Goal: Task Accomplishment & Management: Manage account settings

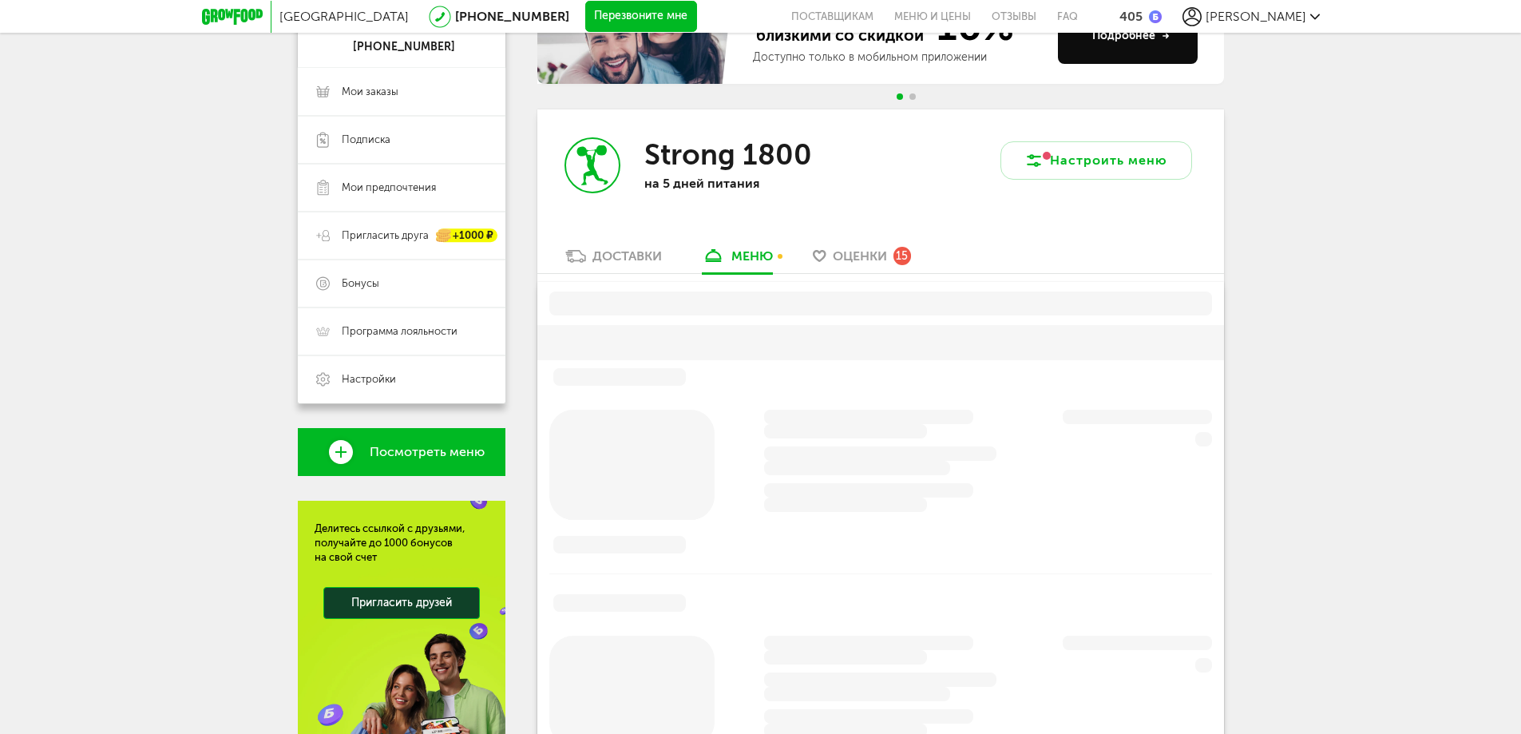
scroll to position [270, 0]
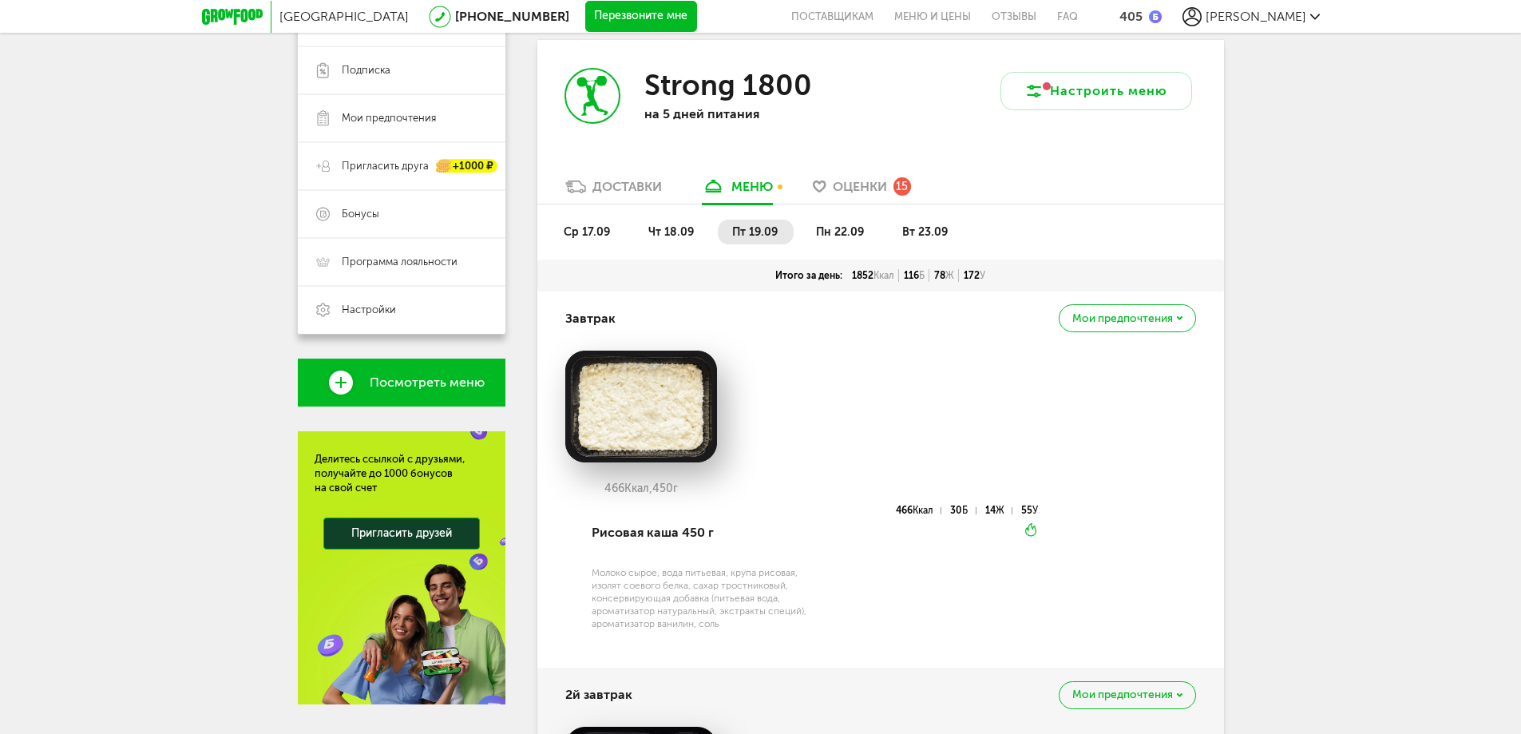
click at [629, 184] on div "Доставки" at bounding box center [626, 186] width 69 height 15
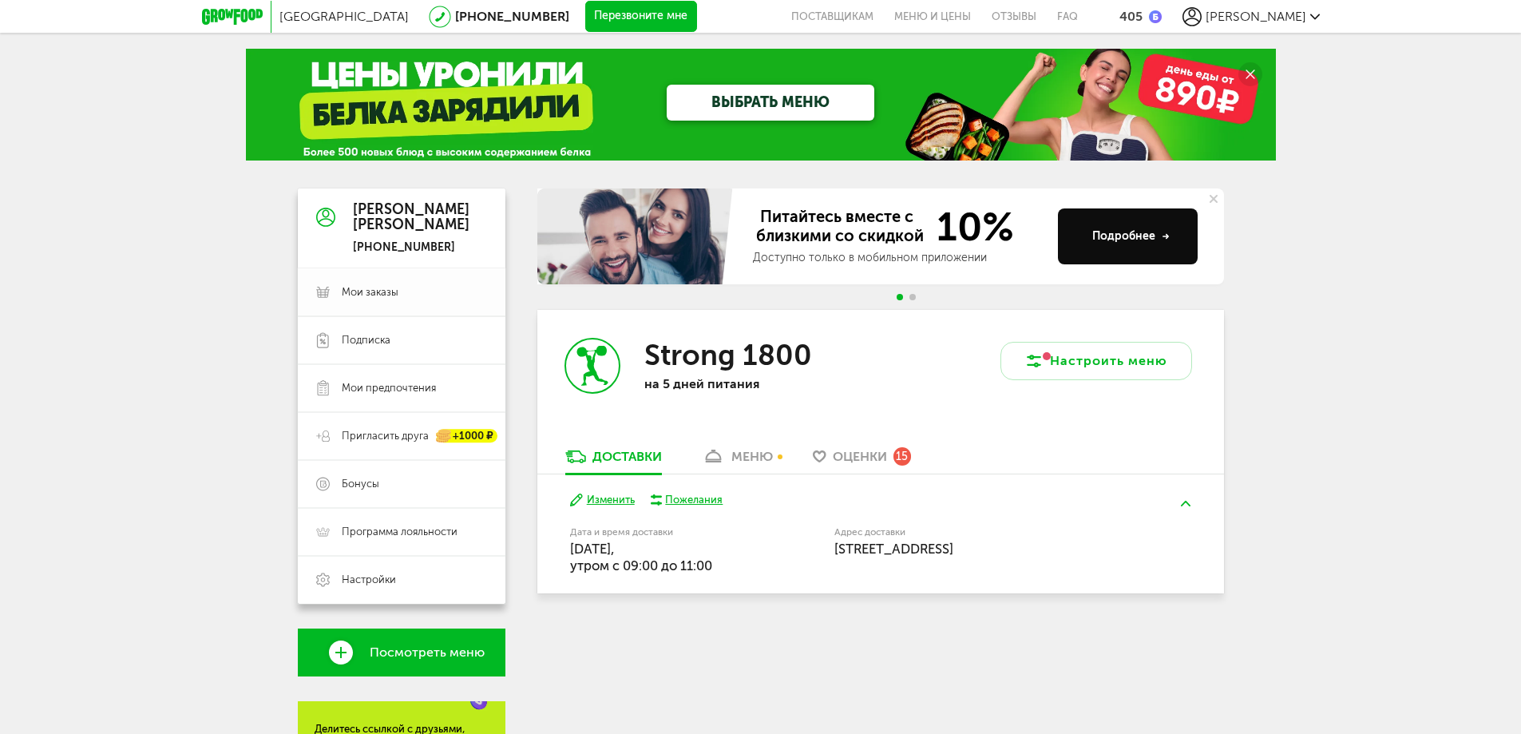
click at [377, 289] on span "Мои заказы" at bounding box center [370, 292] width 57 height 14
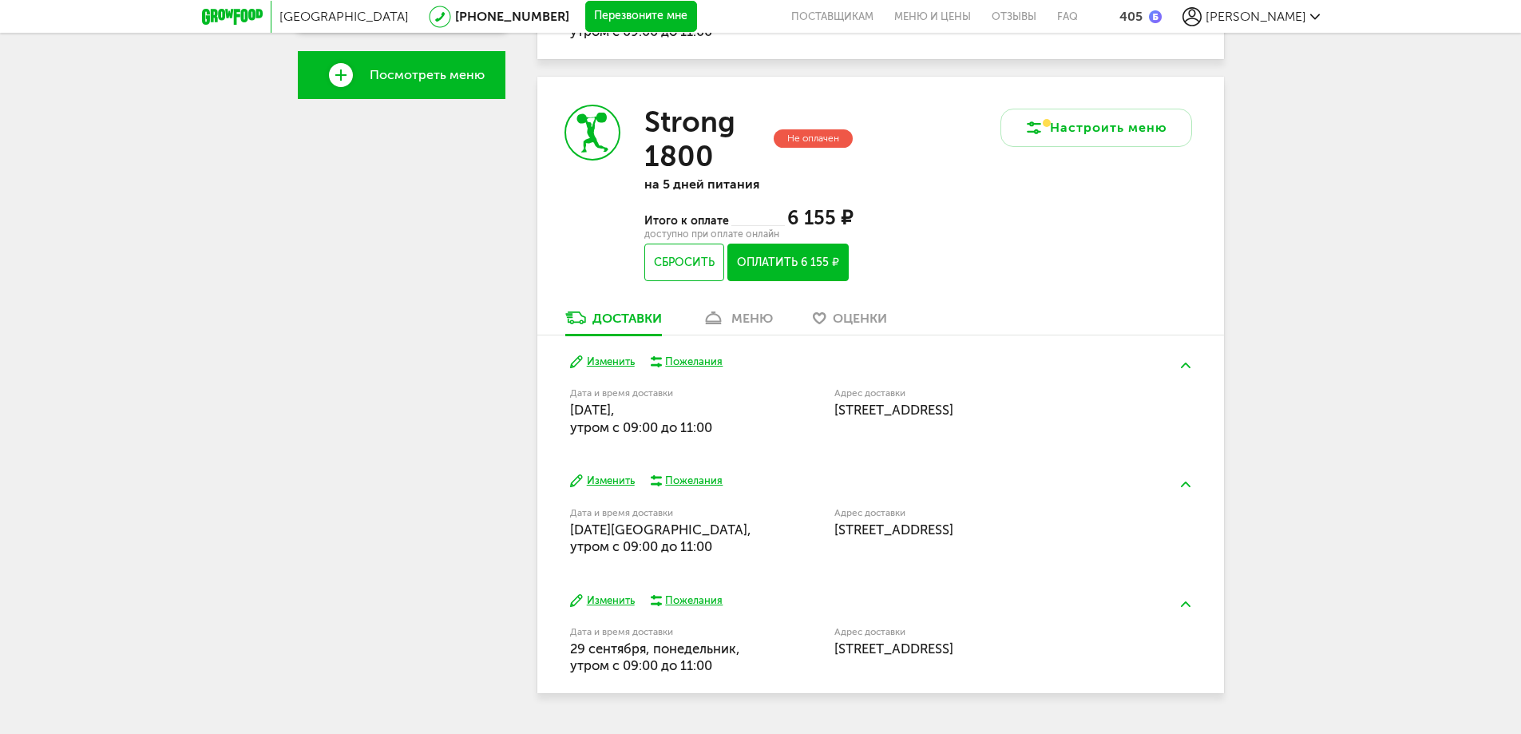
scroll to position [618, 0]
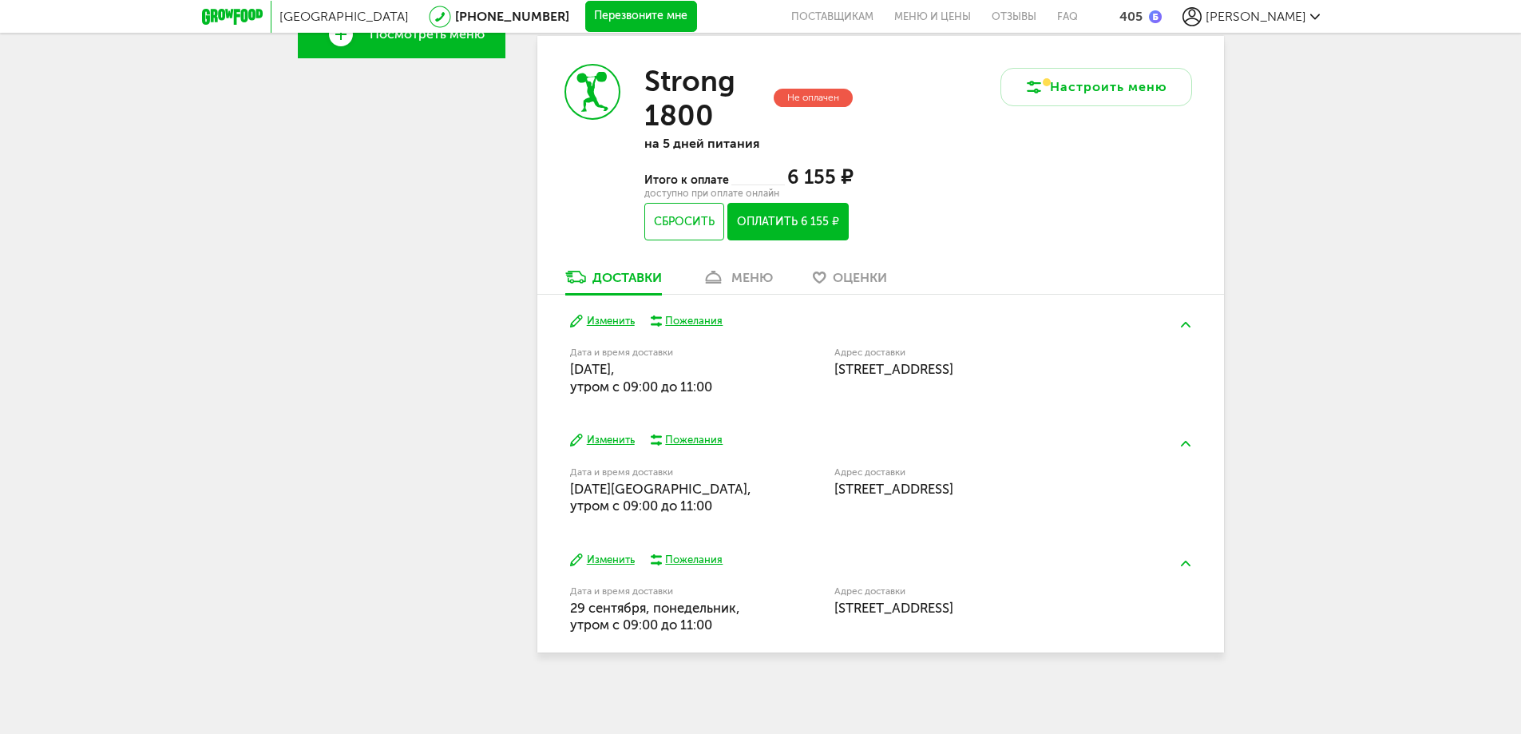
click at [740, 283] on div "меню" at bounding box center [752, 277] width 42 height 15
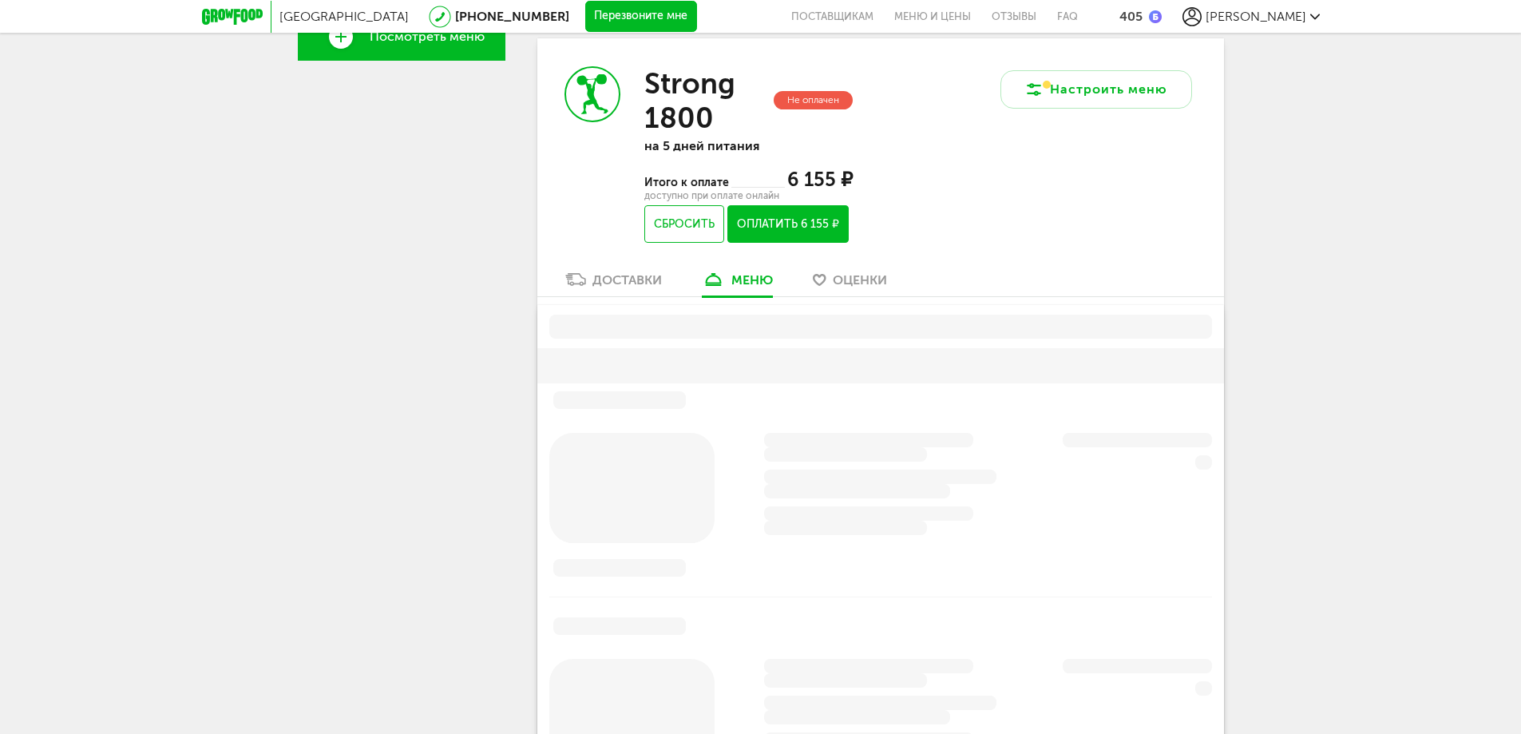
scroll to position [614, 0]
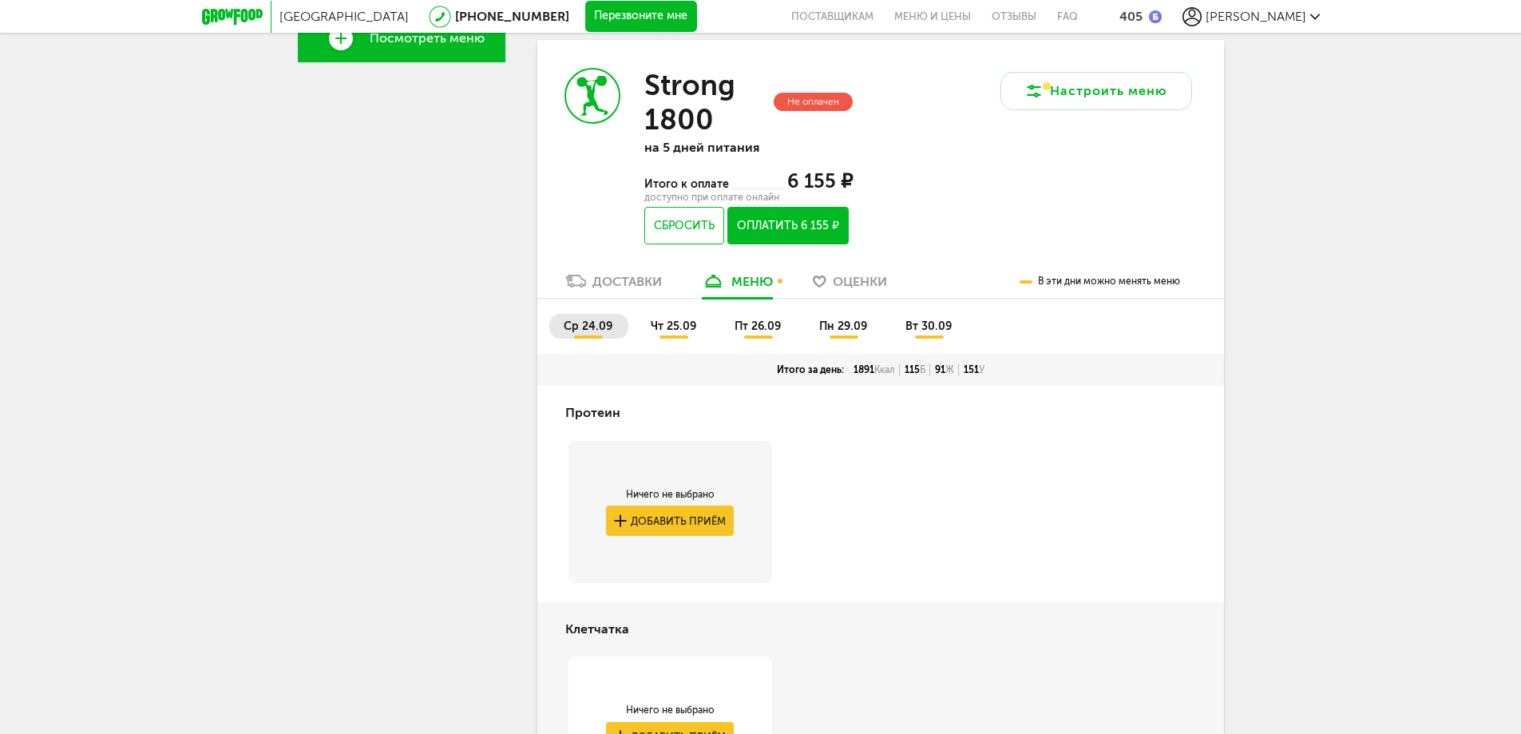
click at [616, 283] on div "Доставки" at bounding box center [626, 281] width 69 height 15
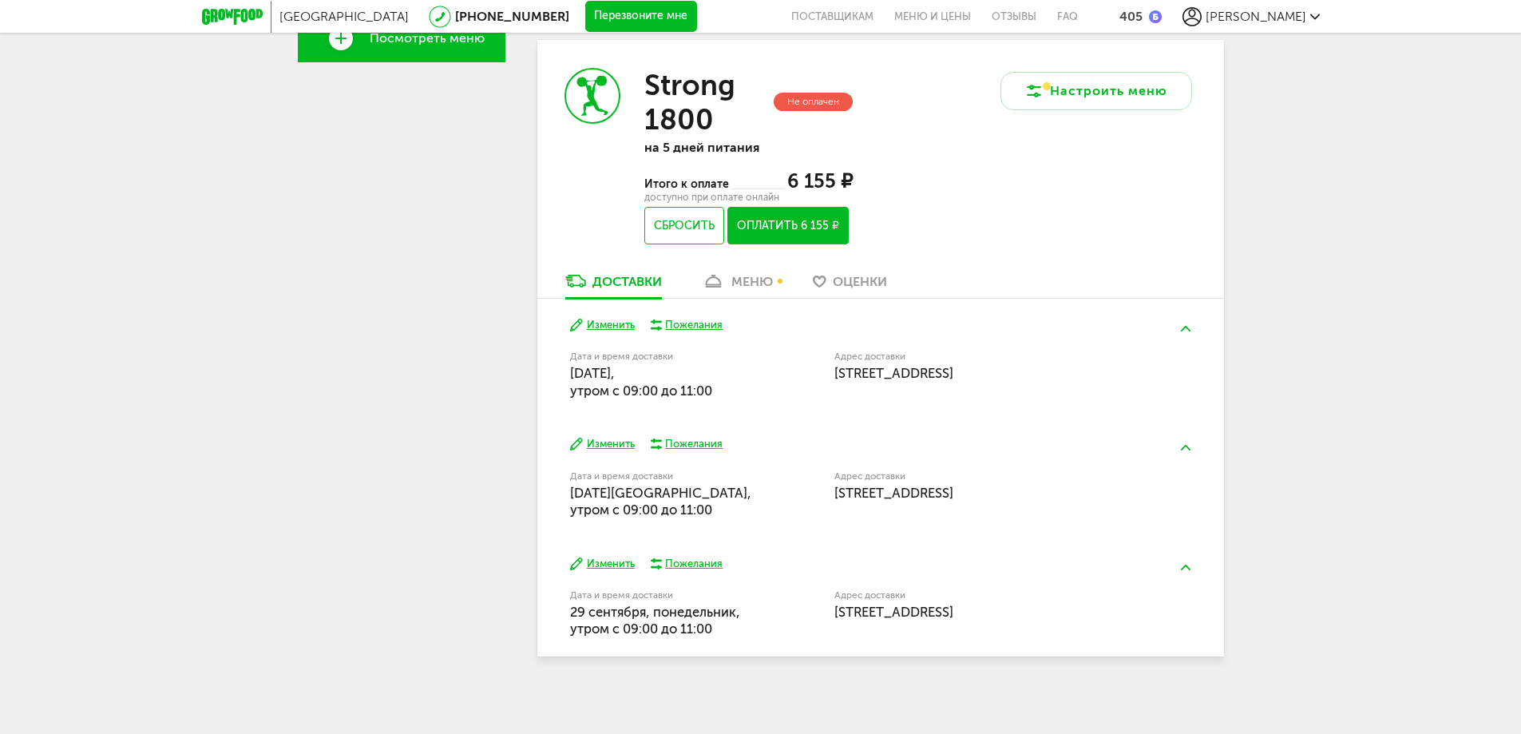
click at [613, 323] on button "Изменить" at bounding box center [602, 325] width 65 height 15
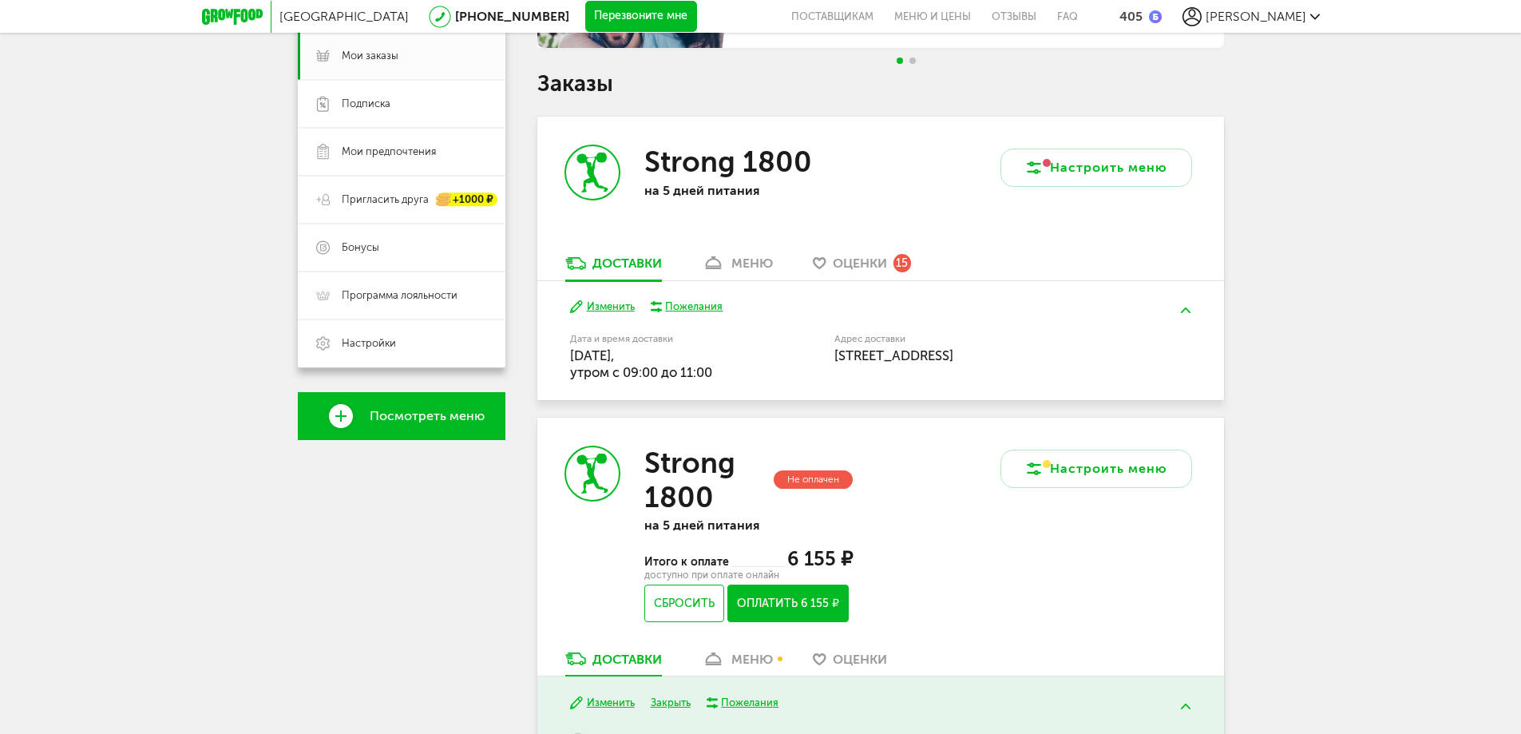
scroll to position [235, 0]
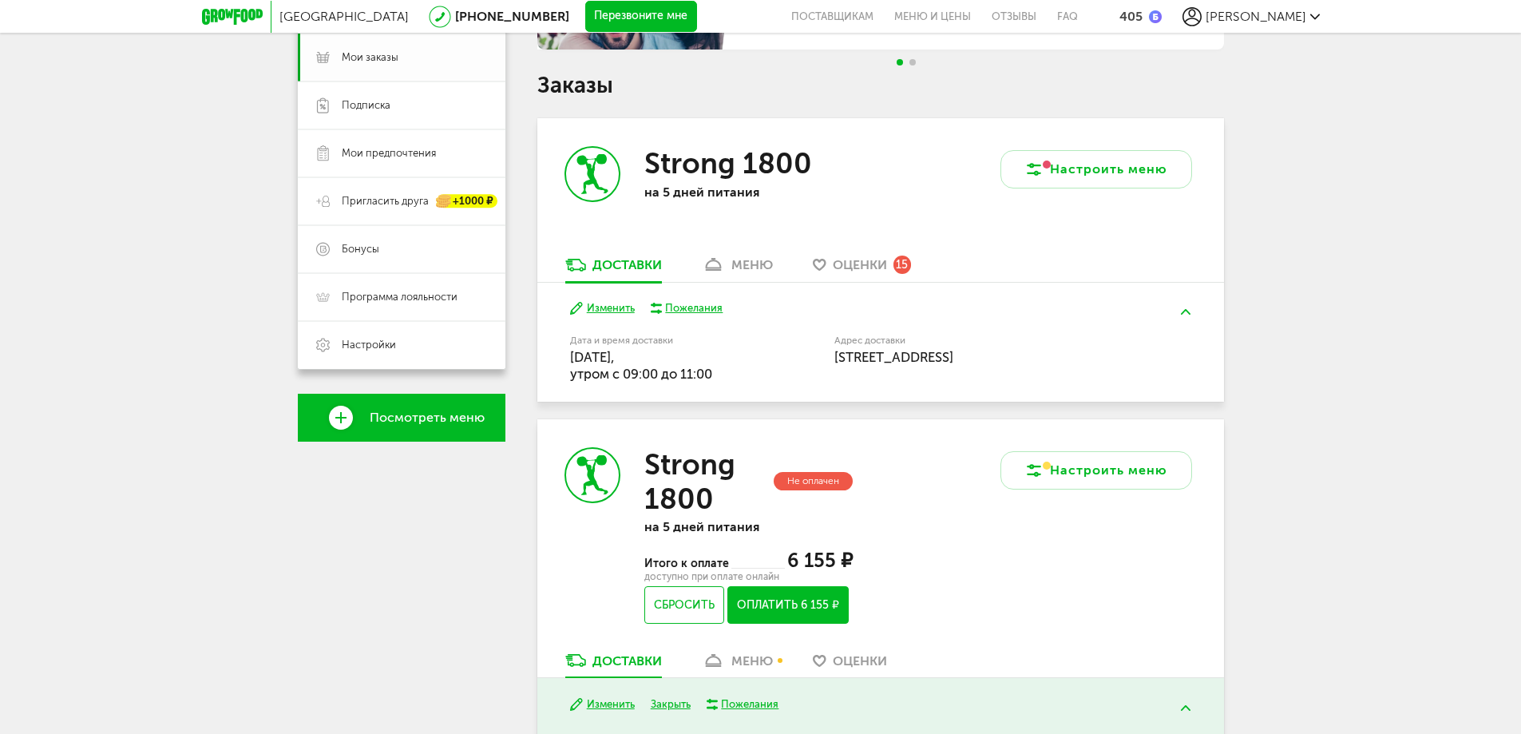
click at [370, 58] on span "Мои заказы" at bounding box center [370, 57] width 57 height 14
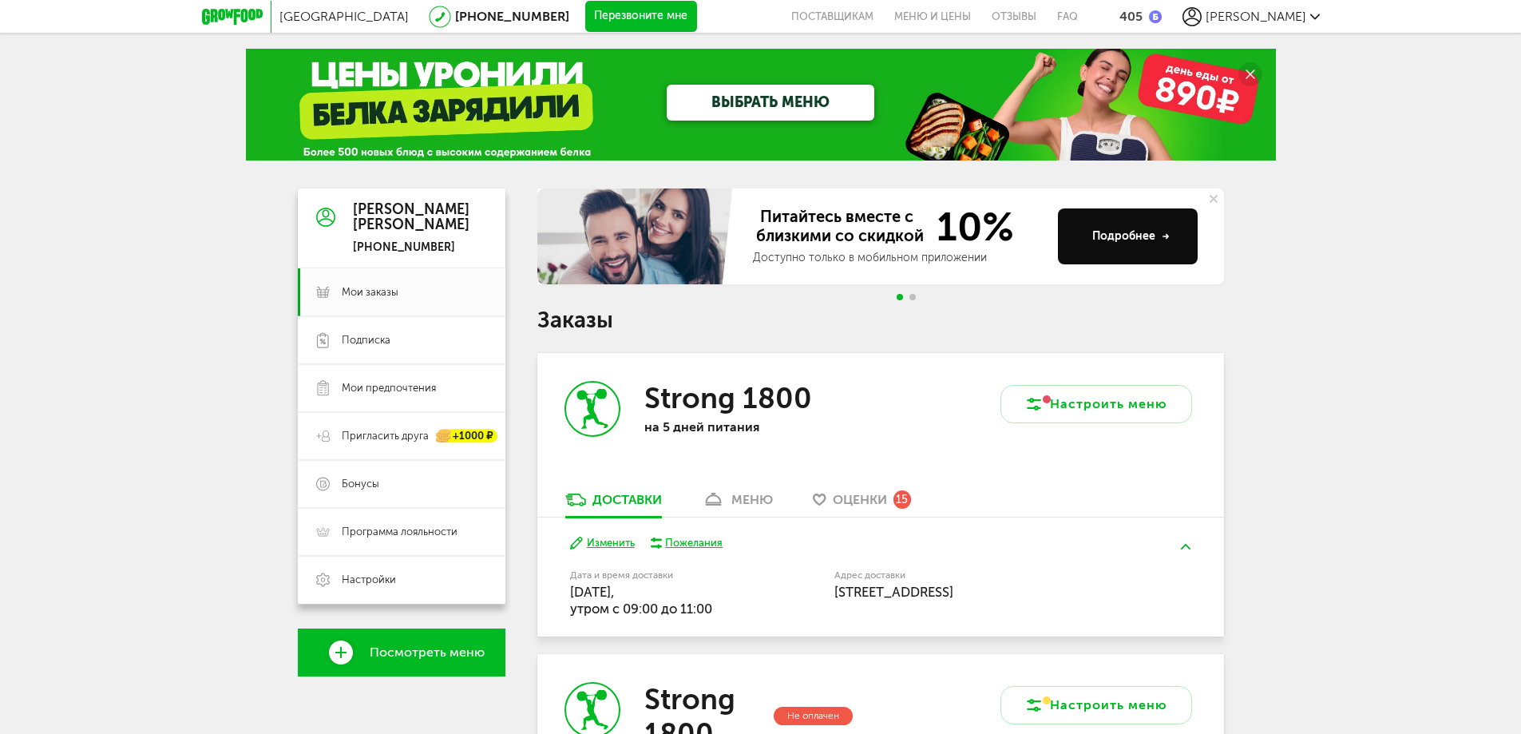
click at [585, 10] on button "Перезвоните мне" at bounding box center [641, 17] width 112 height 32
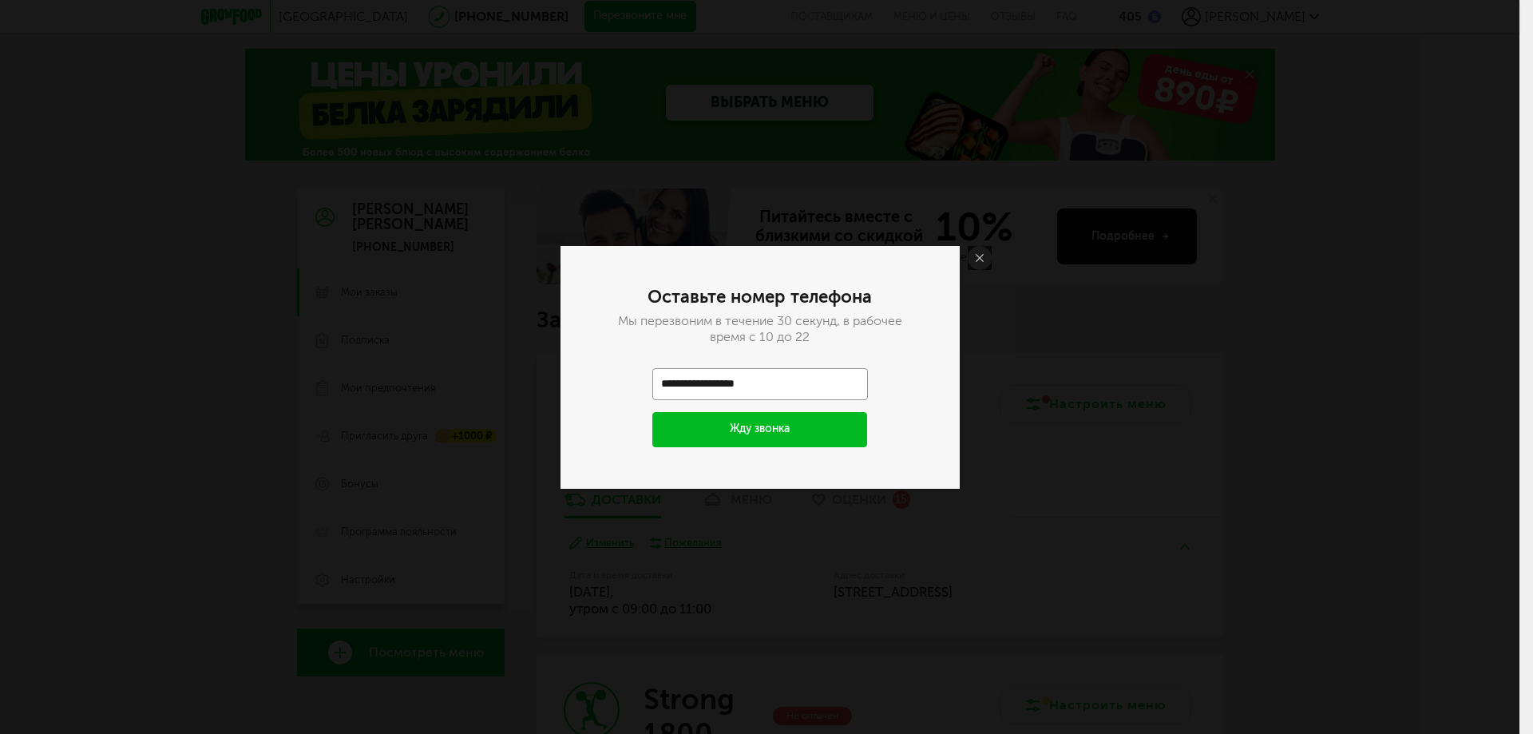
type input "**********"
click at [767, 427] on button "Жду звонка" at bounding box center [760, 429] width 216 height 35
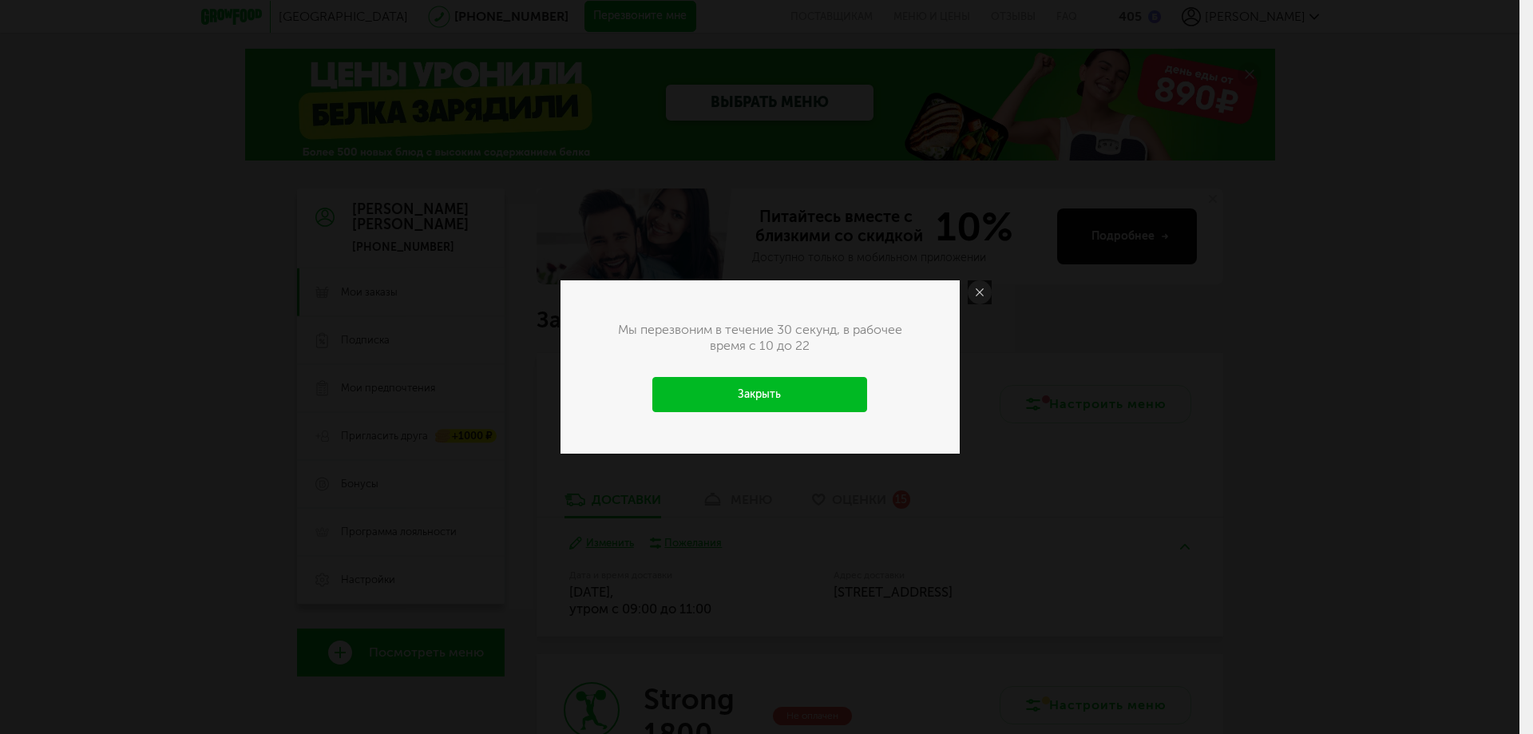
click at [771, 390] on link "Закрыть" at bounding box center [760, 394] width 216 height 35
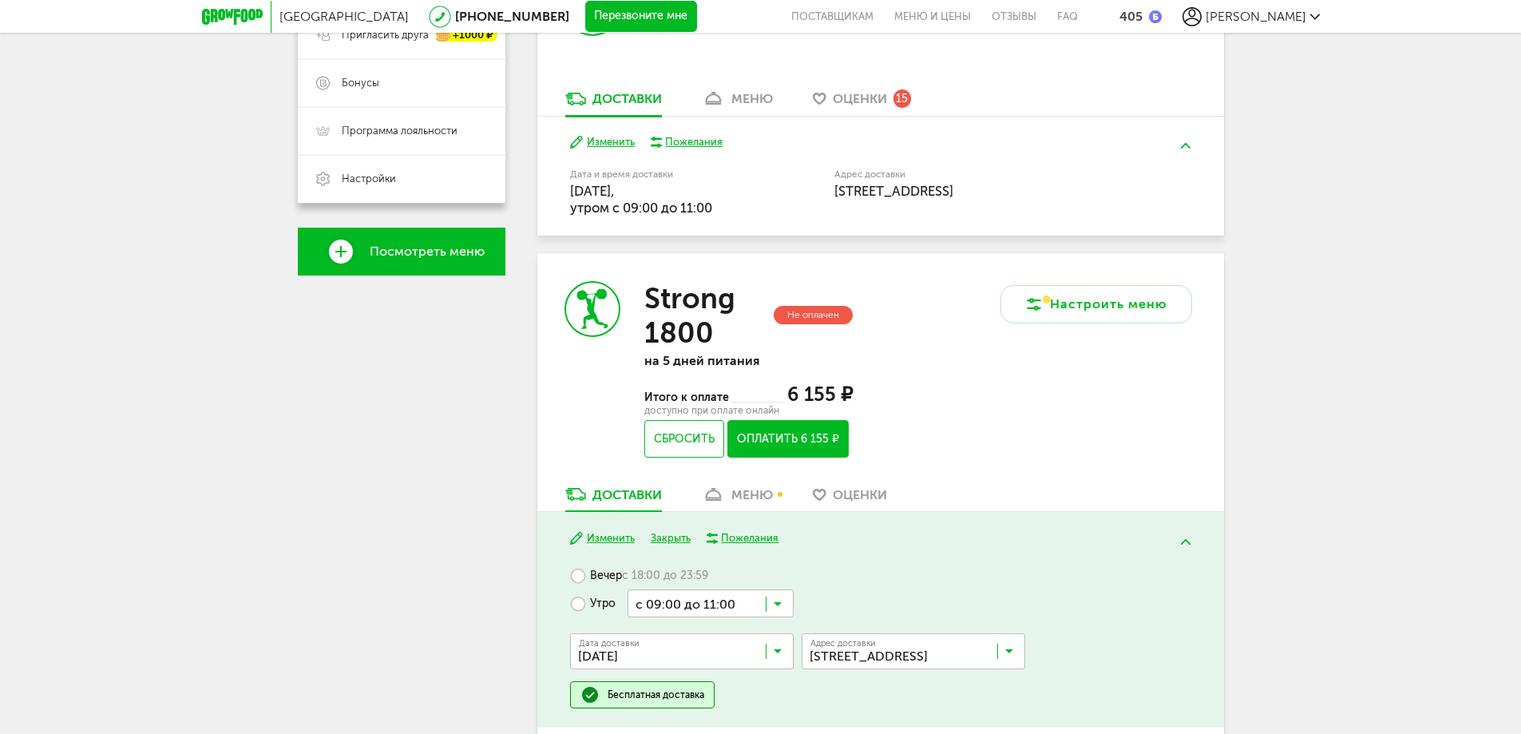
scroll to position [394, 0]
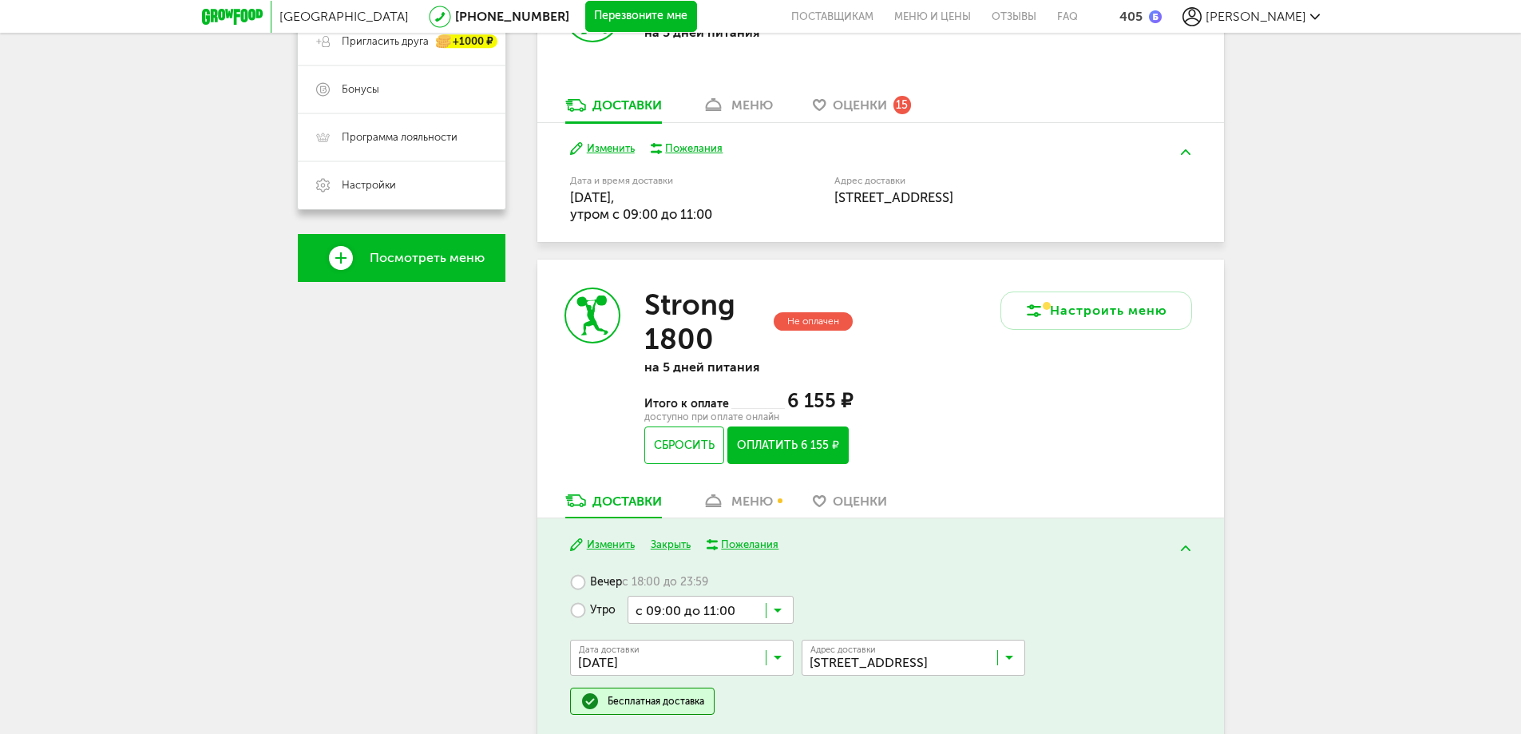
click at [585, 17] on button "Перезвоните мне" at bounding box center [641, 17] width 112 height 32
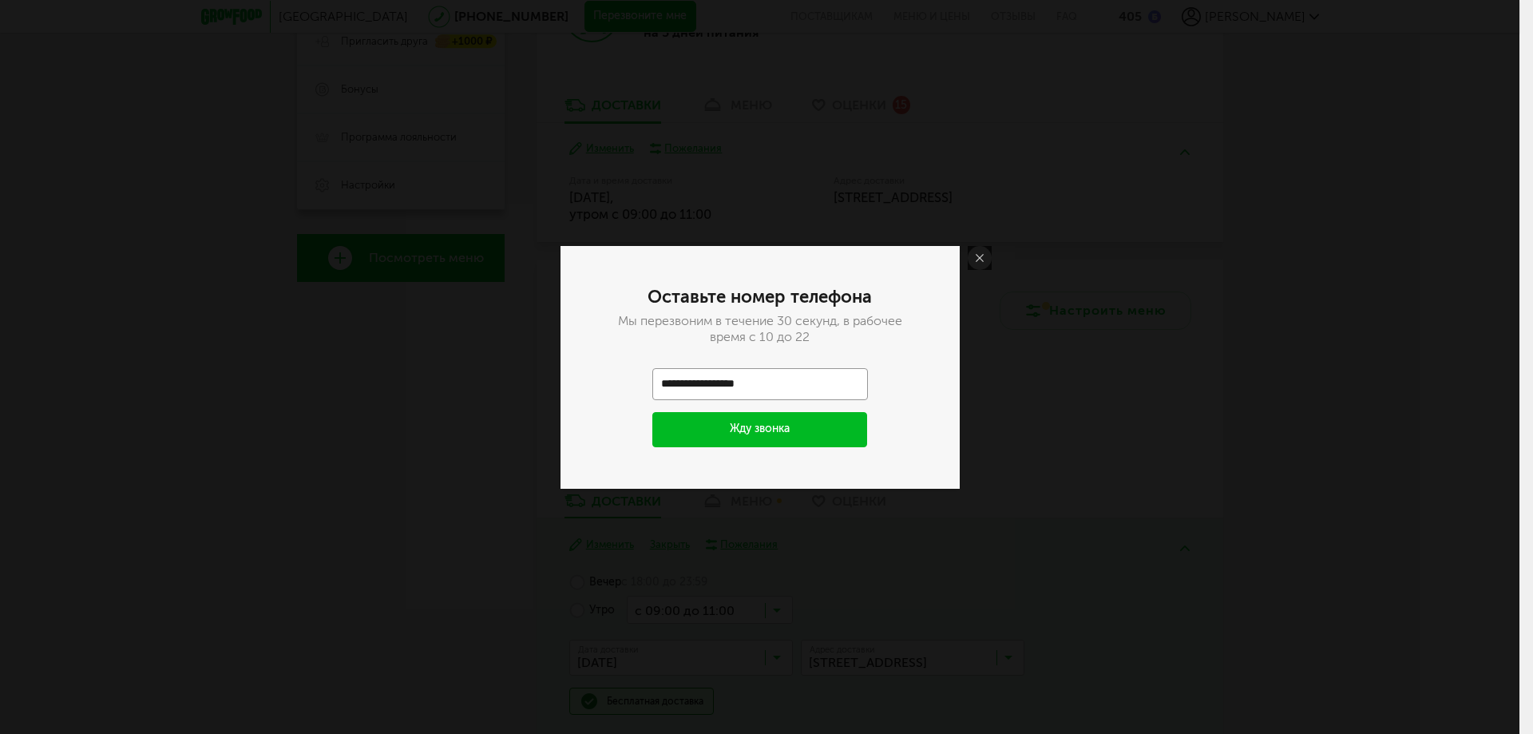
click at [780, 428] on button "Жду звонка" at bounding box center [760, 429] width 216 height 35
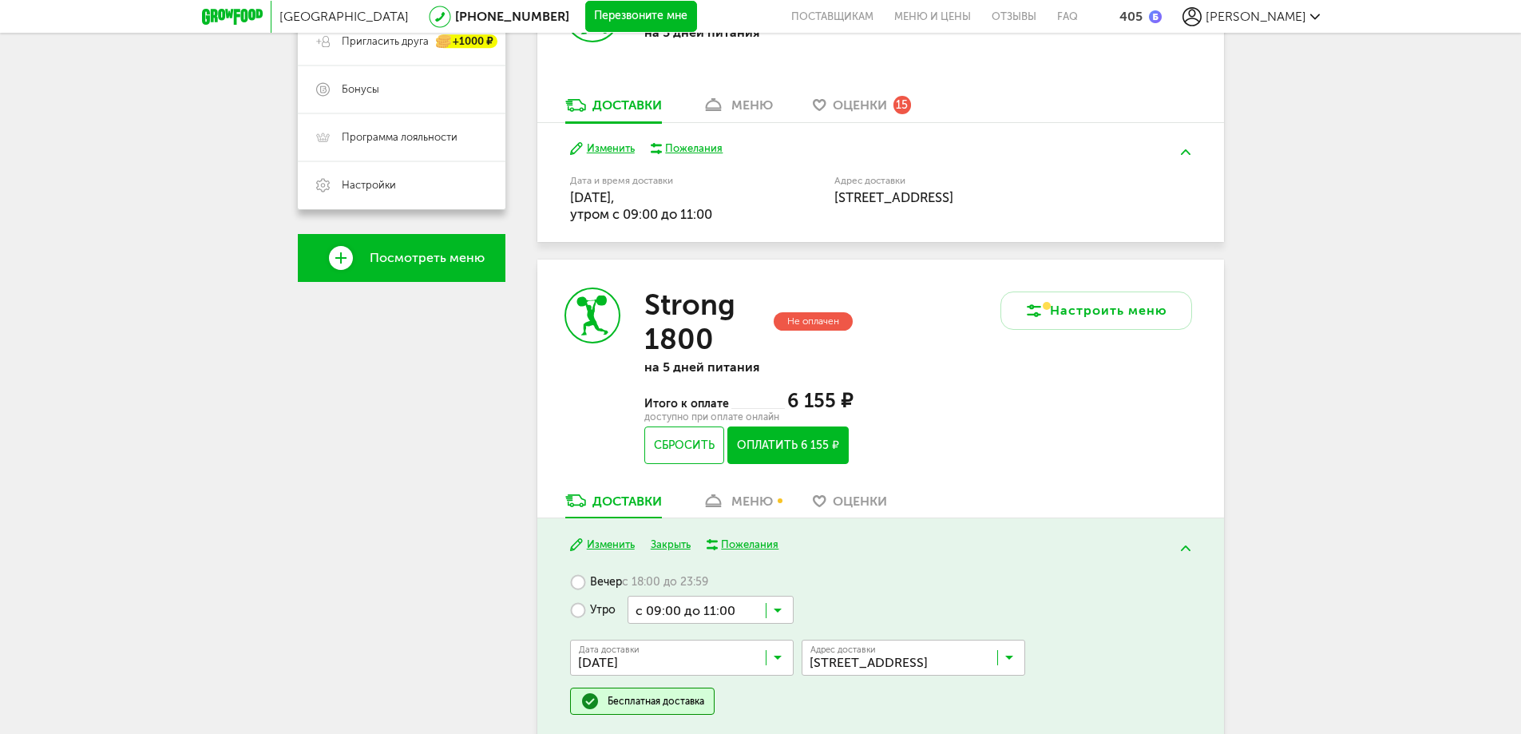
click at [585, 12] on button "Перезвоните мне" at bounding box center [641, 17] width 112 height 32
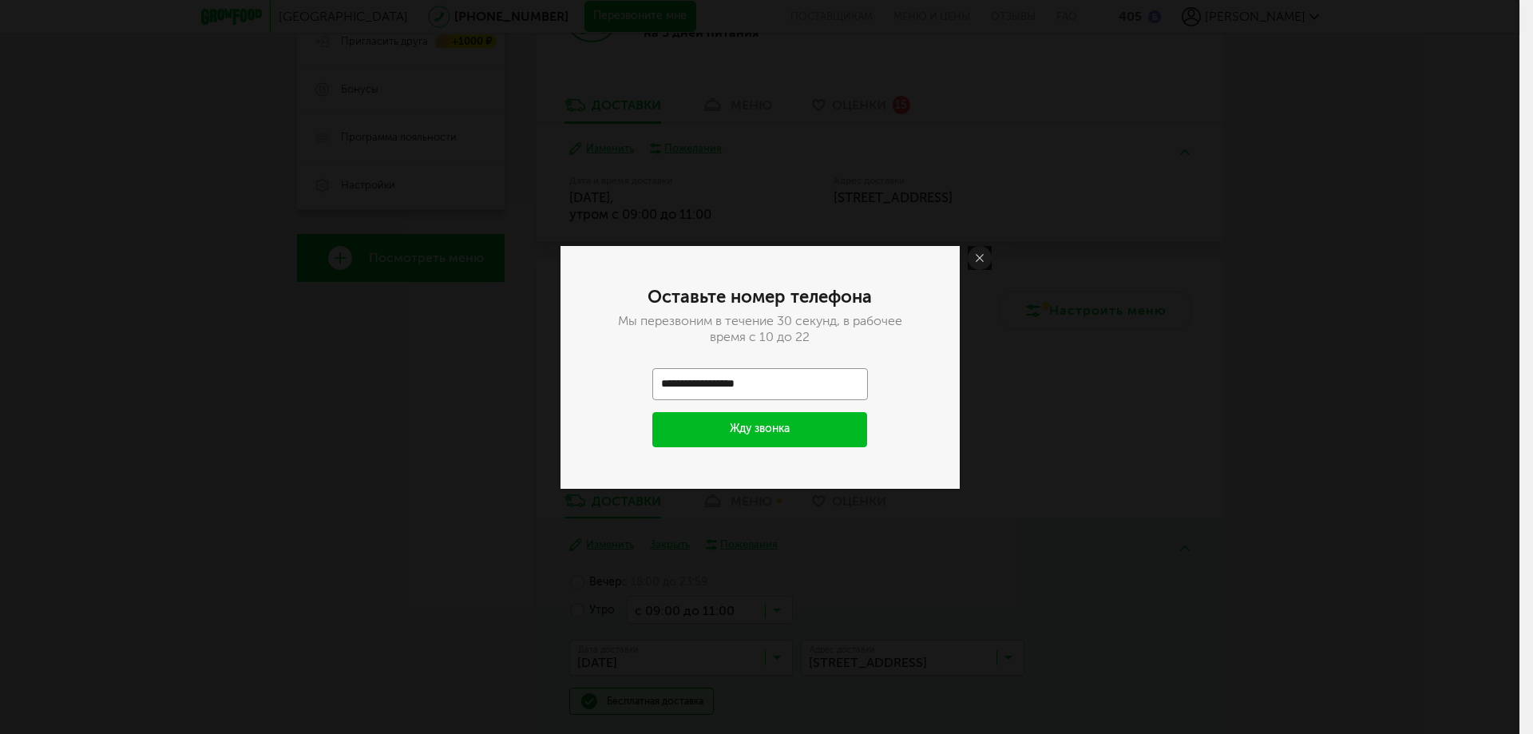
click at [790, 419] on button "Жду звонка" at bounding box center [760, 429] width 216 height 35
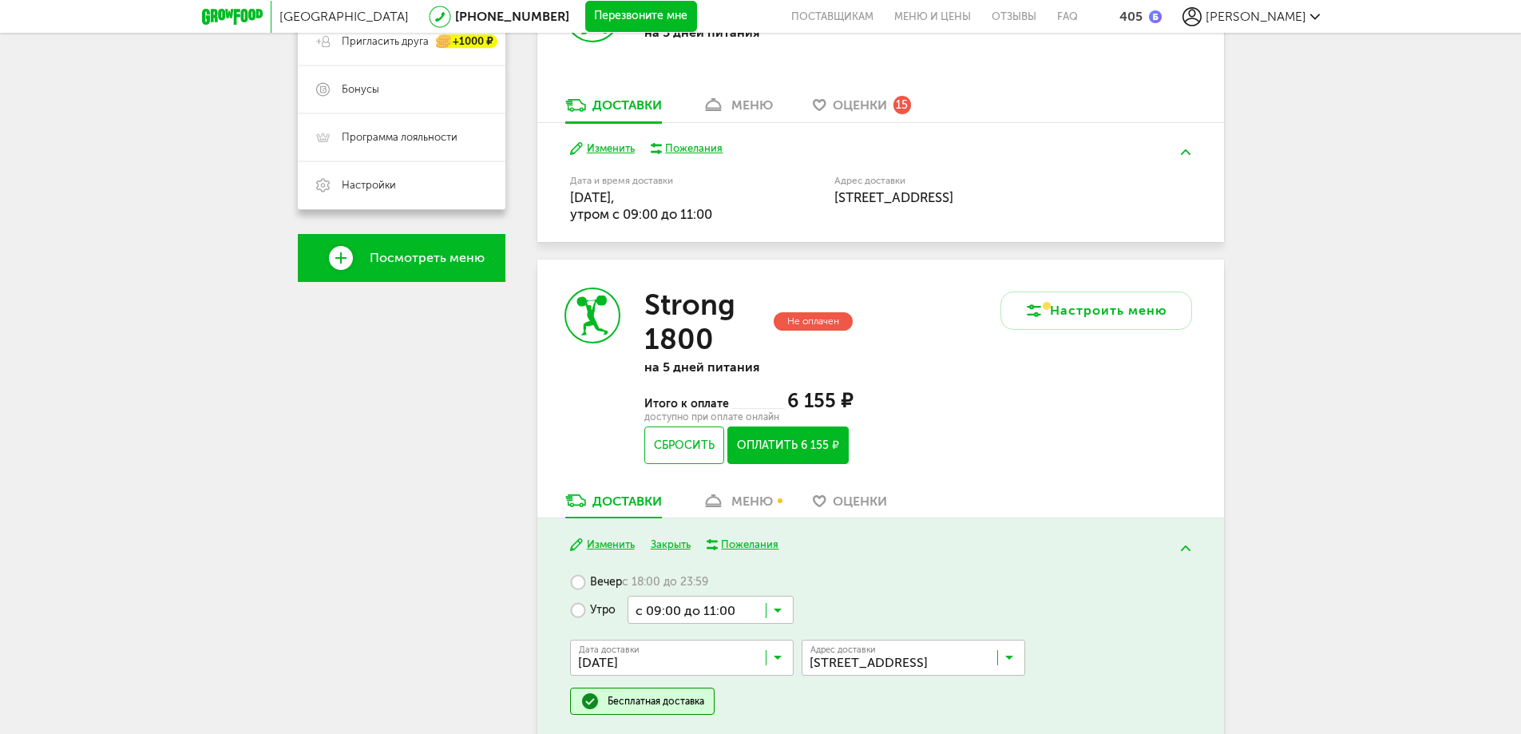
scroll to position [0, 0]
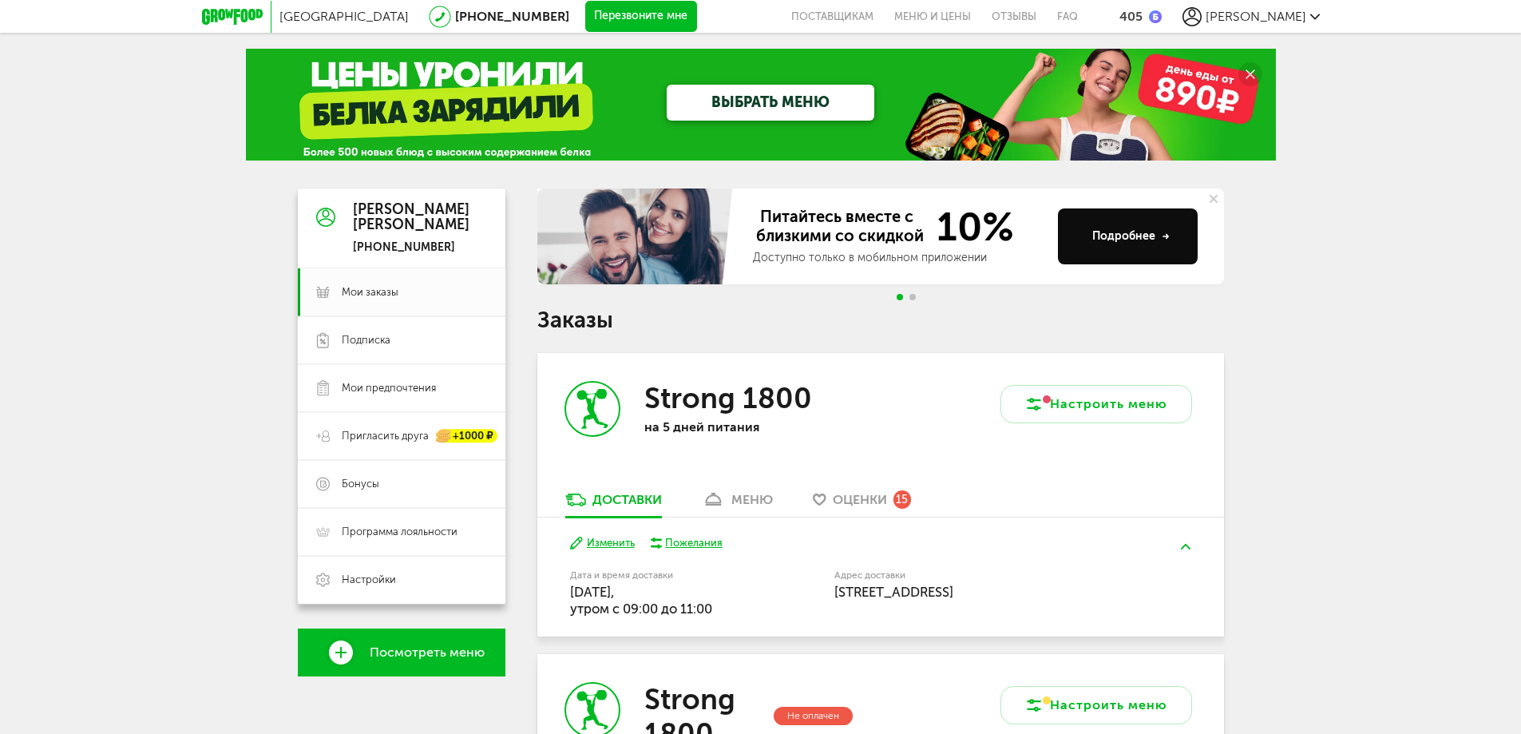
click at [1295, 15] on span "[PERSON_NAME]" at bounding box center [1256, 16] width 101 height 15
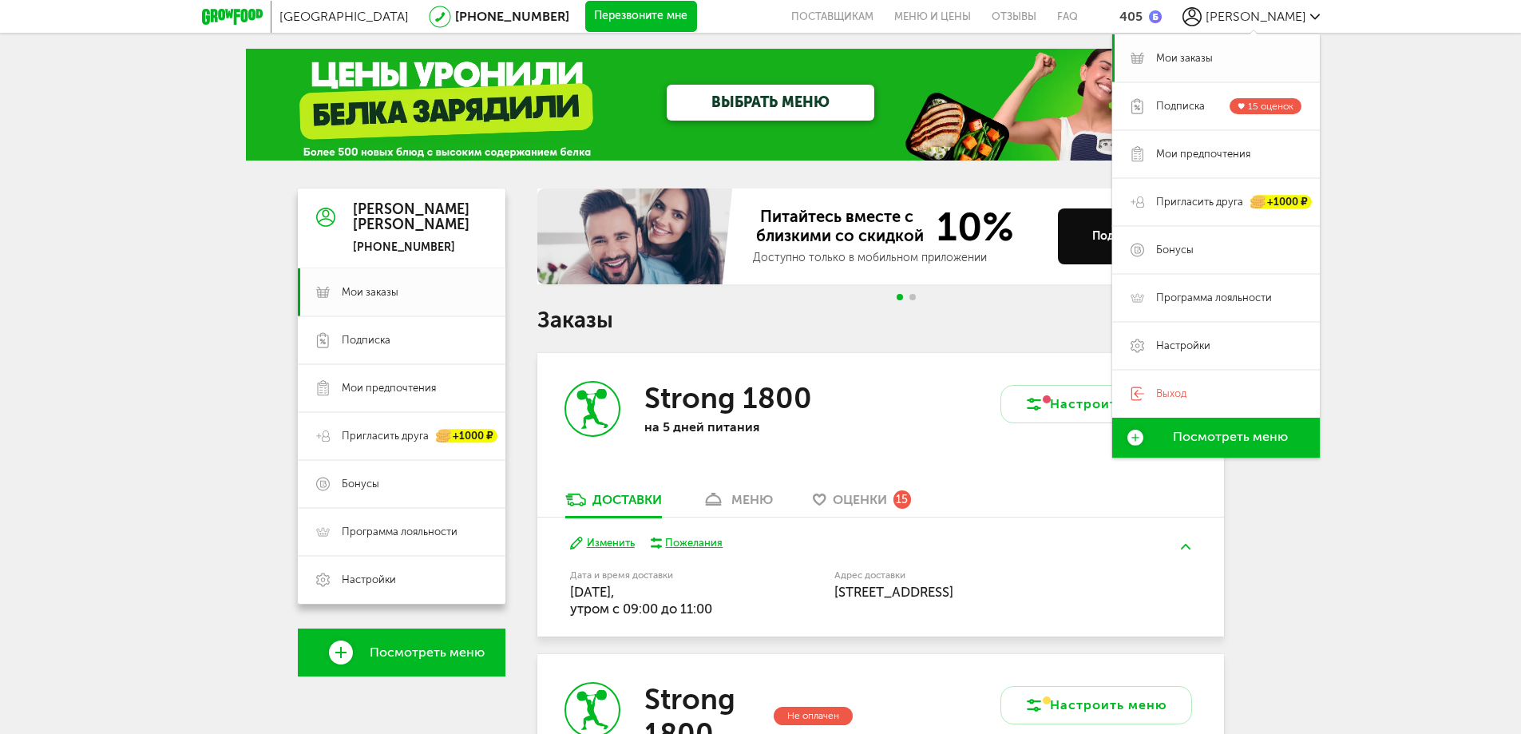
click at [1192, 57] on span "Мои заказы" at bounding box center [1184, 58] width 57 height 14
click at [1194, 57] on span "Мои заказы" at bounding box center [1184, 58] width 57 height 14
click at [369, 294] on span "Мои заказы" at bounding box center [370, 292] width 57 height 14
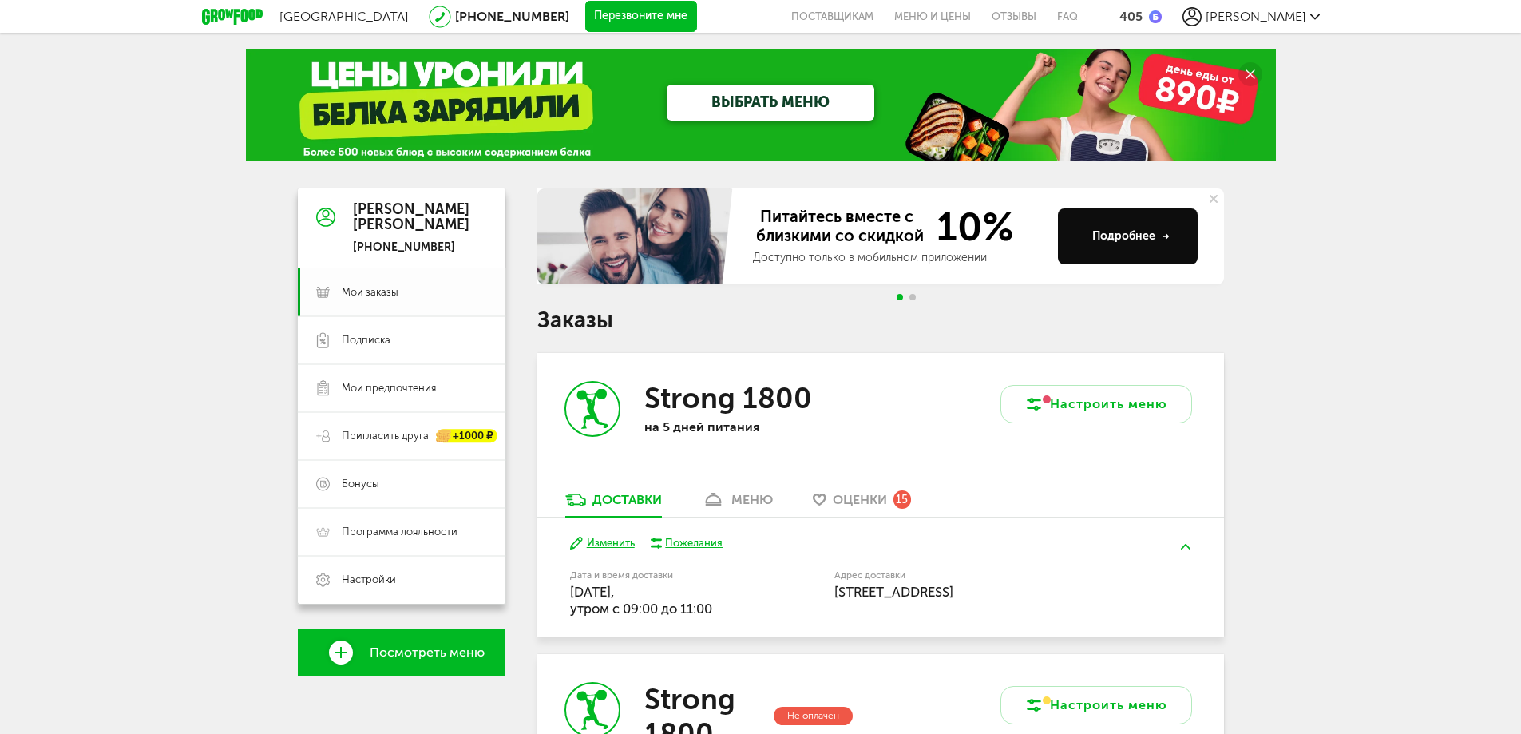
click at [365, 290] on span "Мои заказы" at bounding box center [370, 292] width 57 height 14
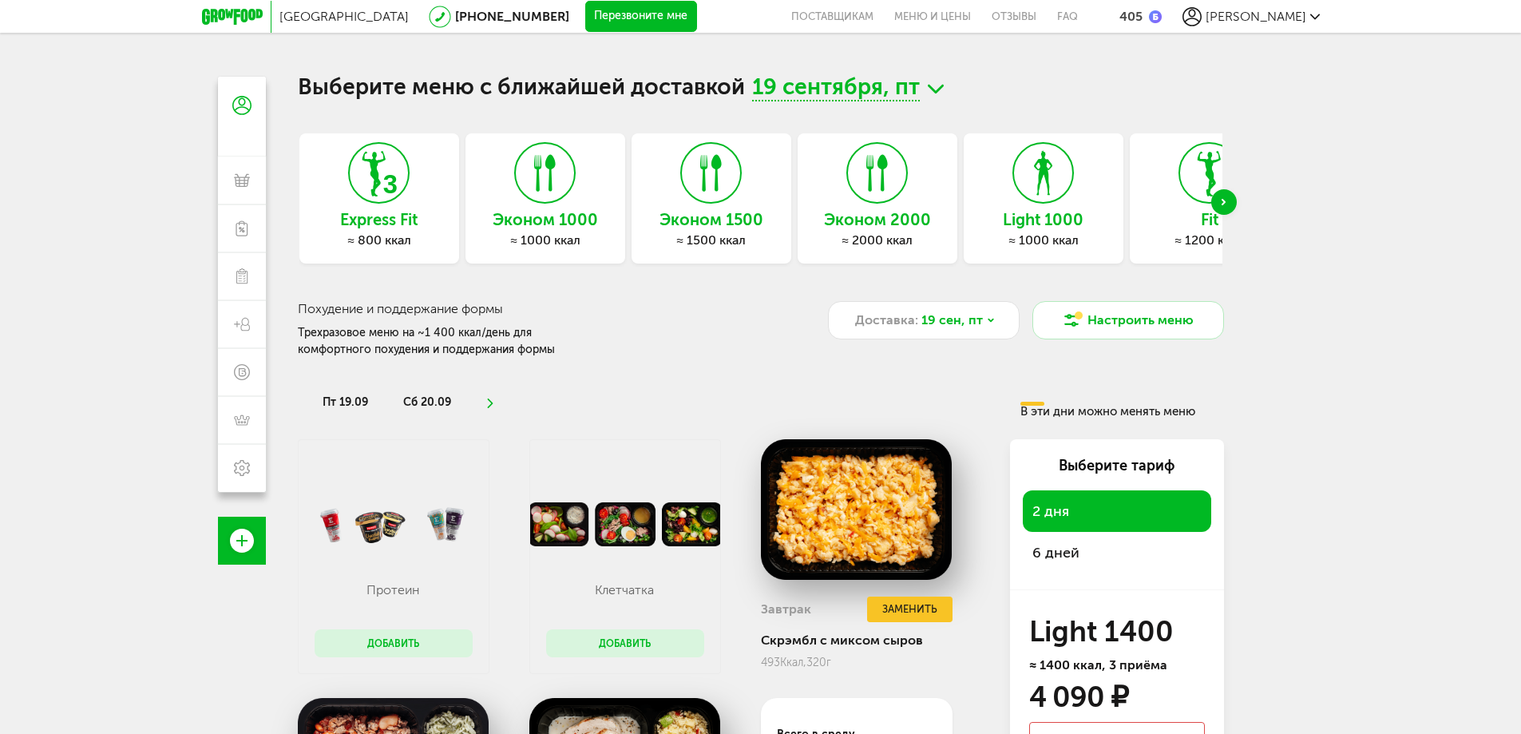
click at [1218, 204] on div "Next slide" at bounding box center [1224, 202] width 26 height 26
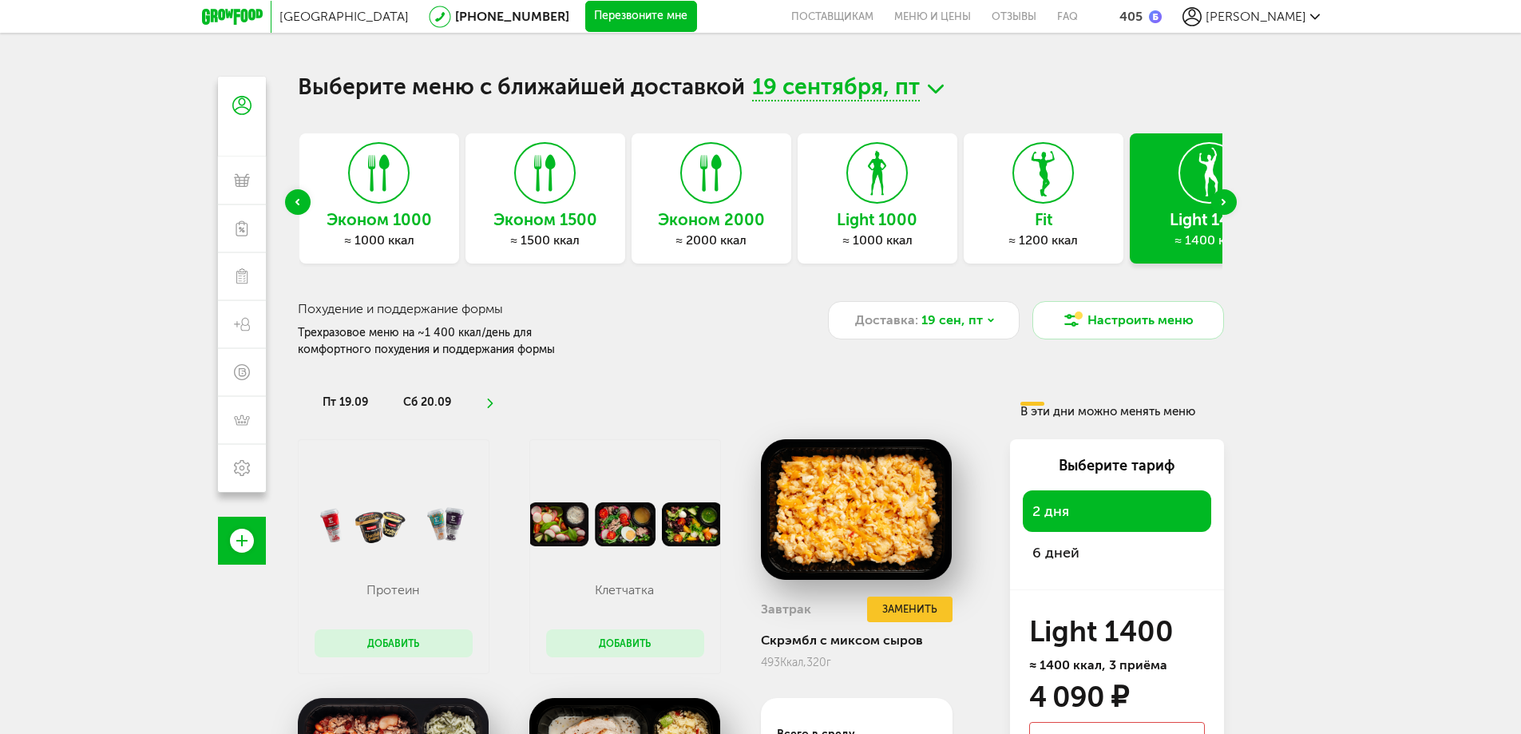
click at [1218, 204] on div "Next slide" at bounding box center [1224, 202] width 26 height 26
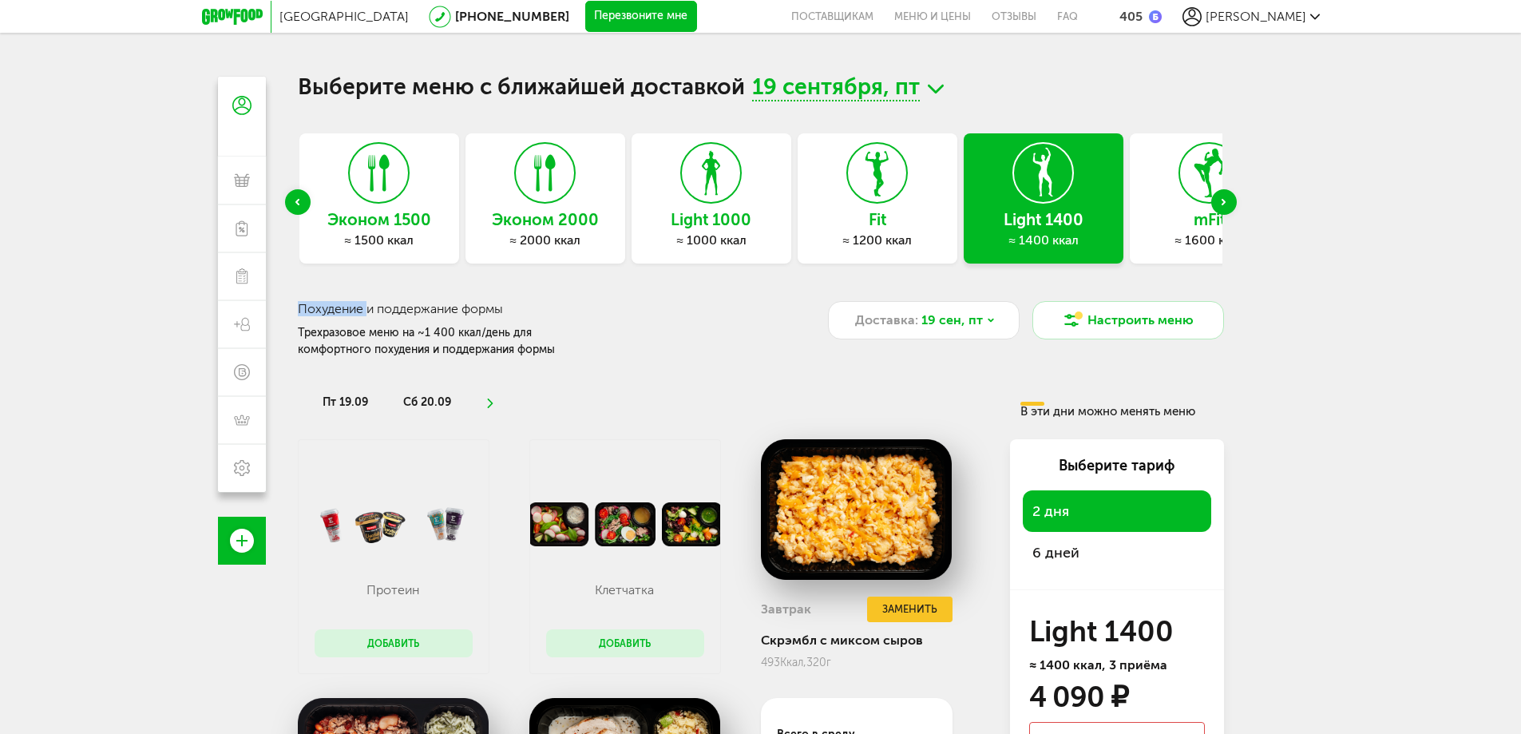
click at [1218, 204] on div "Next slide" at bounding box center [1224, 202] width 26 height 26
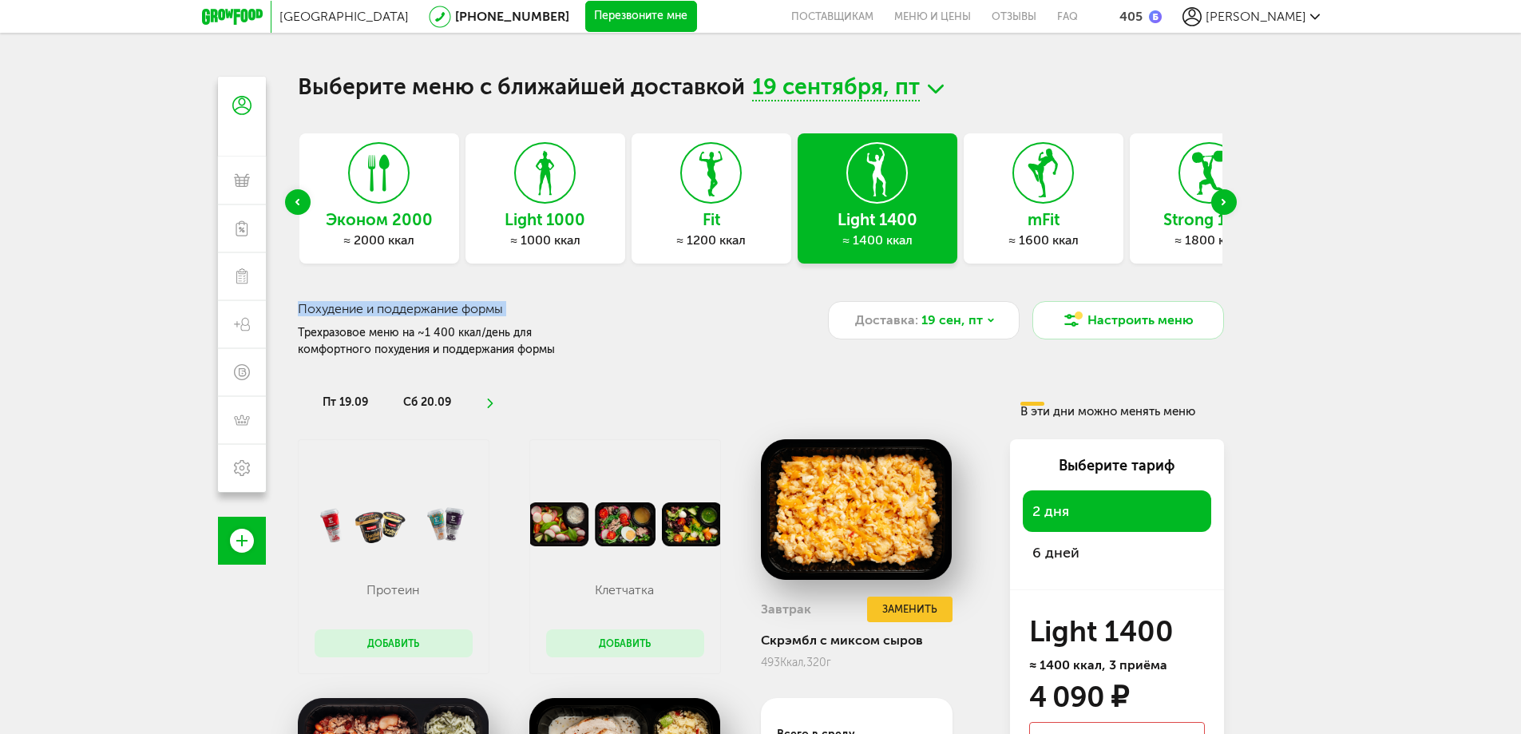
click at [1218, 204] on div "Next slide" at bounding box center [1224, 202] width 26 height 26
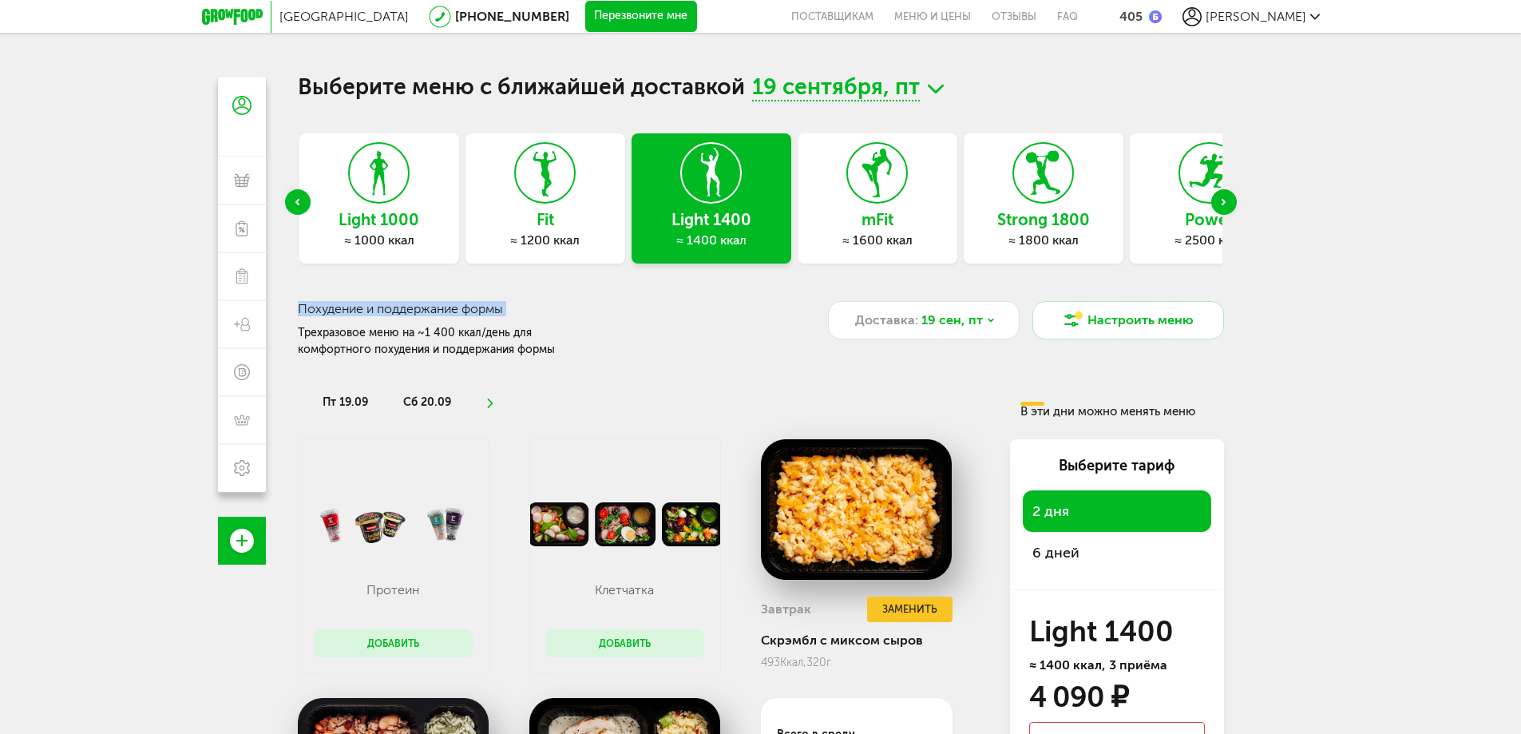
click at [1048, 180] on icon at bounding box center [1043, 173] width 58 height 60
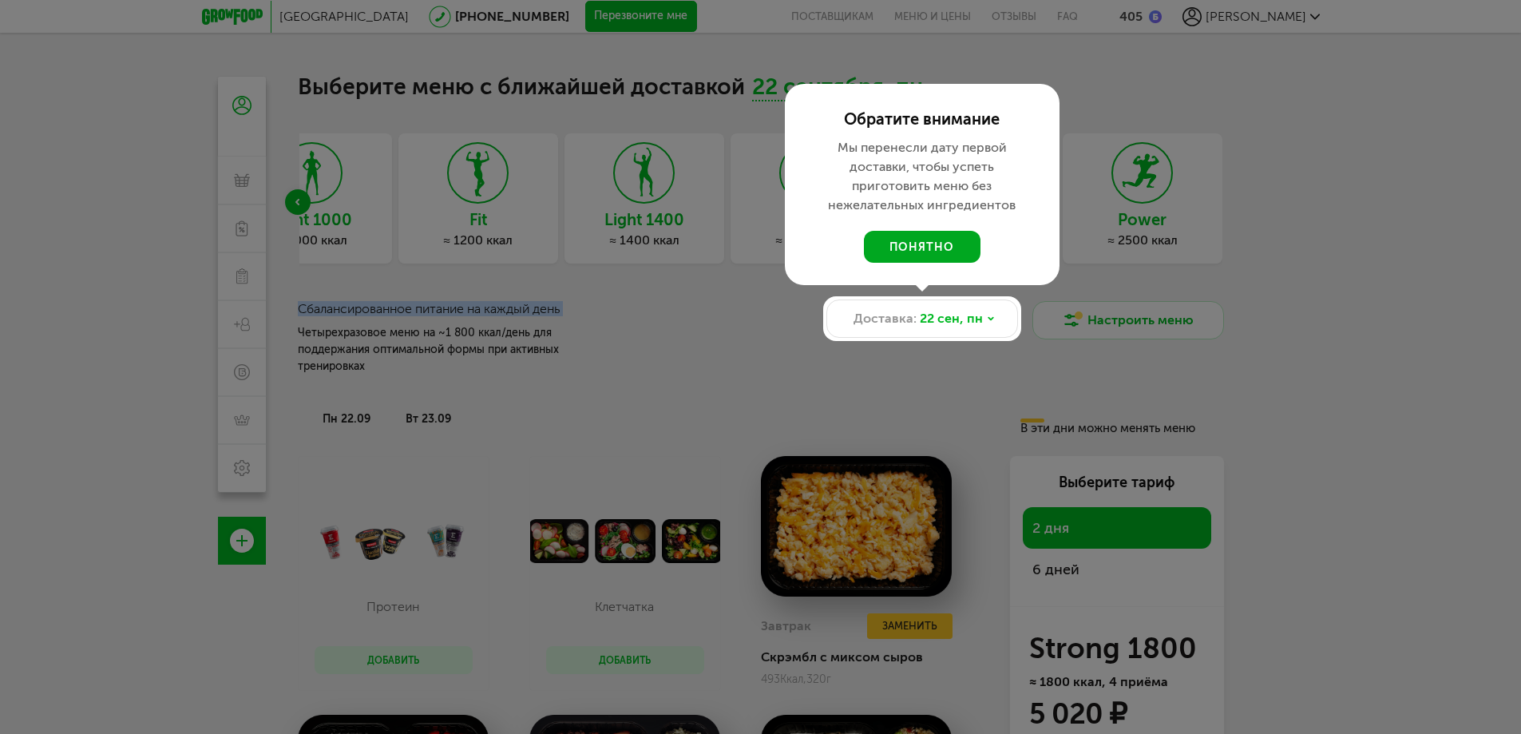
click at [914, 244] on button "понятно" at bounding box center [922, 247] width 117 height 32
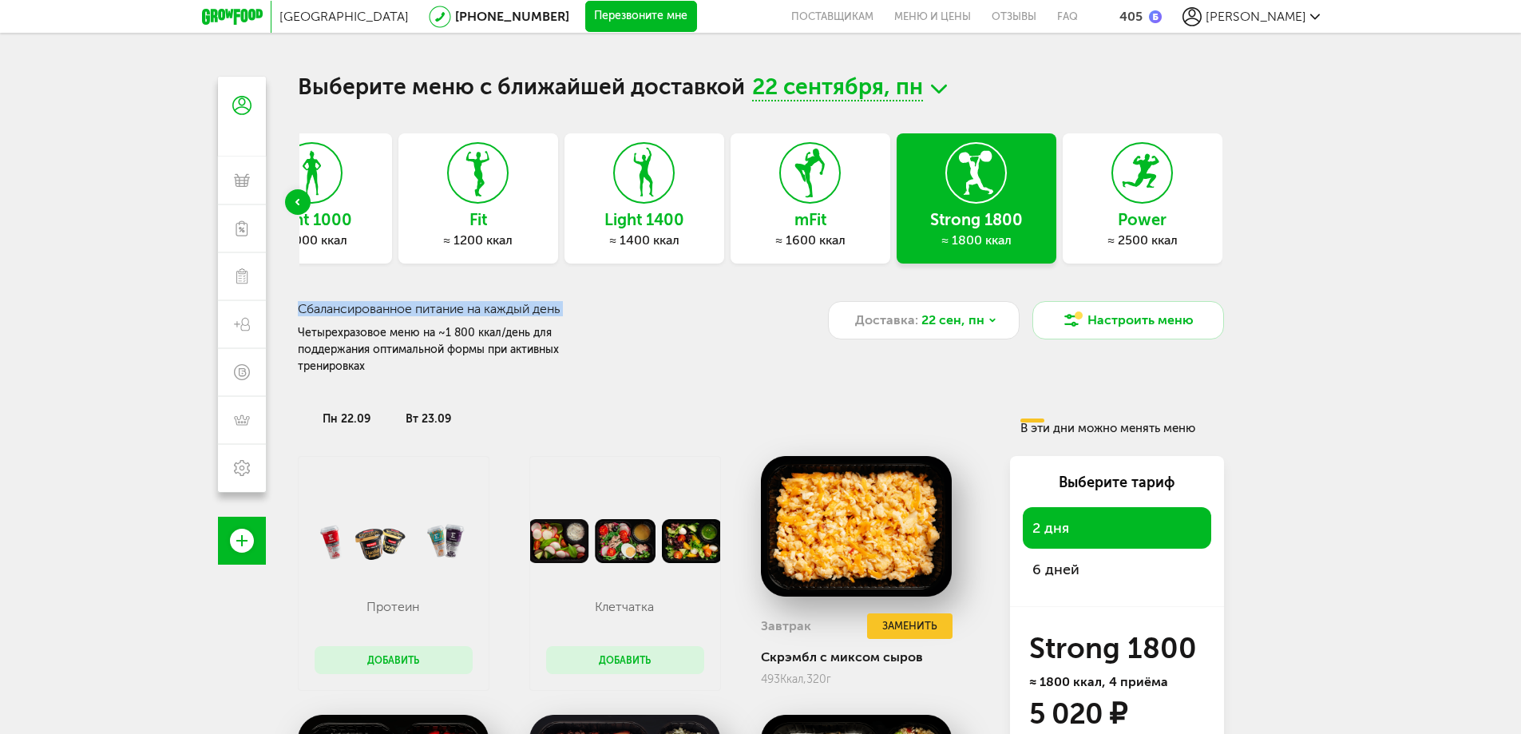
click at [235, 13] on icon at bounding box center [232, 17] width 61 height 16
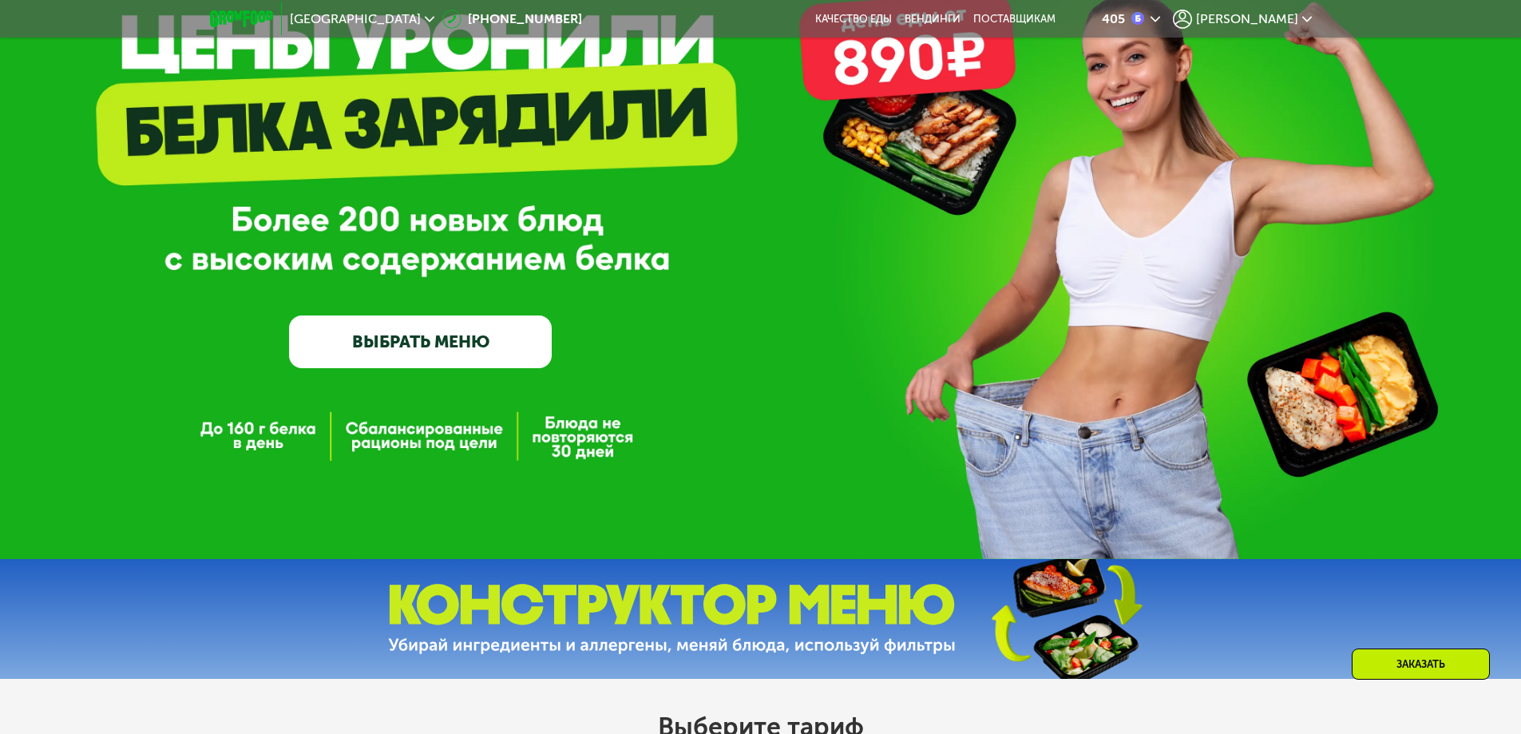
click at [449, 347] on link "ВЫБРАТЬ МЕНЮ" at bounding box center [420, 341] width 263 height 53
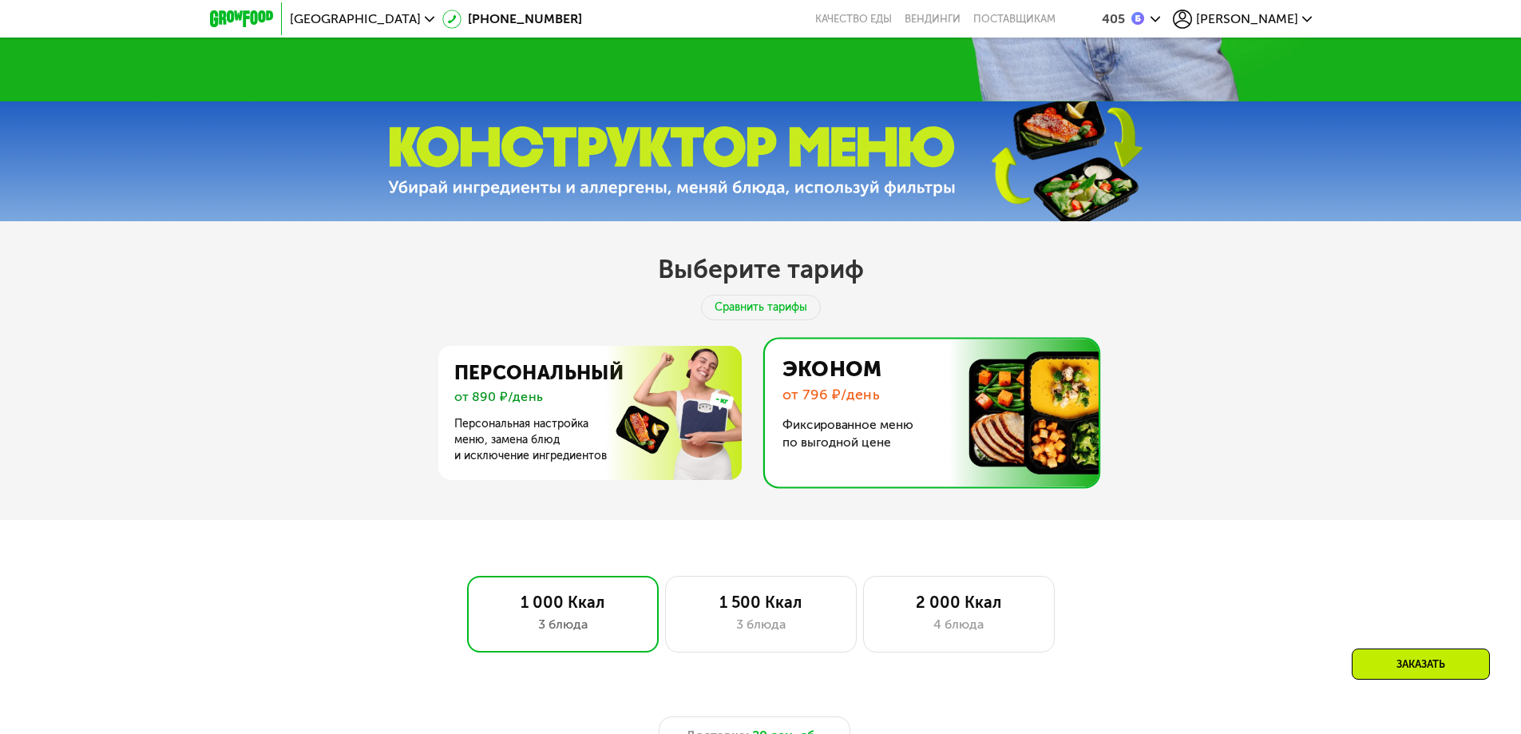
scroll to position [362, 0]
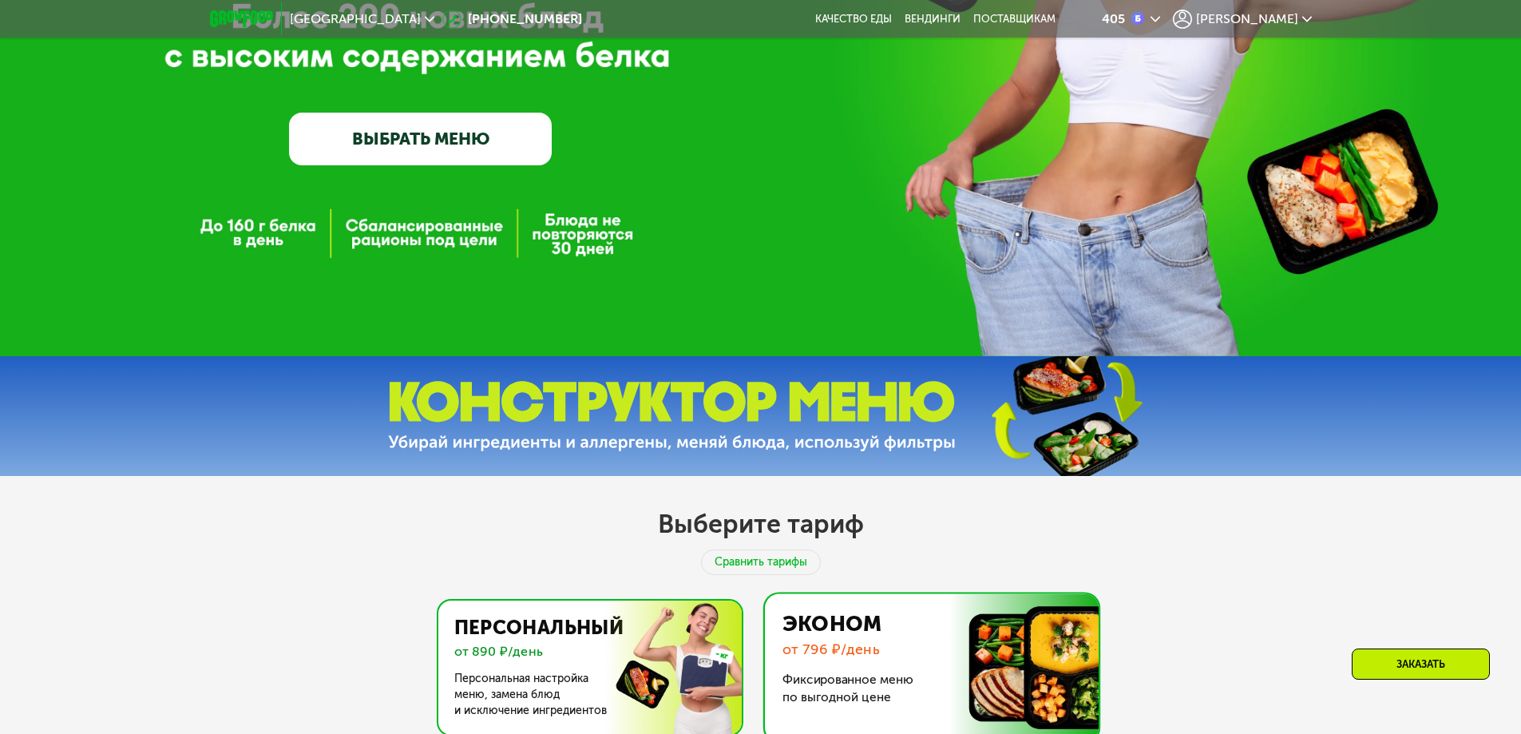
click at [576, 667] on img at bounding box center [585, 667] width 311 height 134
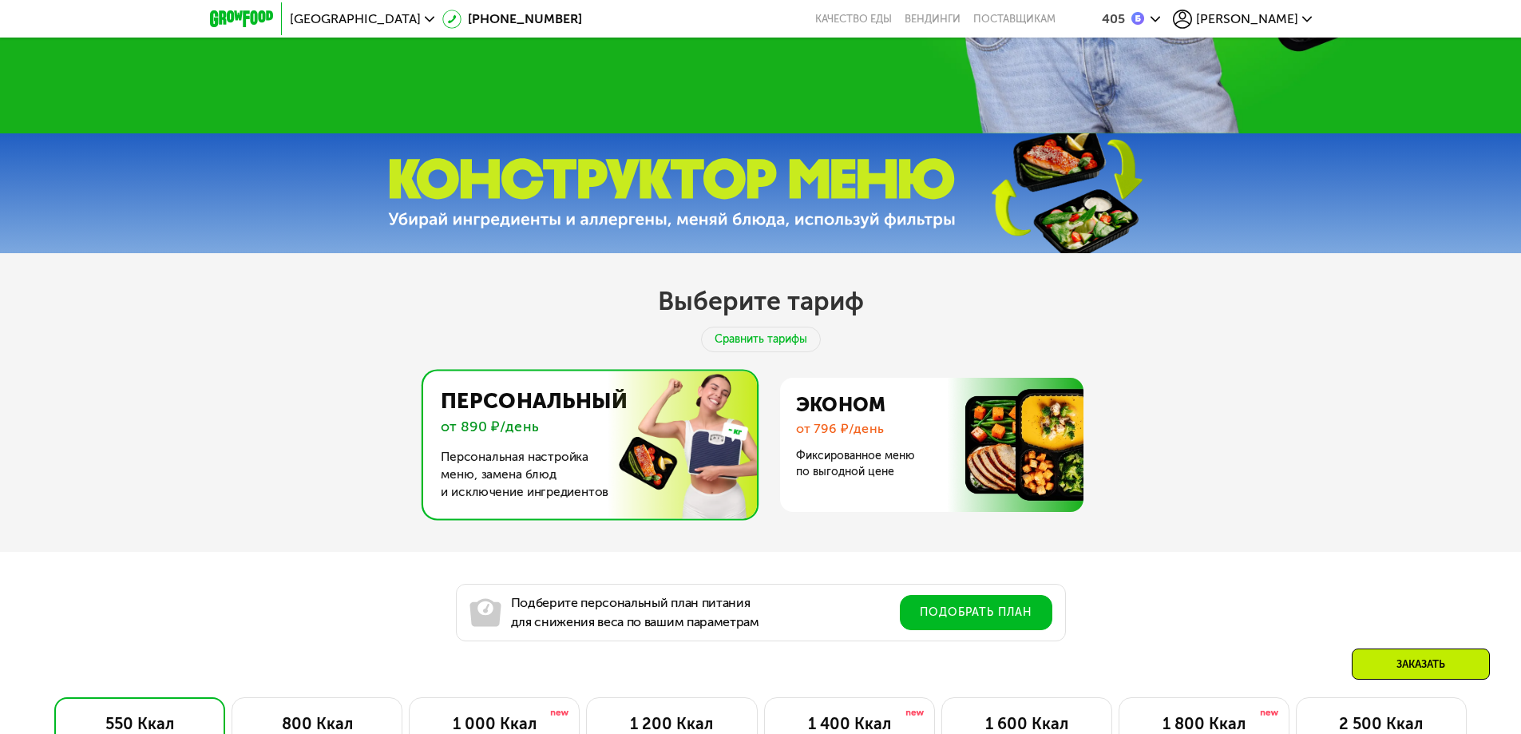
scroll to position [842, 0]
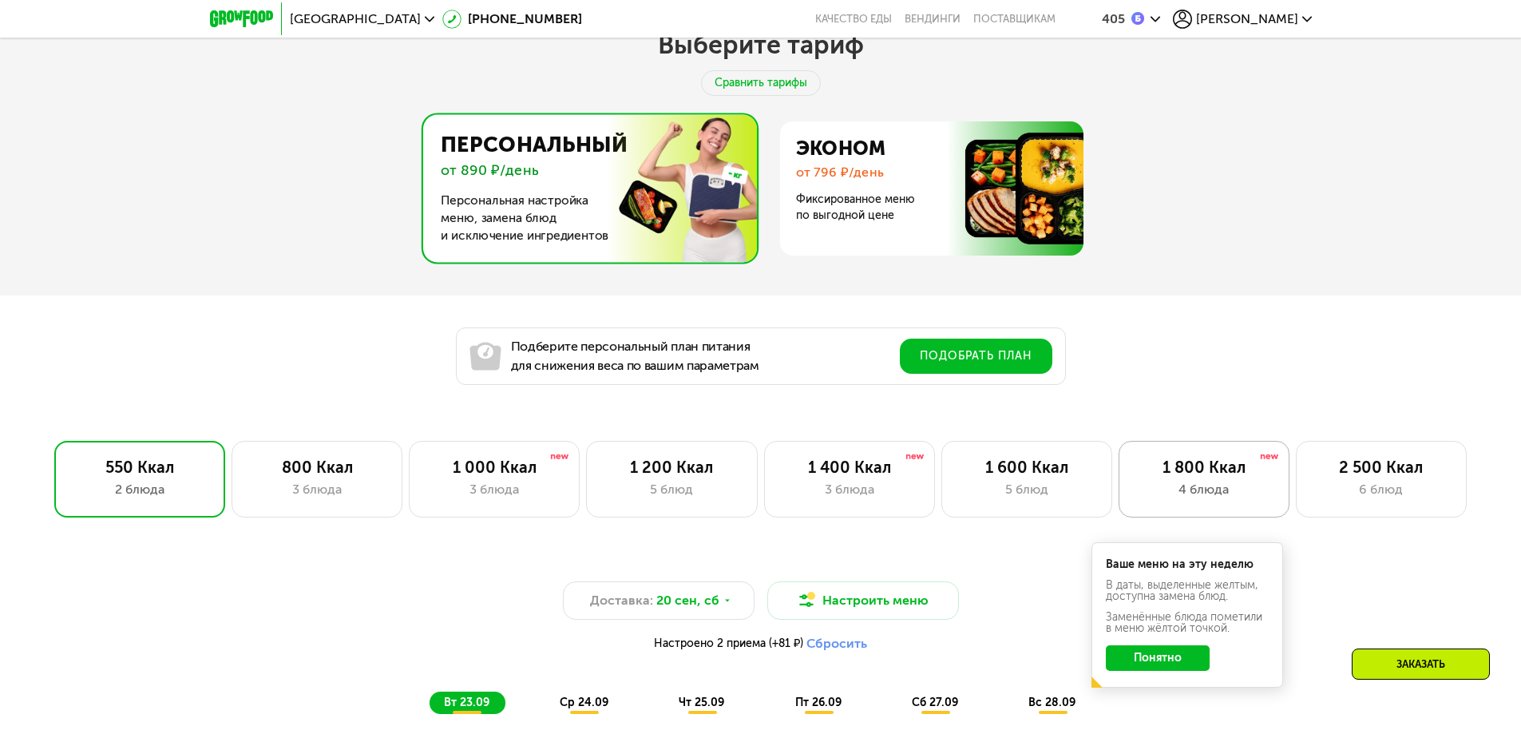
click at [1207, 477] on div "1 800 Ккал" at bounding box center [1203, 467] width 137 height 19
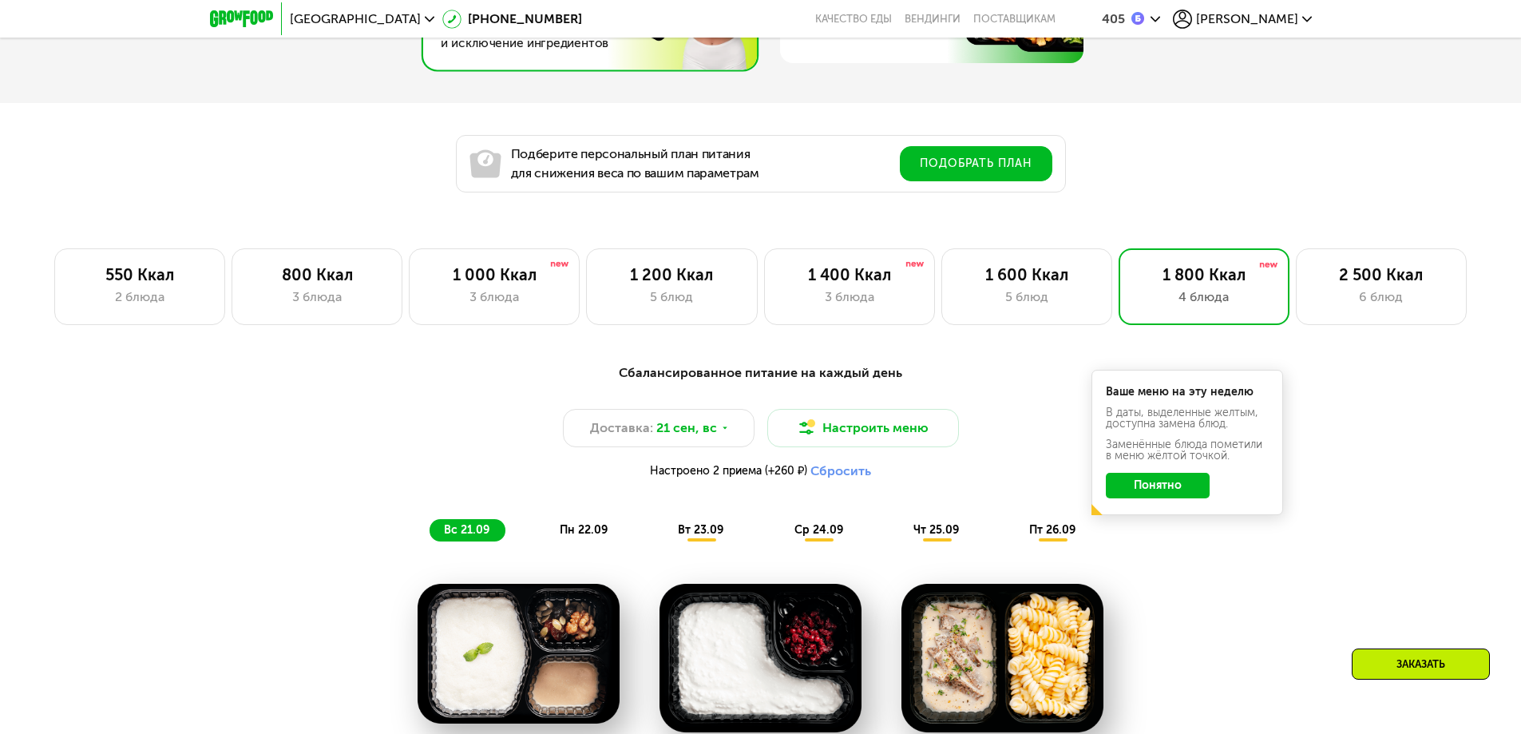
scroll to position [1241, 0]
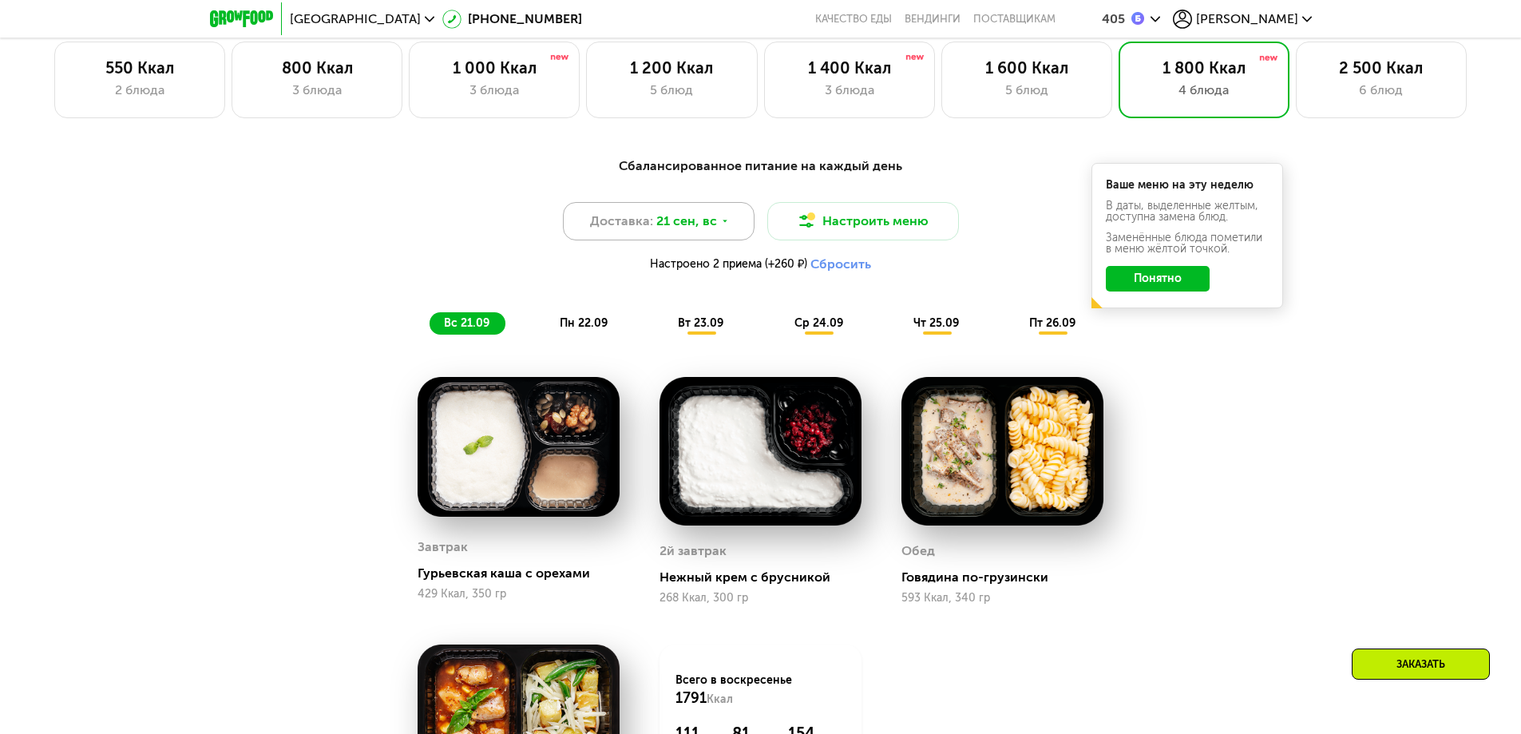
click at [720, 224] on icon at bounding box center [725, 221] width 10 height 10
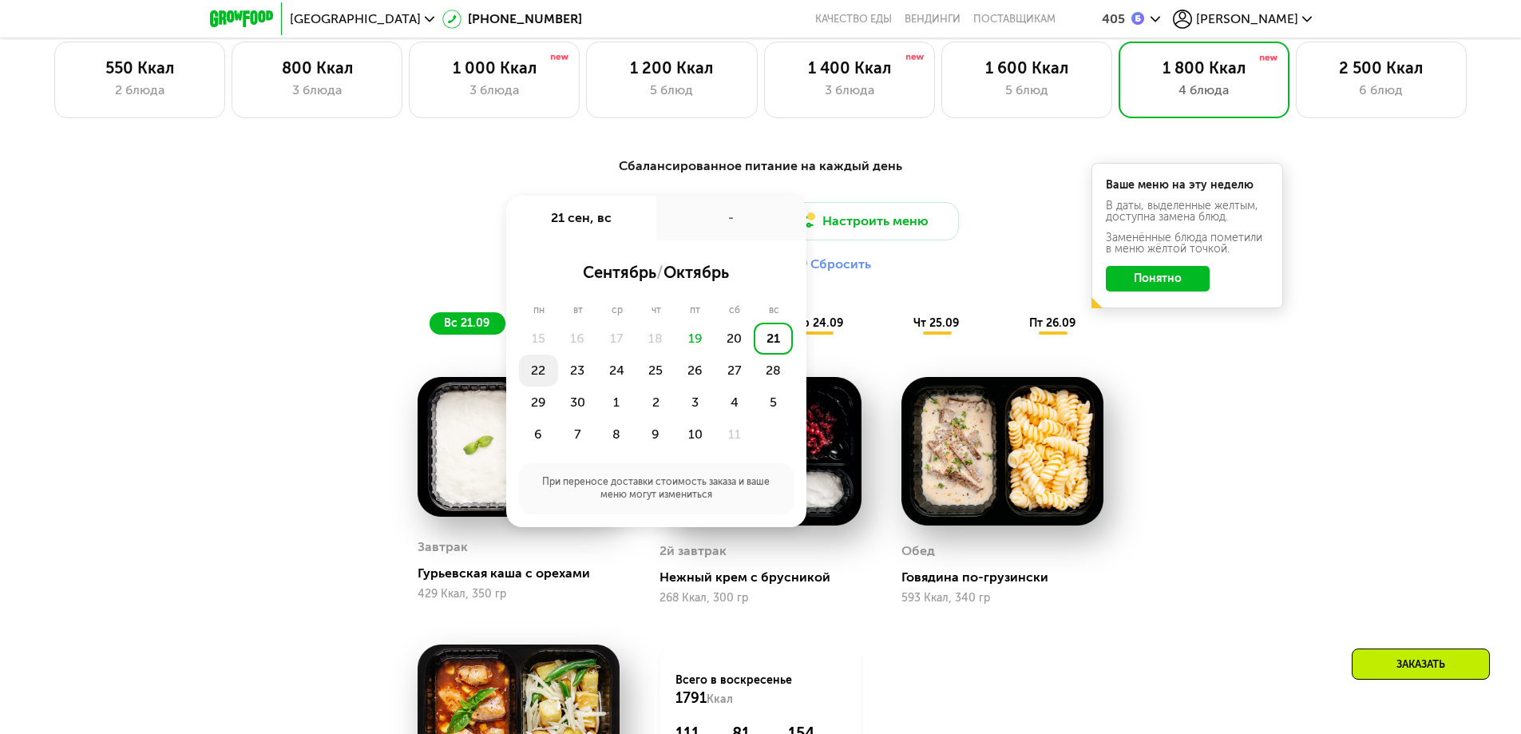
click at [536, 374] on div "22" at bounding box center [538, 371] width 39 height 32
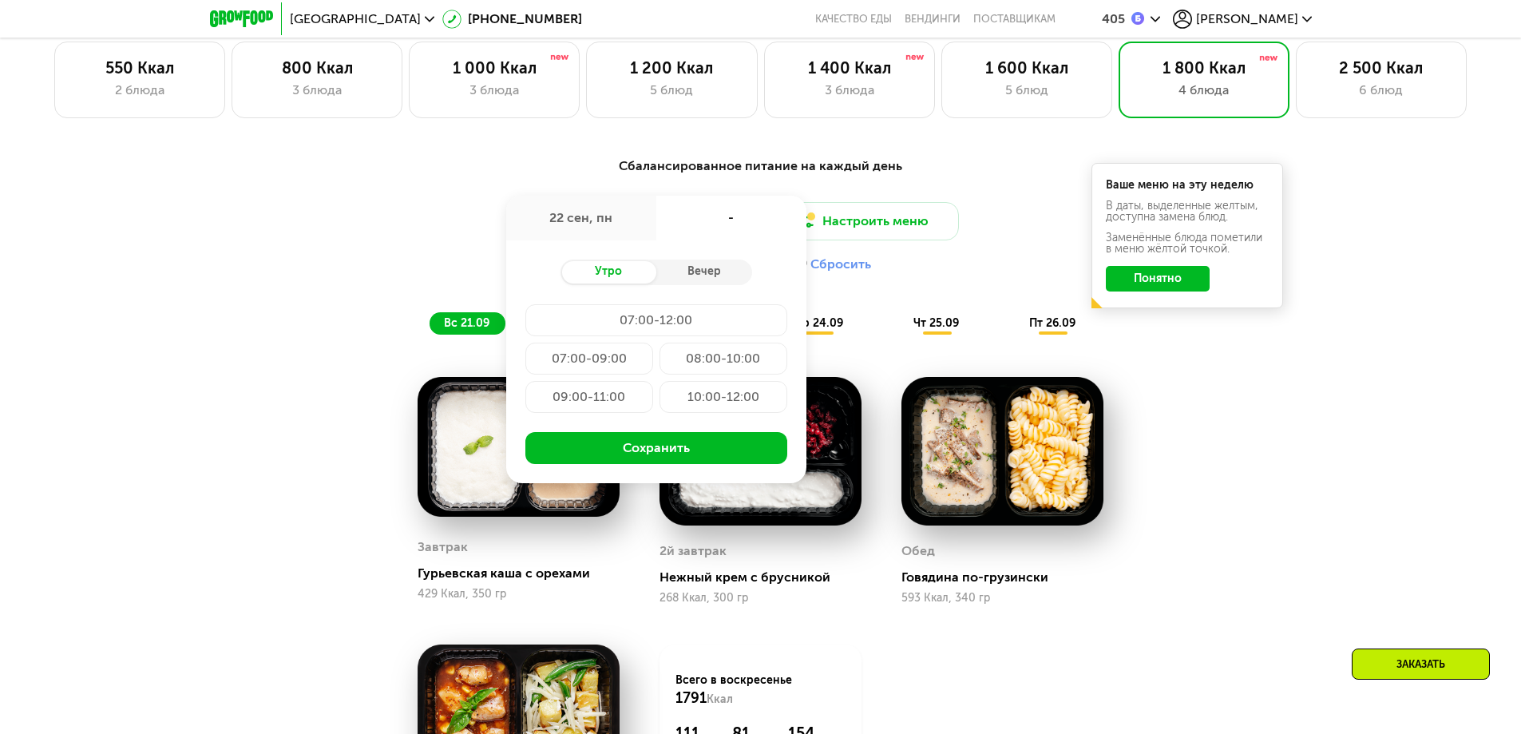
click at [597, 402] on div "09:00-11:00" at bounding box center [589, 397] width 128 height 32
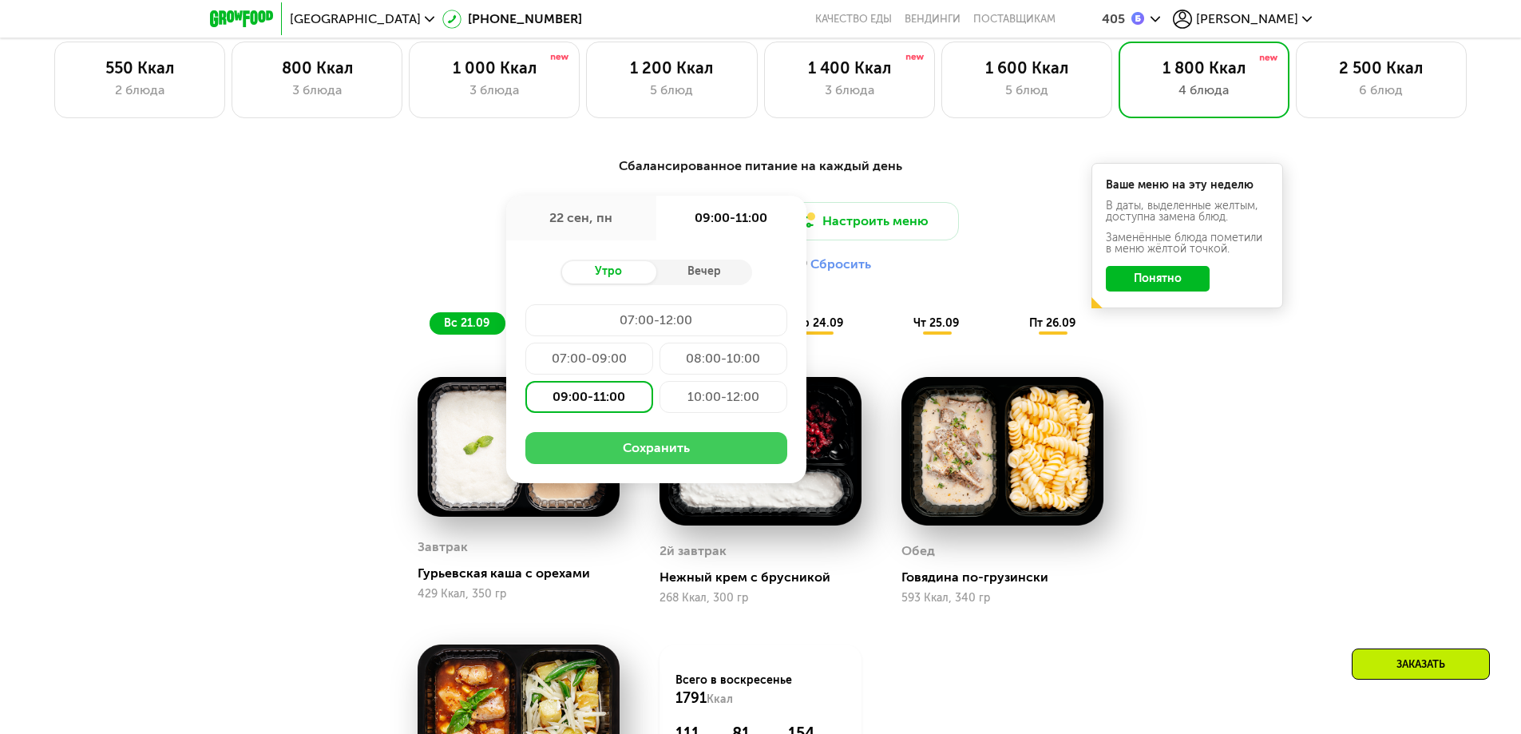
click at [694, 464] on button "Сохранить" at bounding box center [656, 448] width 262 height 32
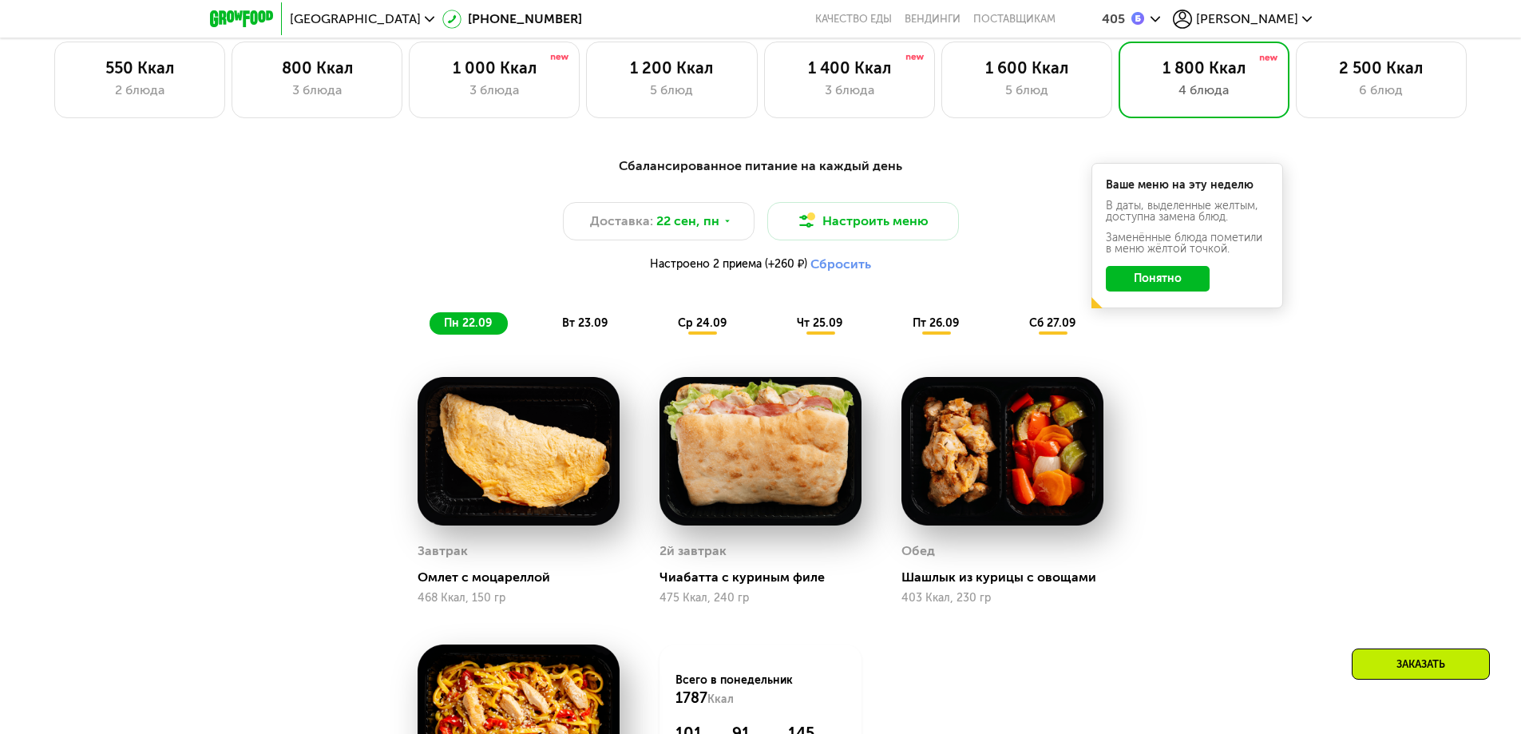
click at [1163, 283] on button "Понятно" at bounding box center [1158, 279] width 104 height 26
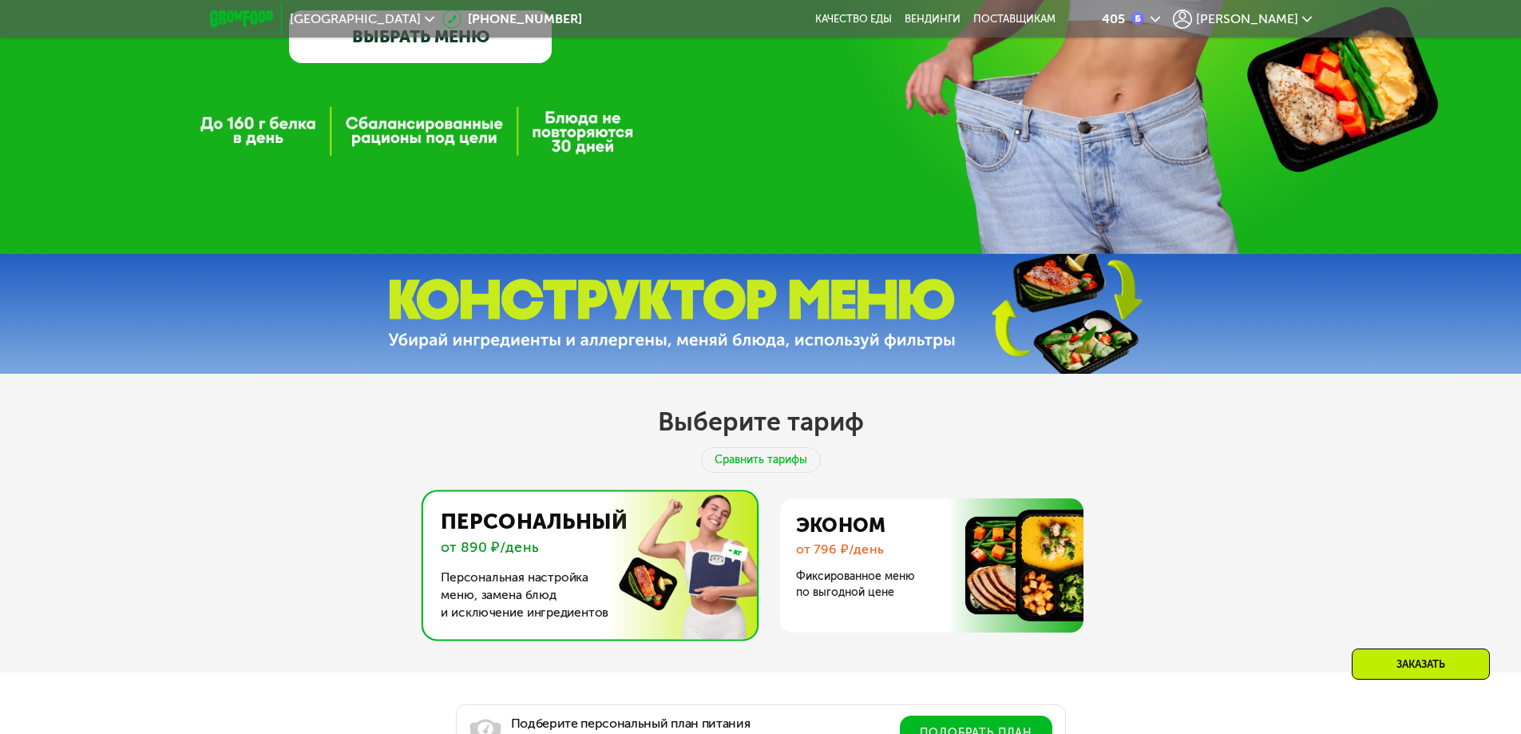
scroll to position [283, 0]
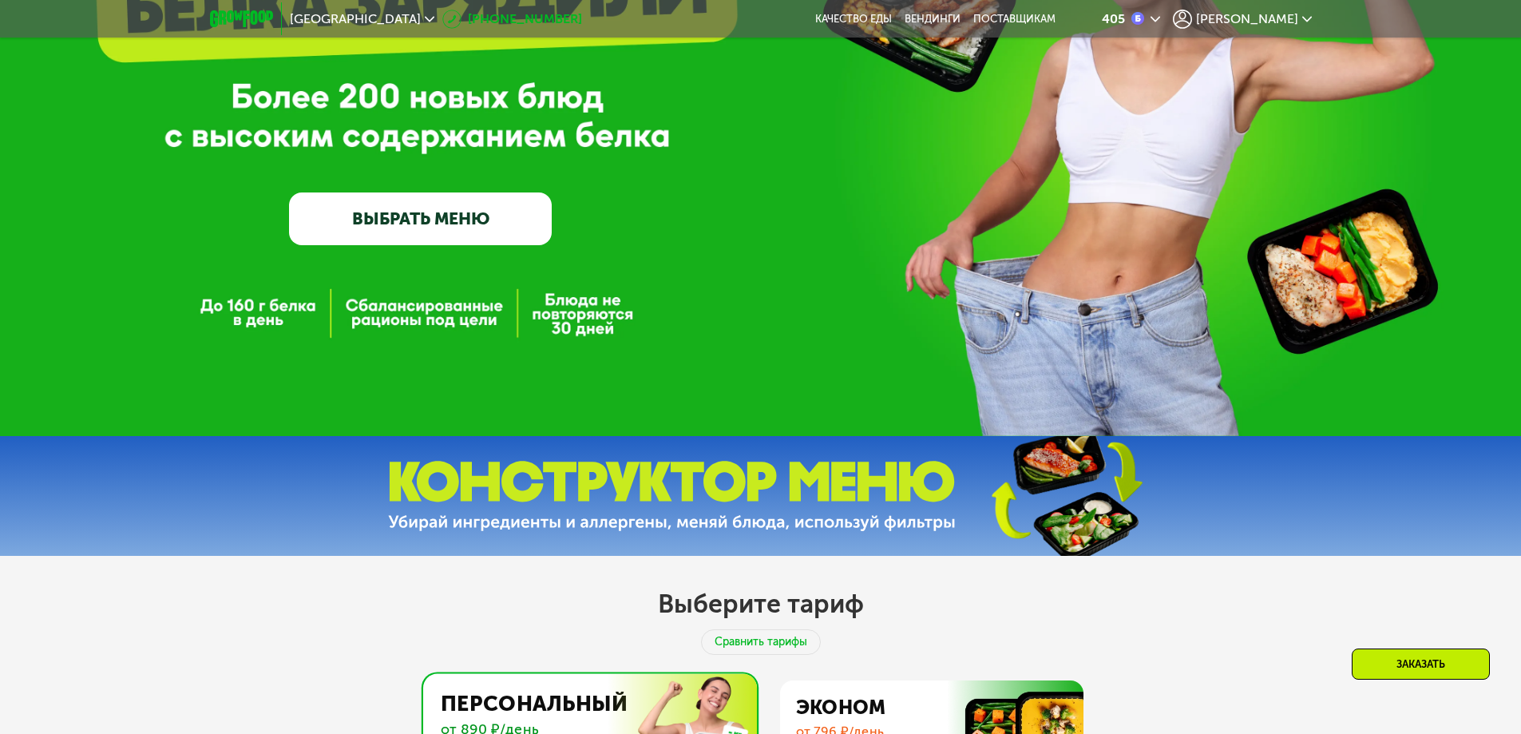
click at [442, 22] on link "[PHONE_NUMBER]" at bounding box center [512, 19] width 140 height 19
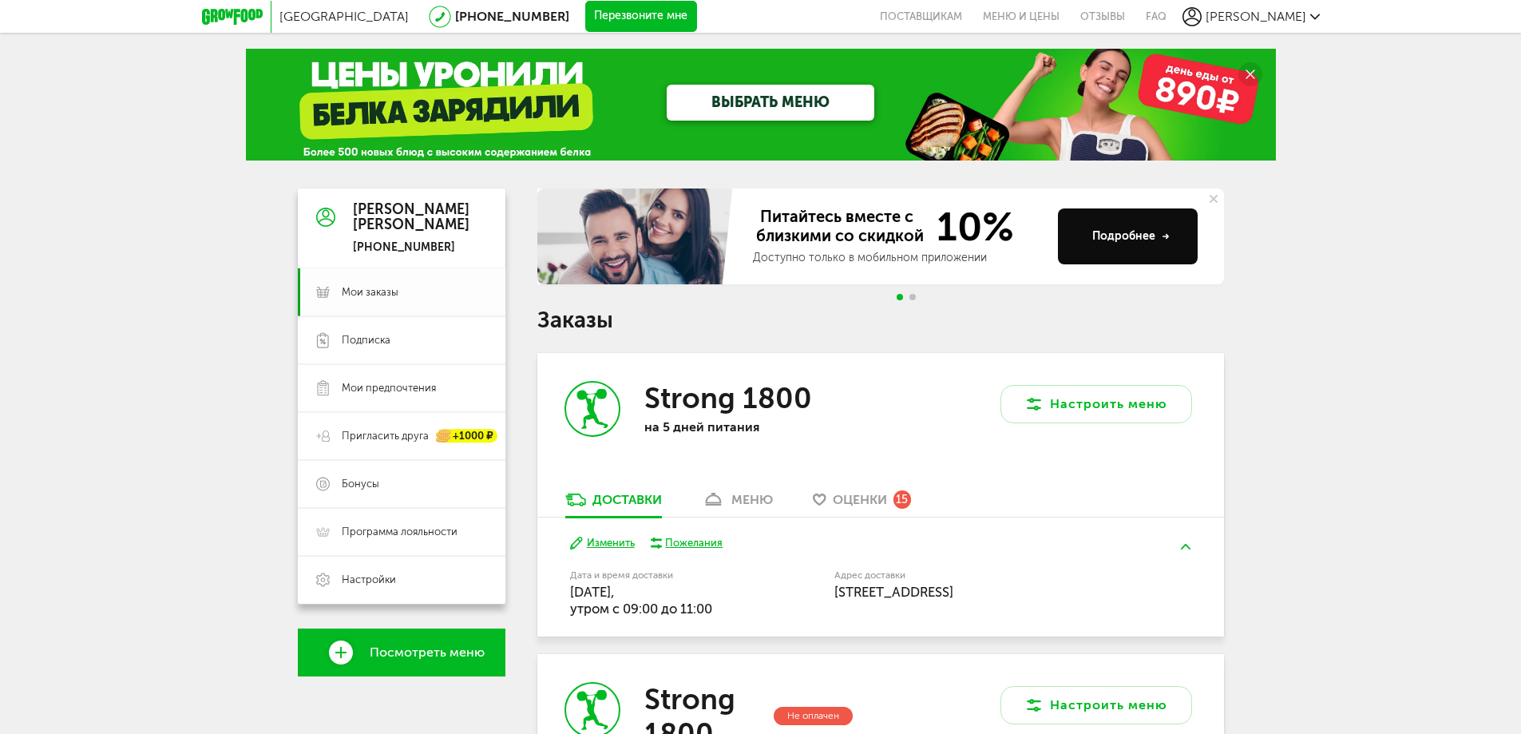
click at [360, 290] on span "Мои заказы" at bounding box center [370, 292] width 57 height 14
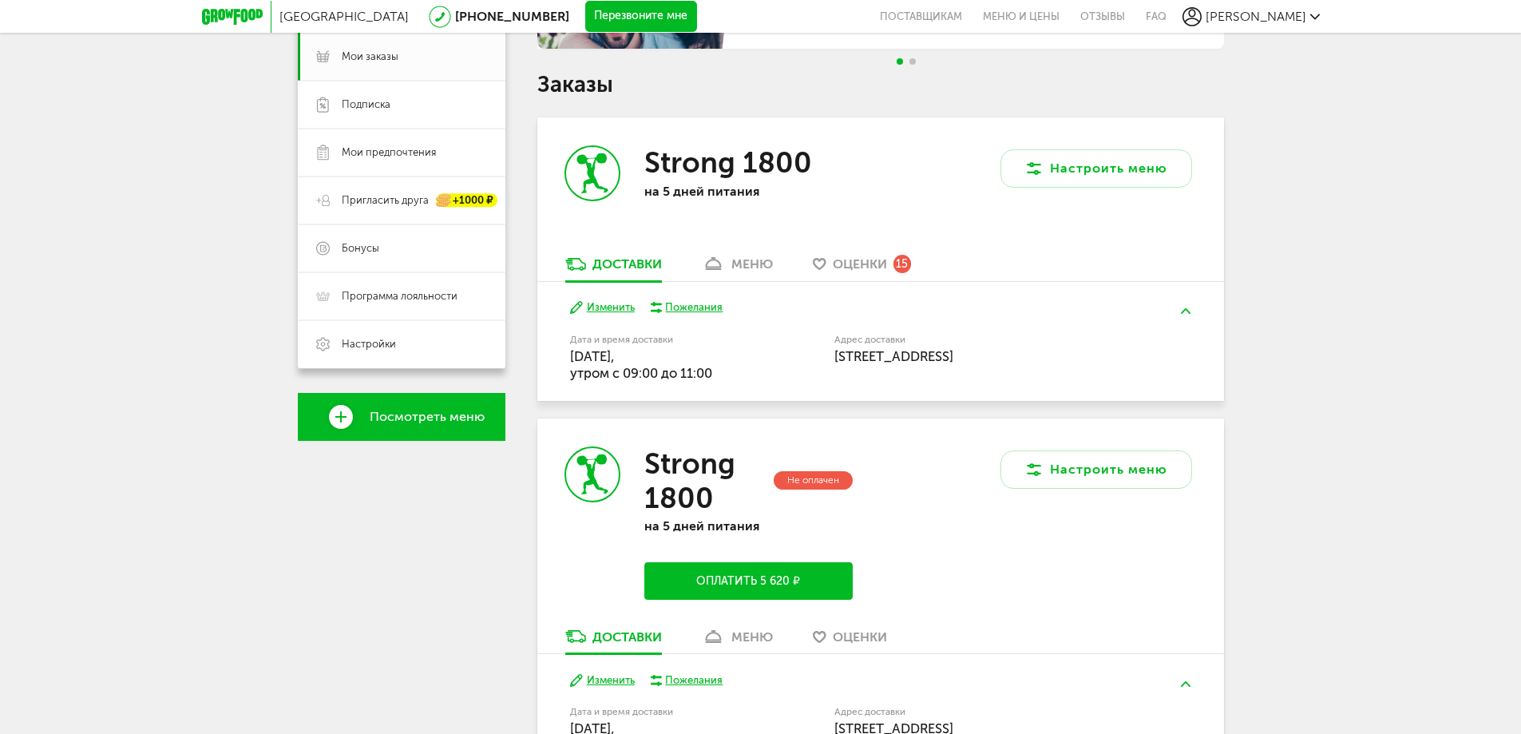
scroll to position [240, 0]
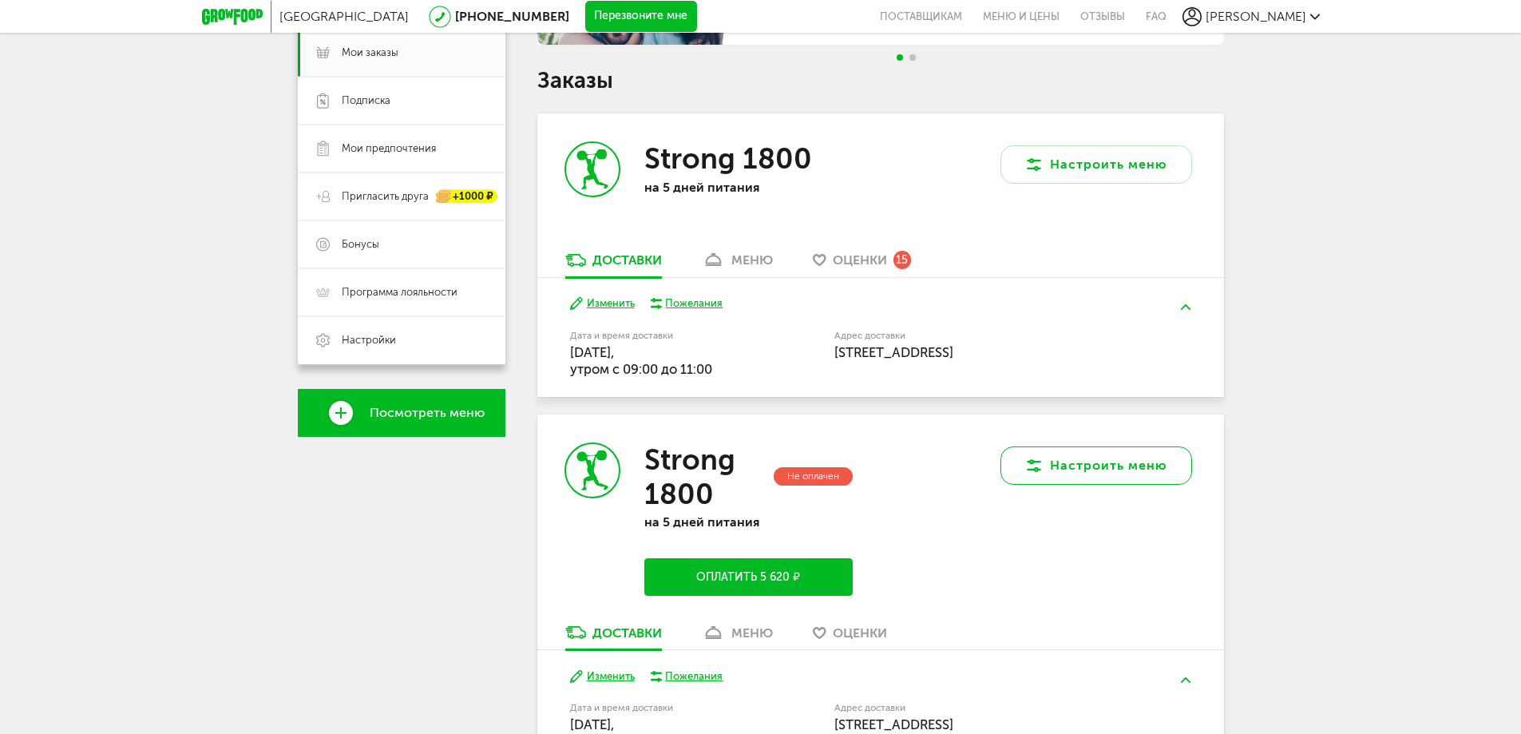
click at [1102, 468] on button "Настроить меню" at bounding box center [1096, 465] width 192 height 38
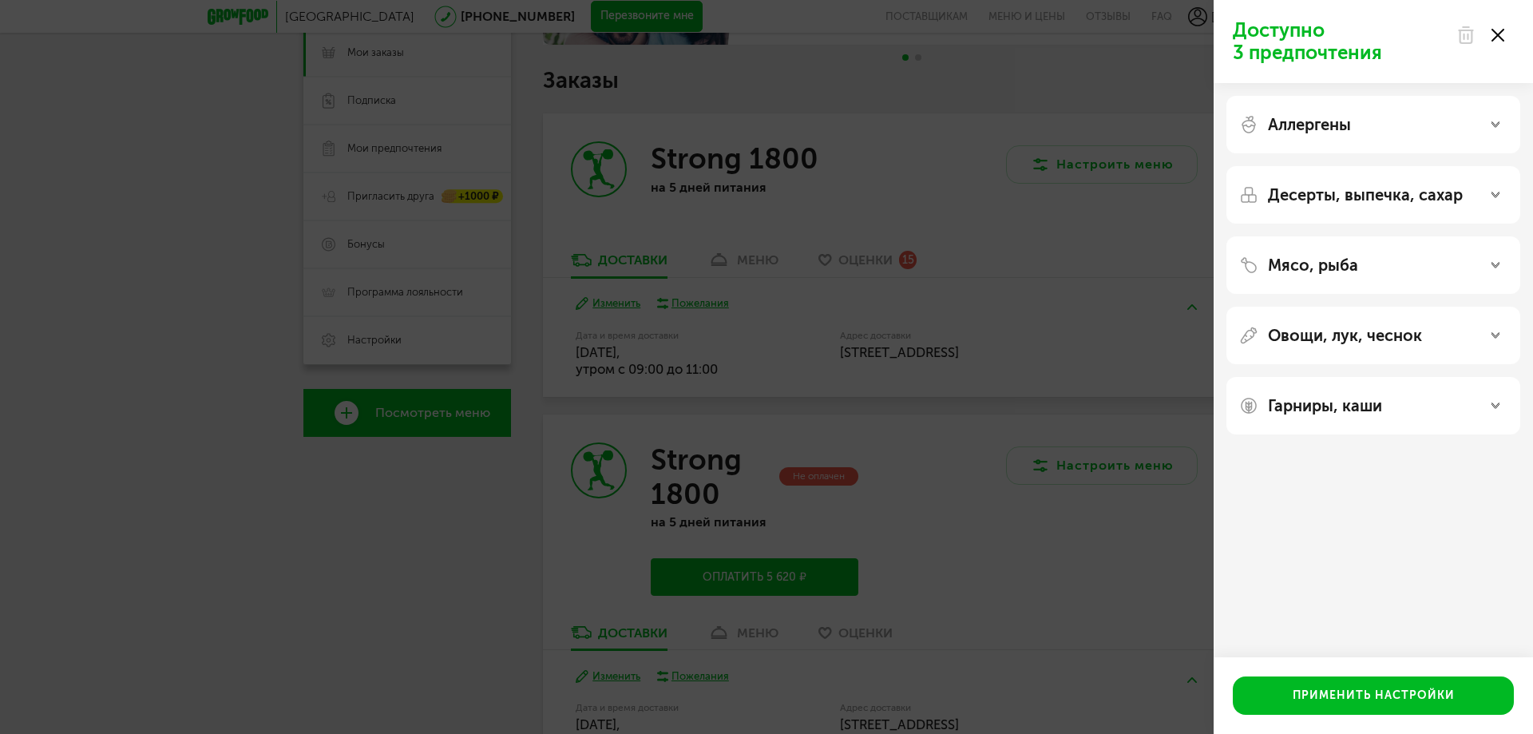
click at [1130, 312] on div "Доступно 3 предпочтения Аллергены Десерты, выпечка, сахар Мясо, рыба Овощи, лук…" at bounding box center [766, 367] width 1533 height 734
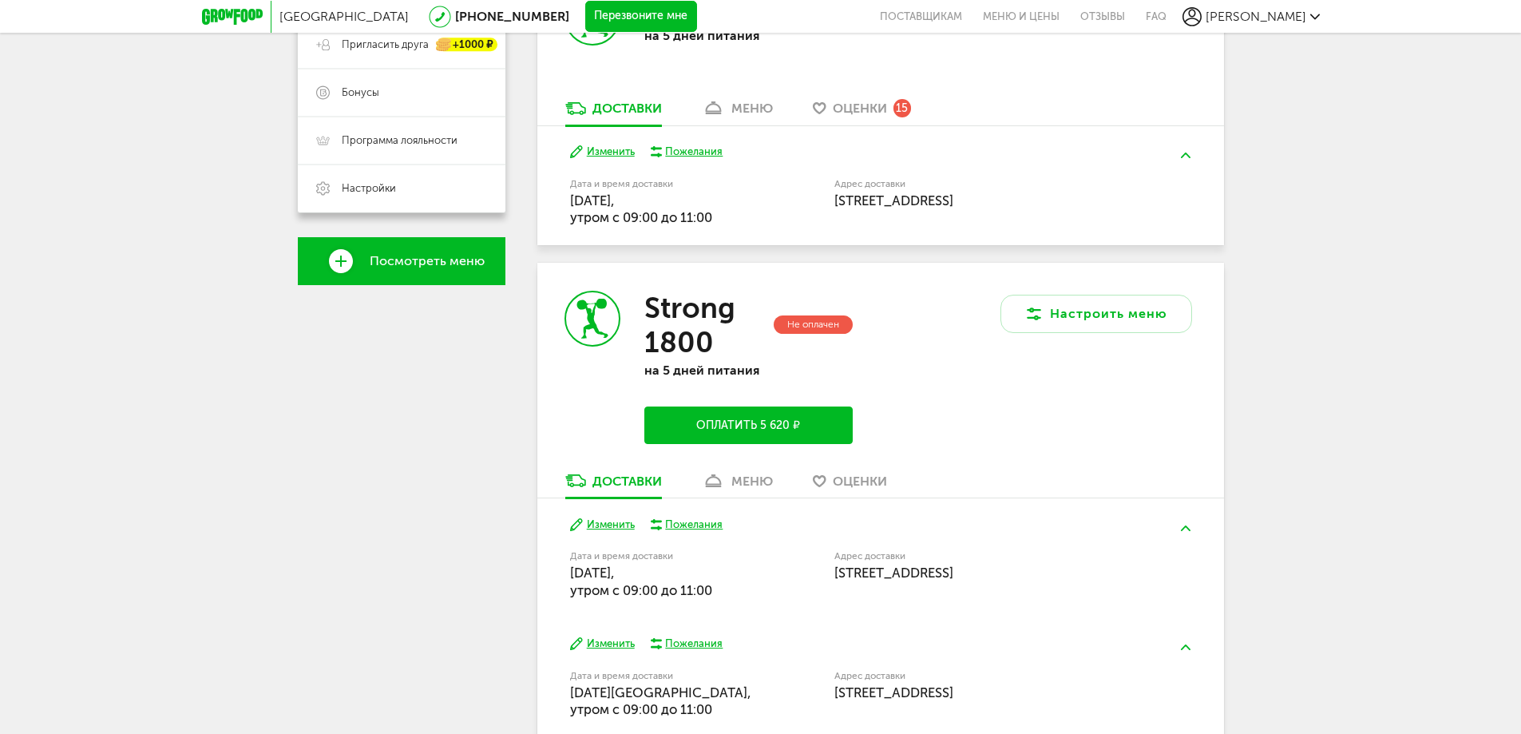
scroll to position [595, 0]
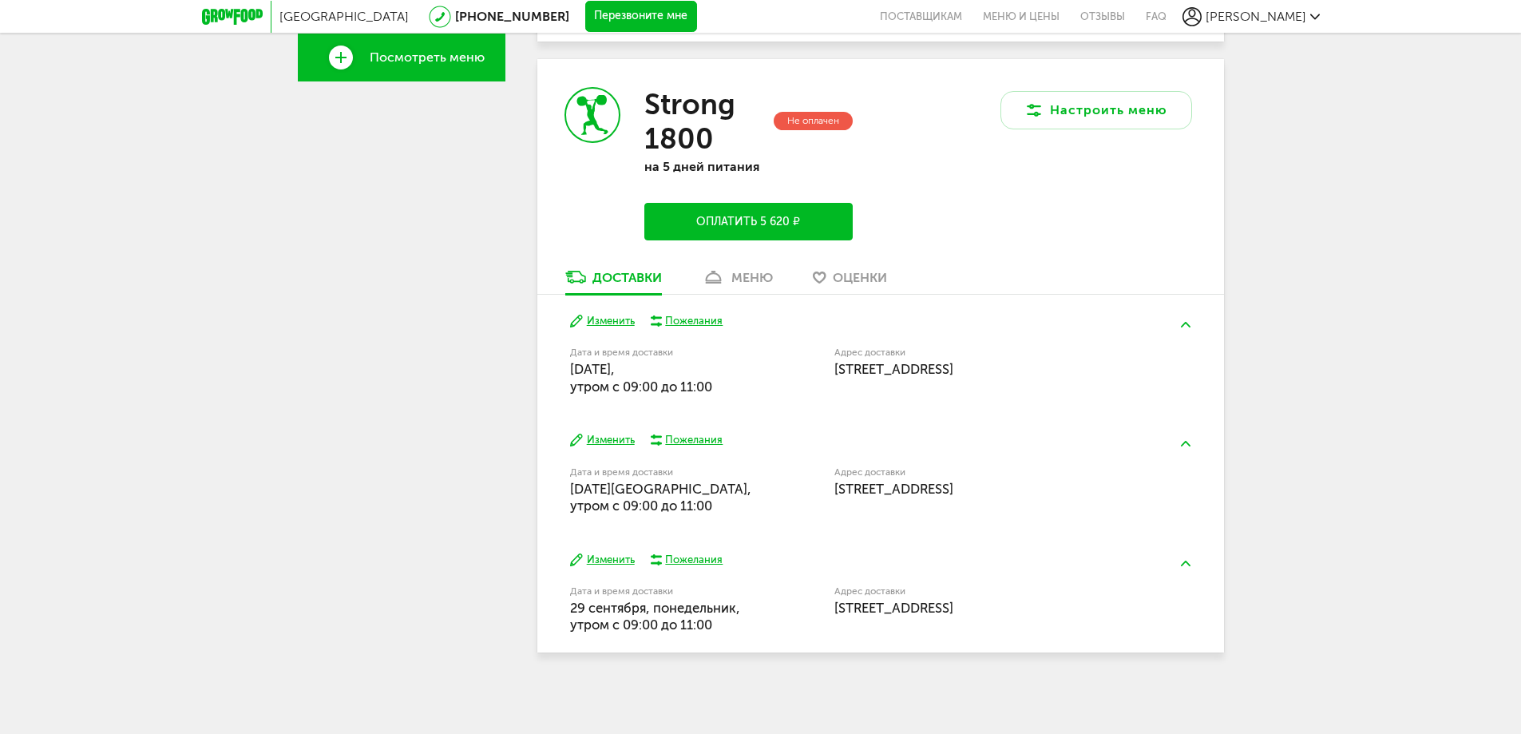
click at [1182, 326] on img at bounding box center [1186, 325] width 10 height 6
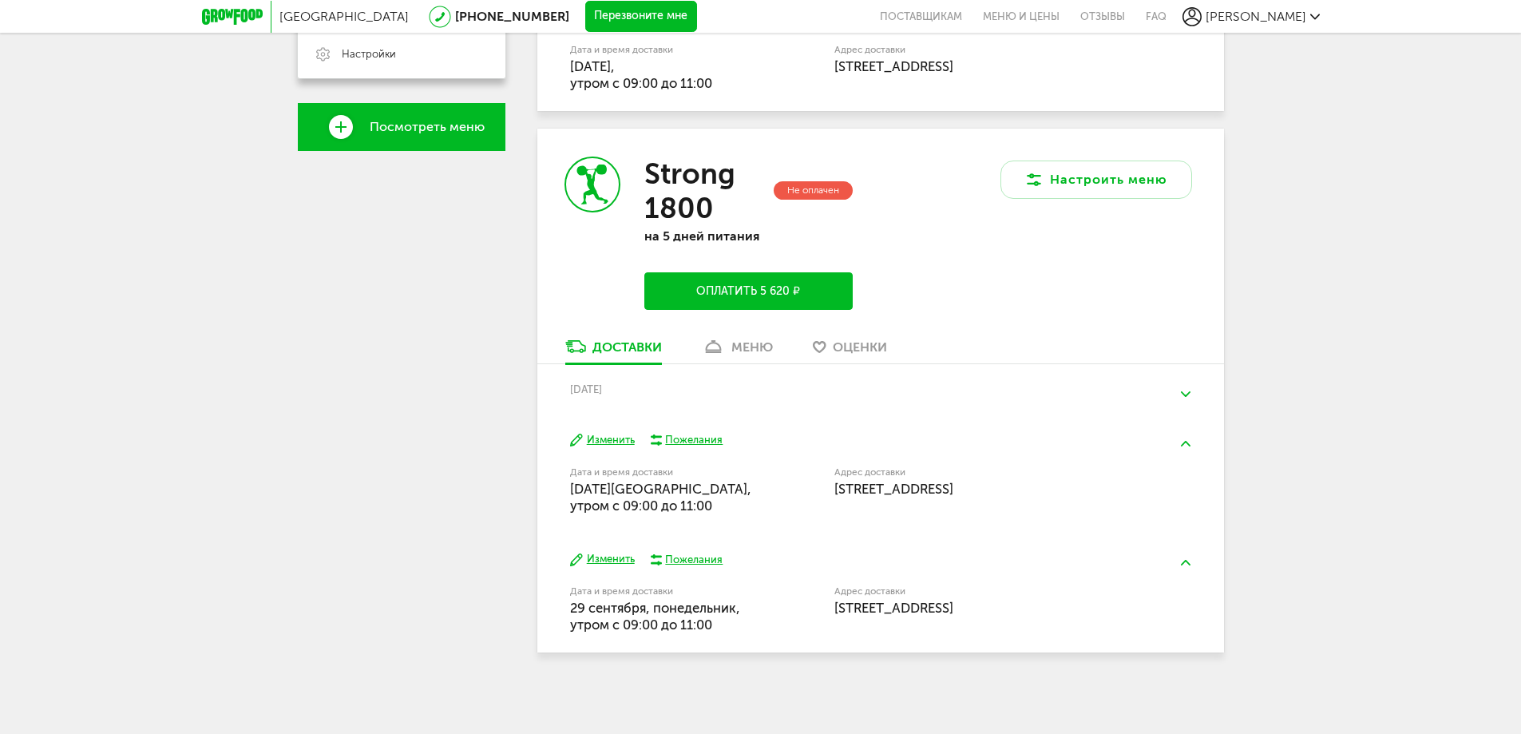
click at [1186, 391] on img at bounding box center [1186, 394] width 10 height 6
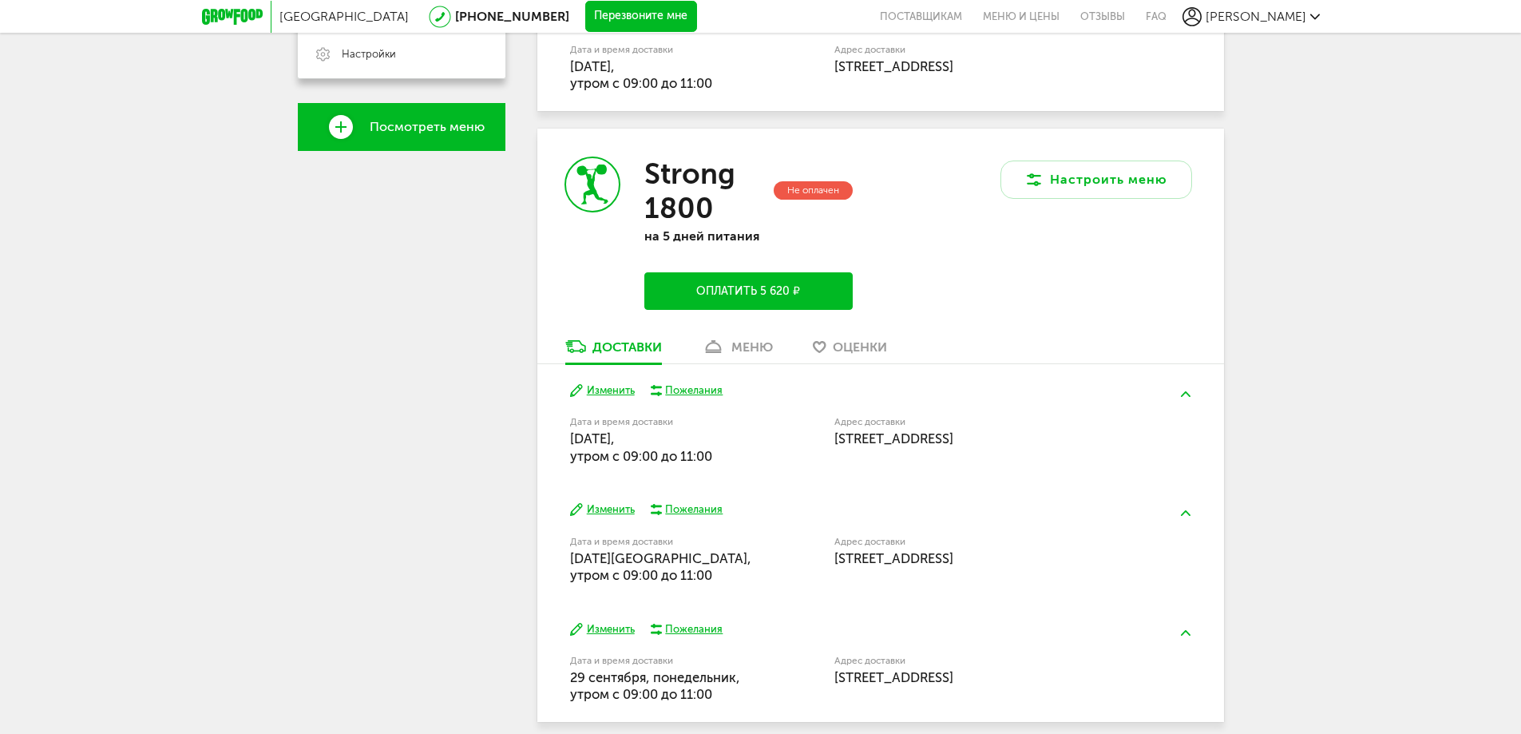
scroll to position [595, 0]
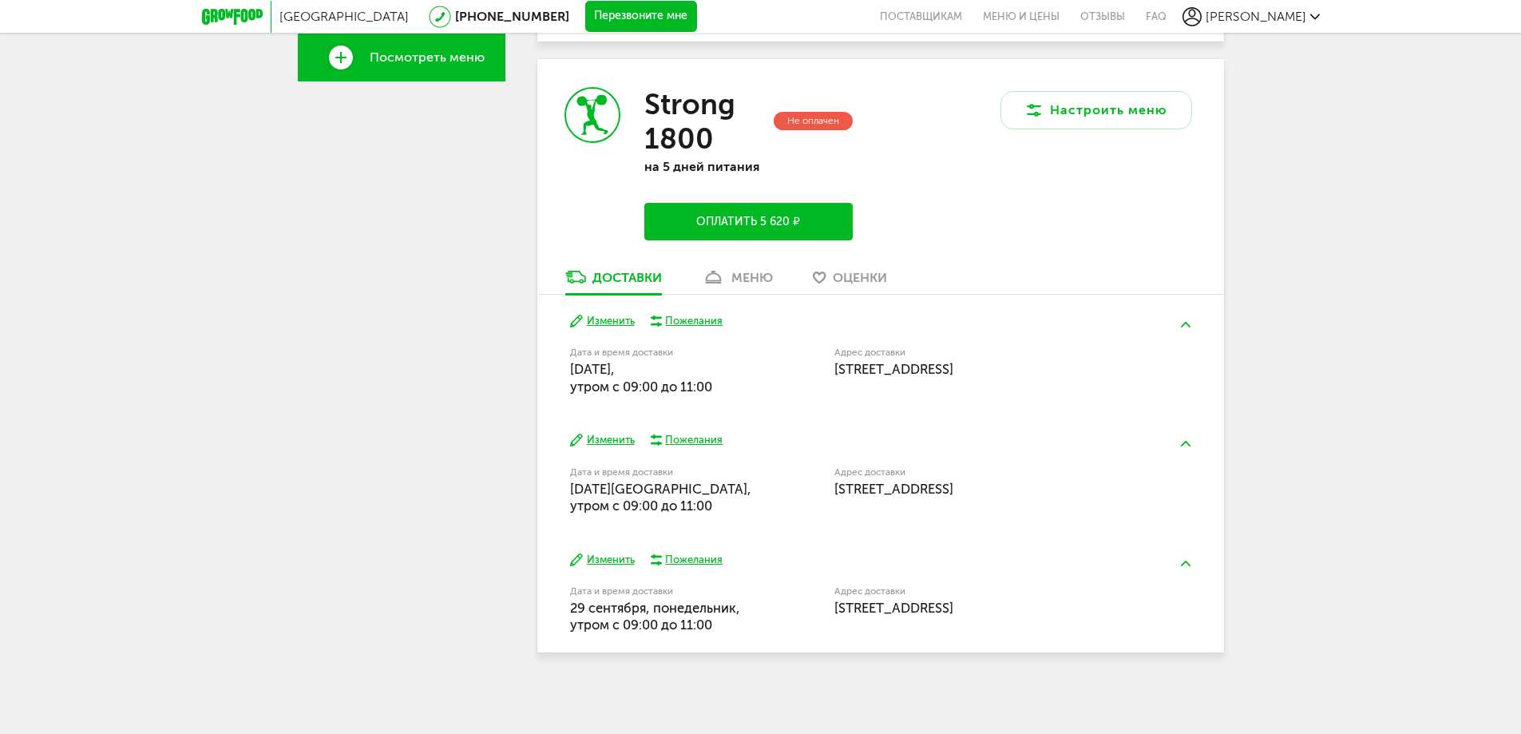
click at [747, 275] on div "меню" at bounding box center [752, 277] width 42 height 15
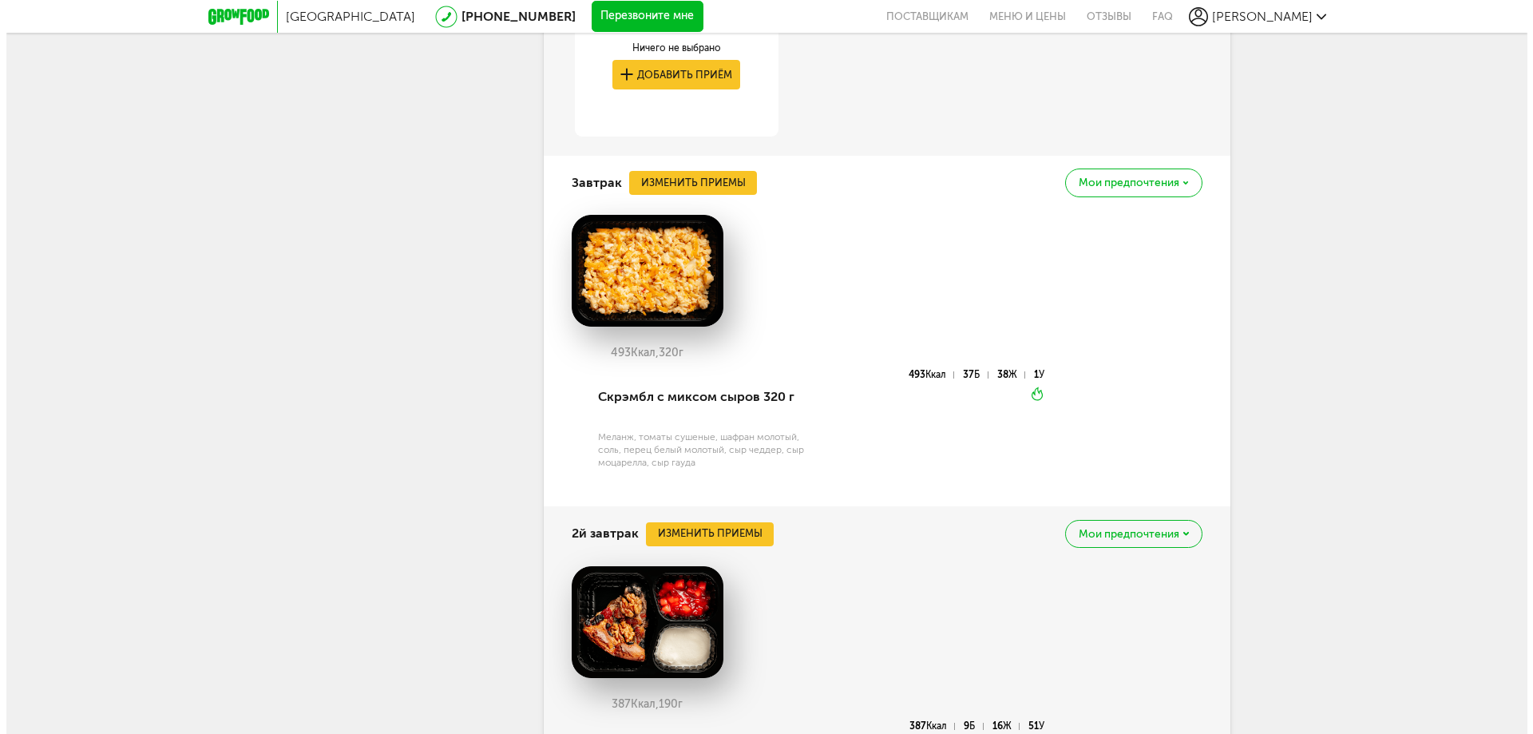
scroll to position [1278, 0]
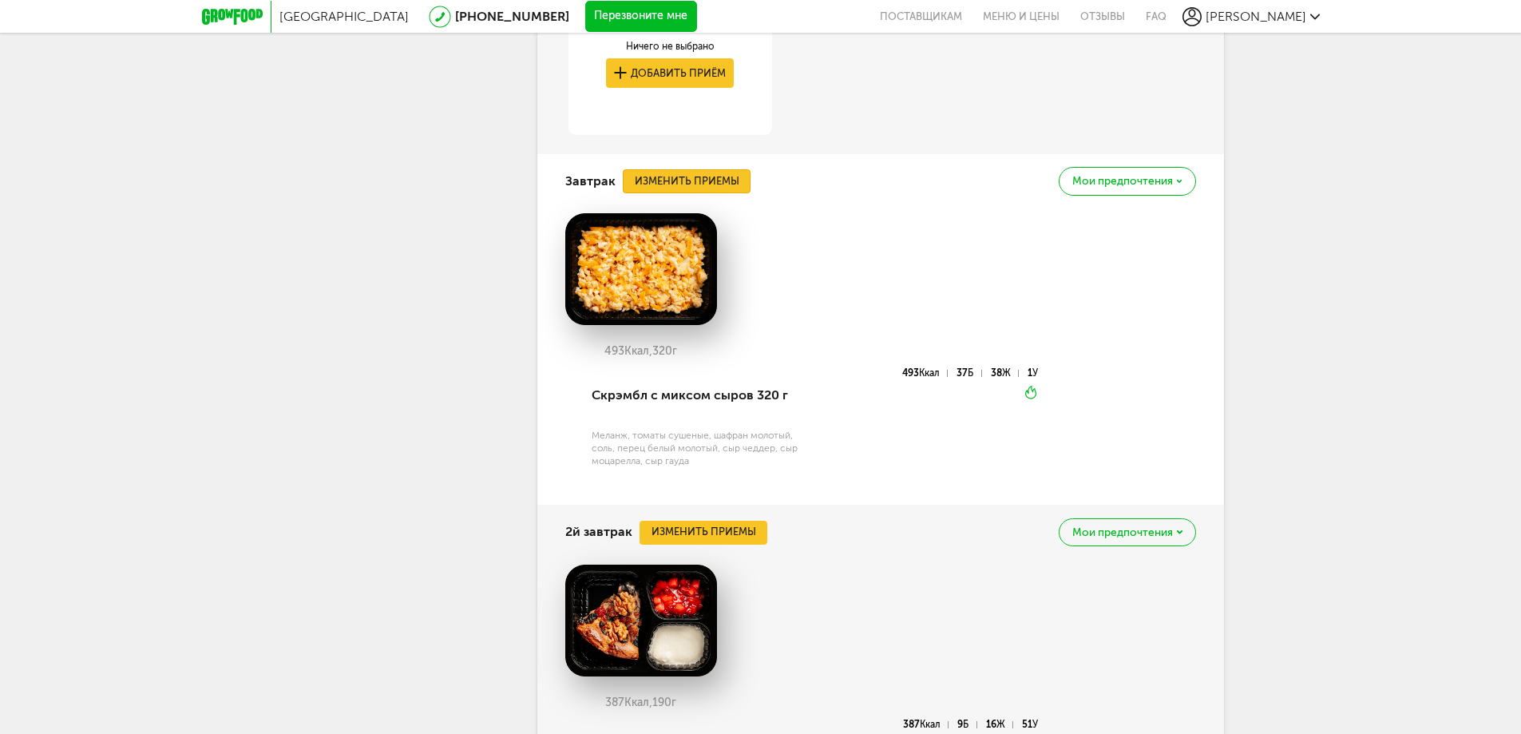
click at [705, 180] on button "Изменить приемы" at bounding box center [687, 181] width 128 height 24
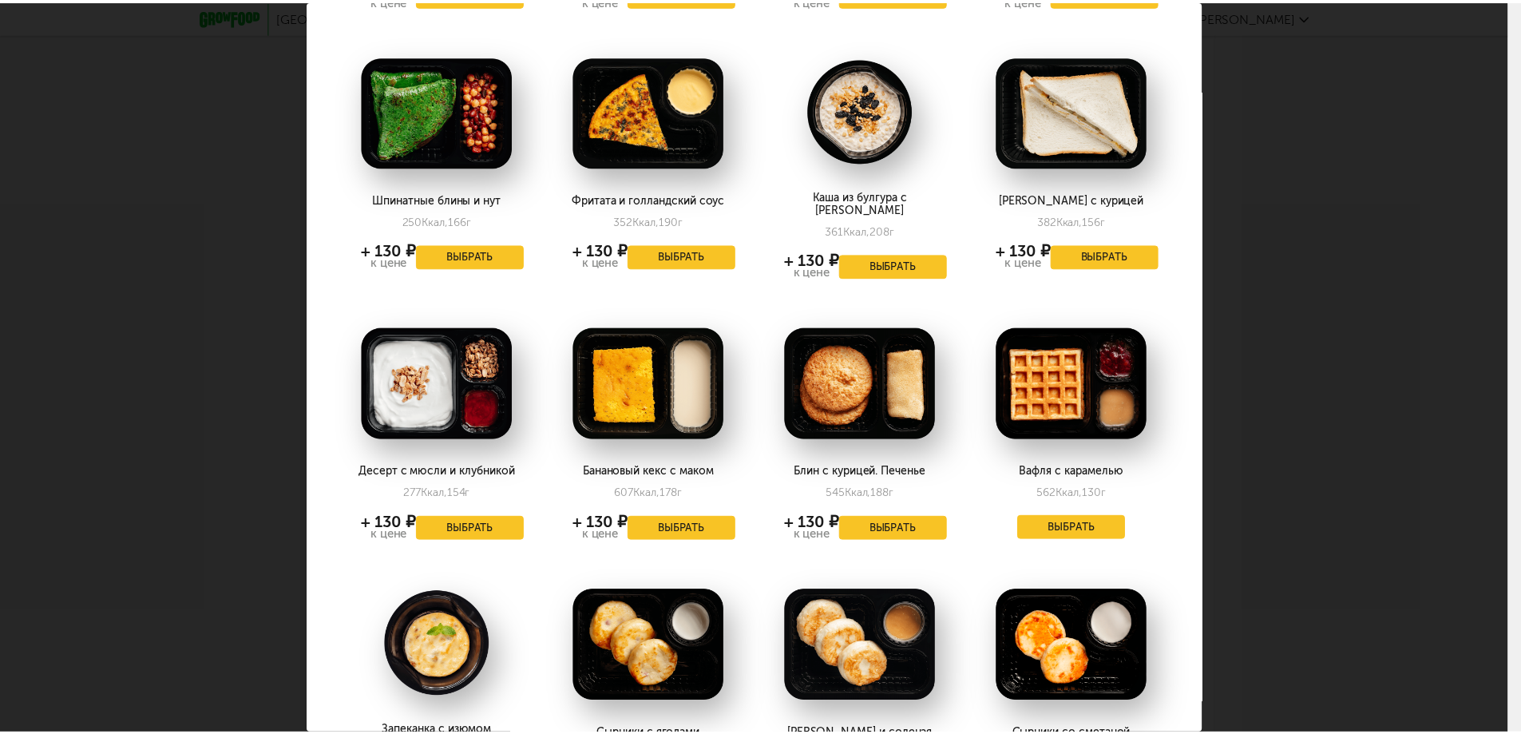
scroll to position [0, 0]
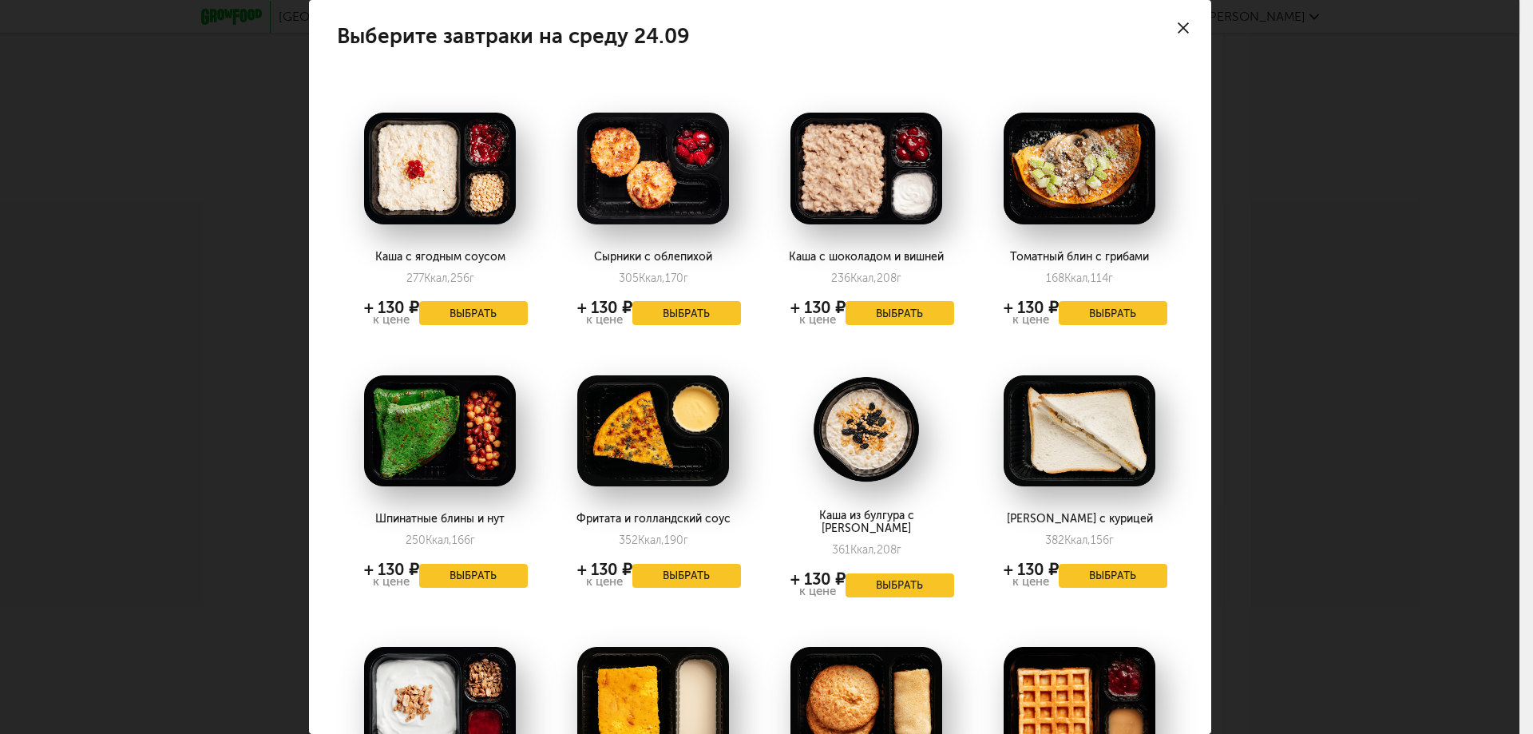
click at [1173, 20] on div at bounding box center [1183, 28] width 56 height 56
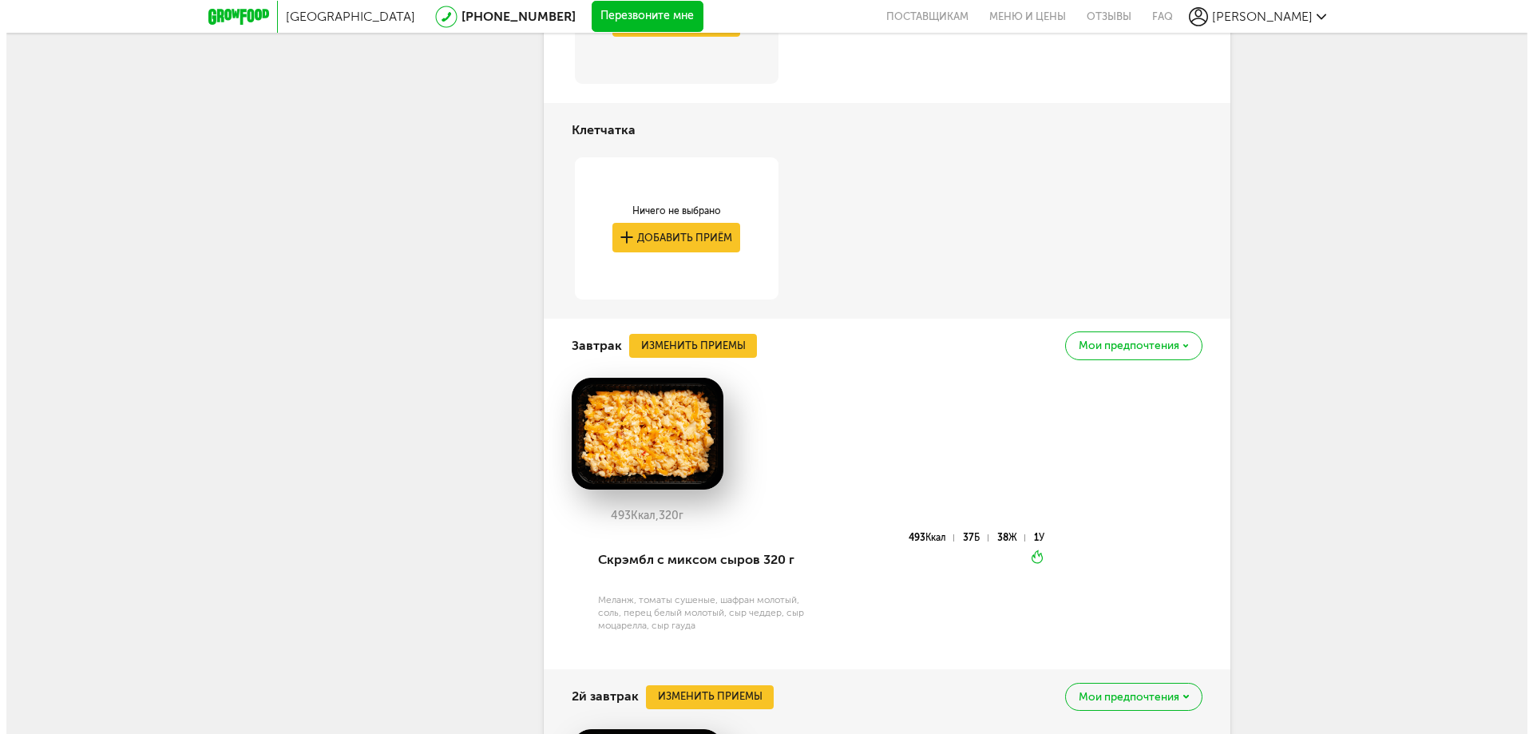
scroll to position [1118, 0]
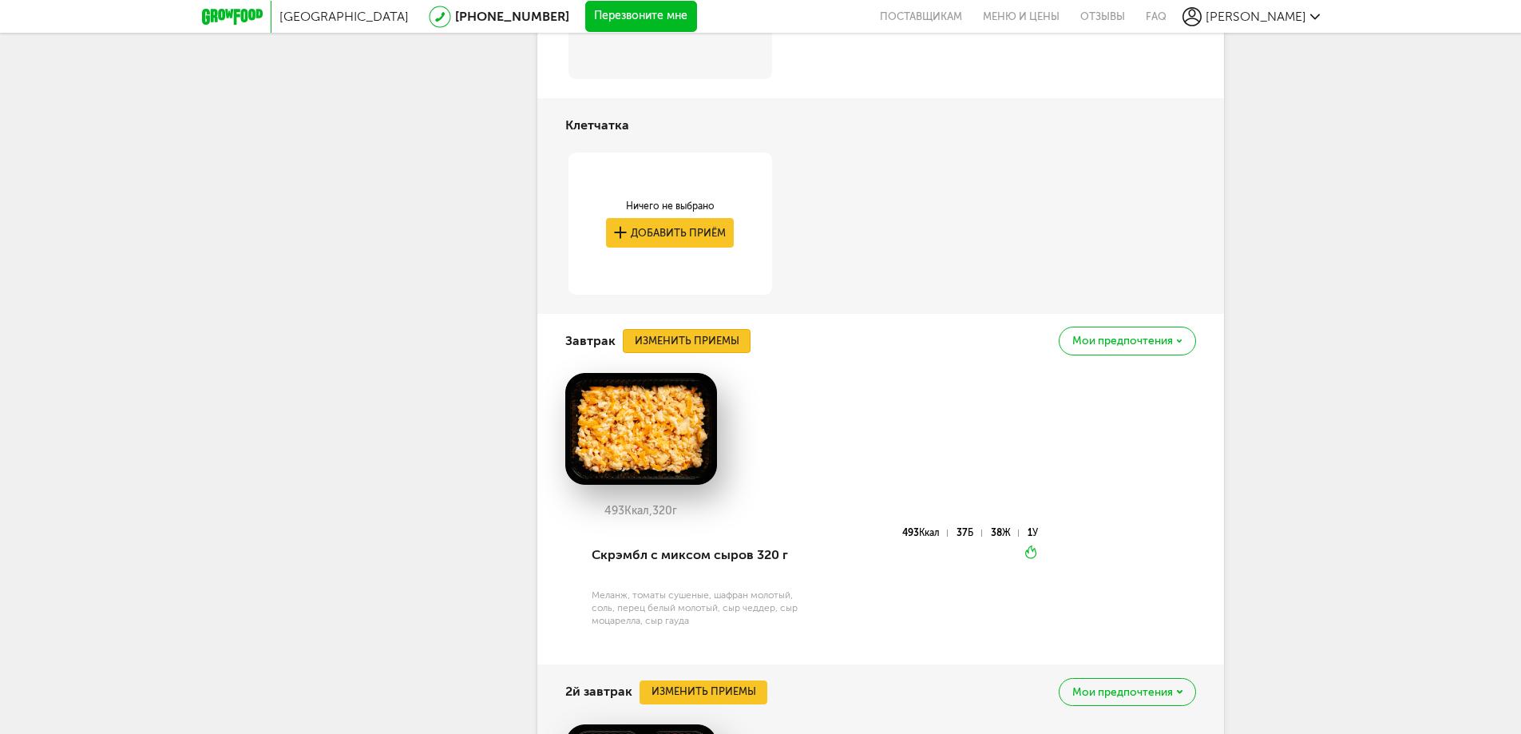
click at [693, 336] on button "Изменить приемы" at bounding box center [687, 341] width 128 height 24
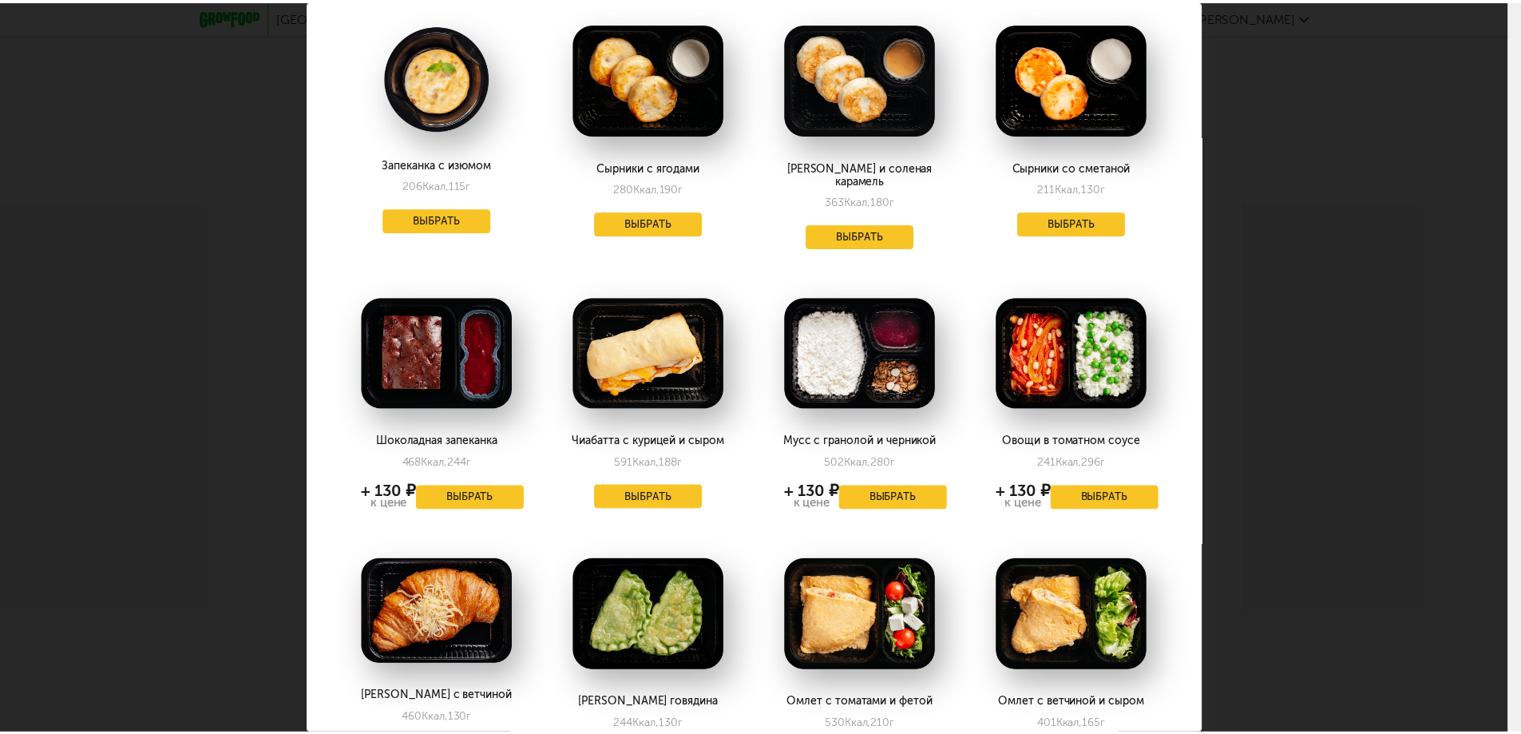
scroll to position [790, 0]
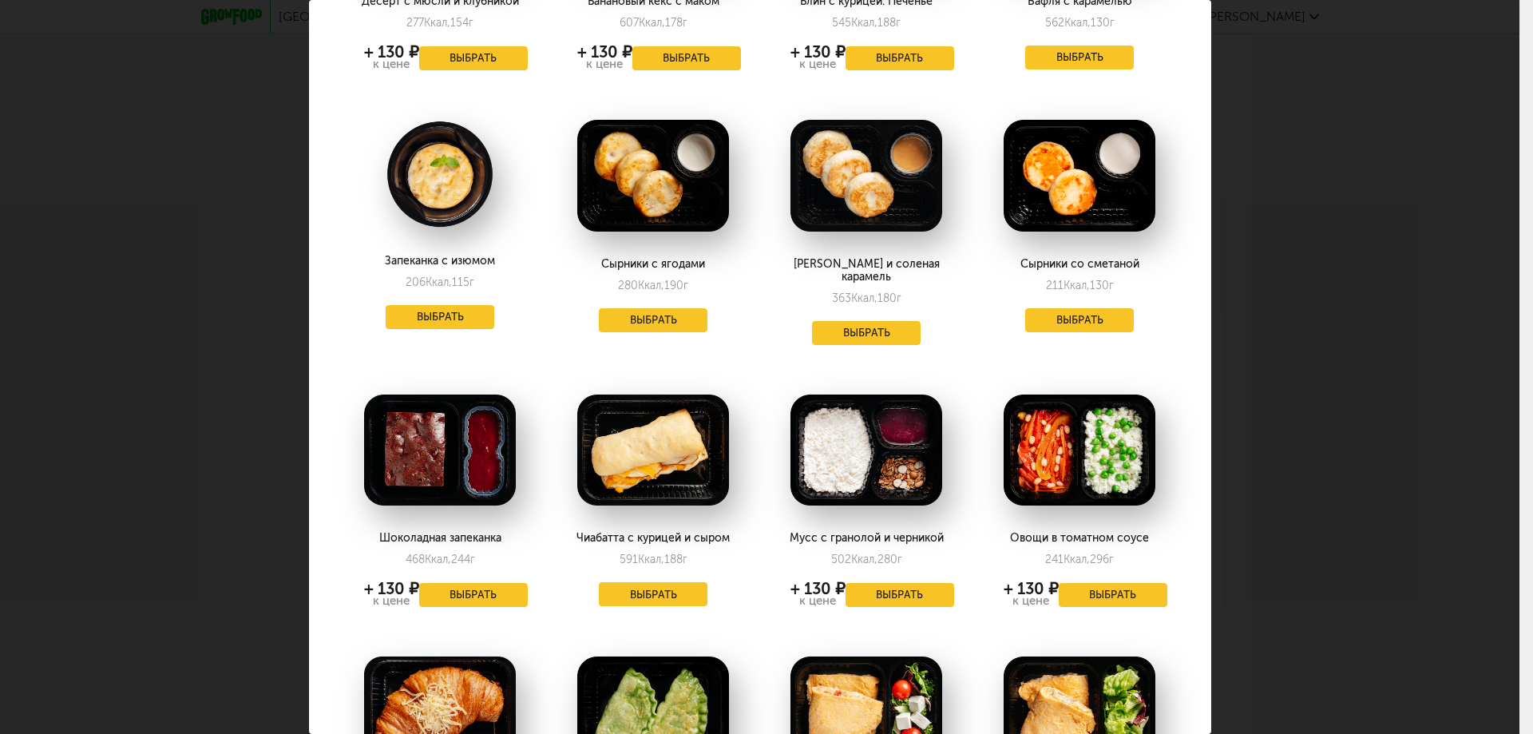
click at [1368, 218] on div "Выберите завтраки на среду 24.09 Каша с ягодным соусом 277 Ккал, 256 г + 130 ₽ …" at bounding box center [759, 367] width 1519 height 734
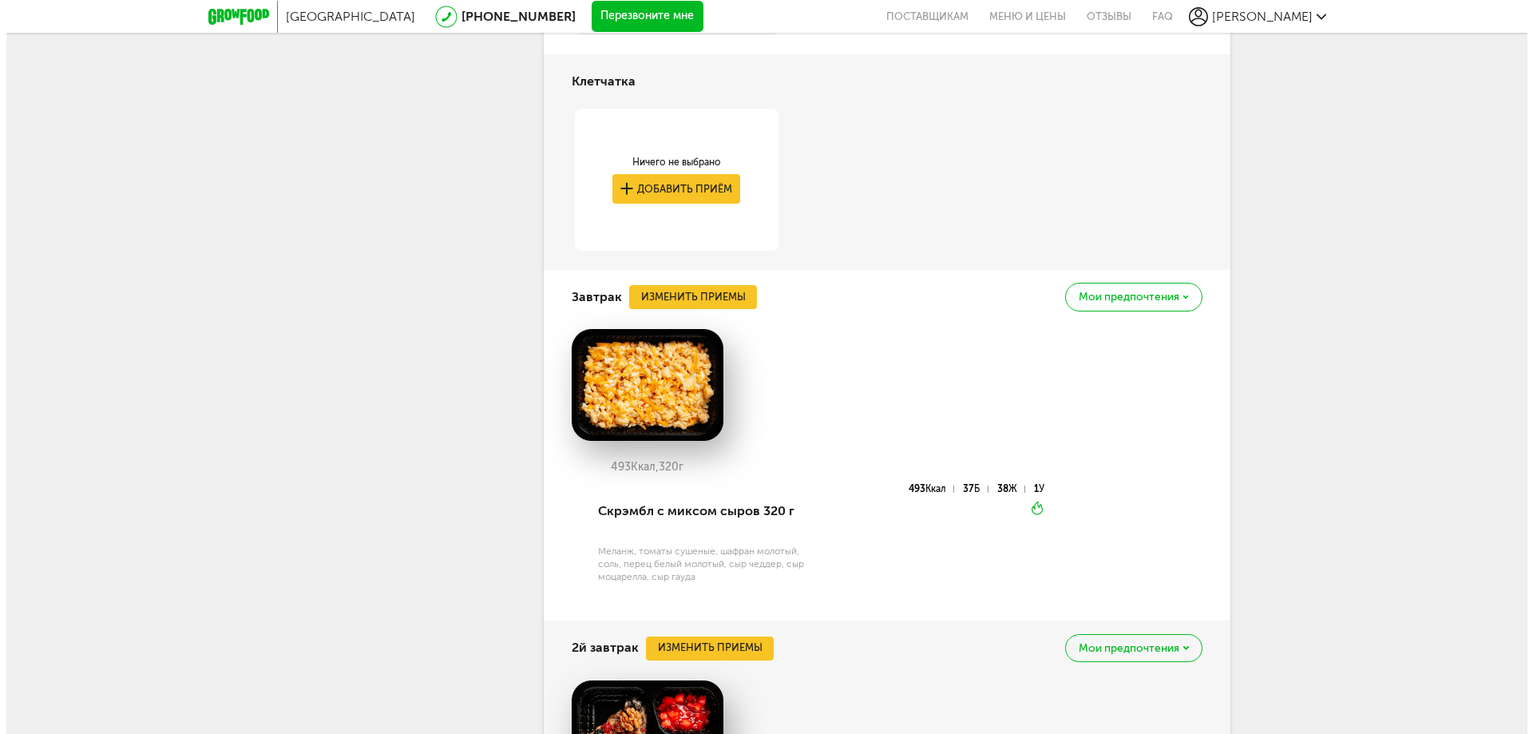
scroll to position [1517, 0]
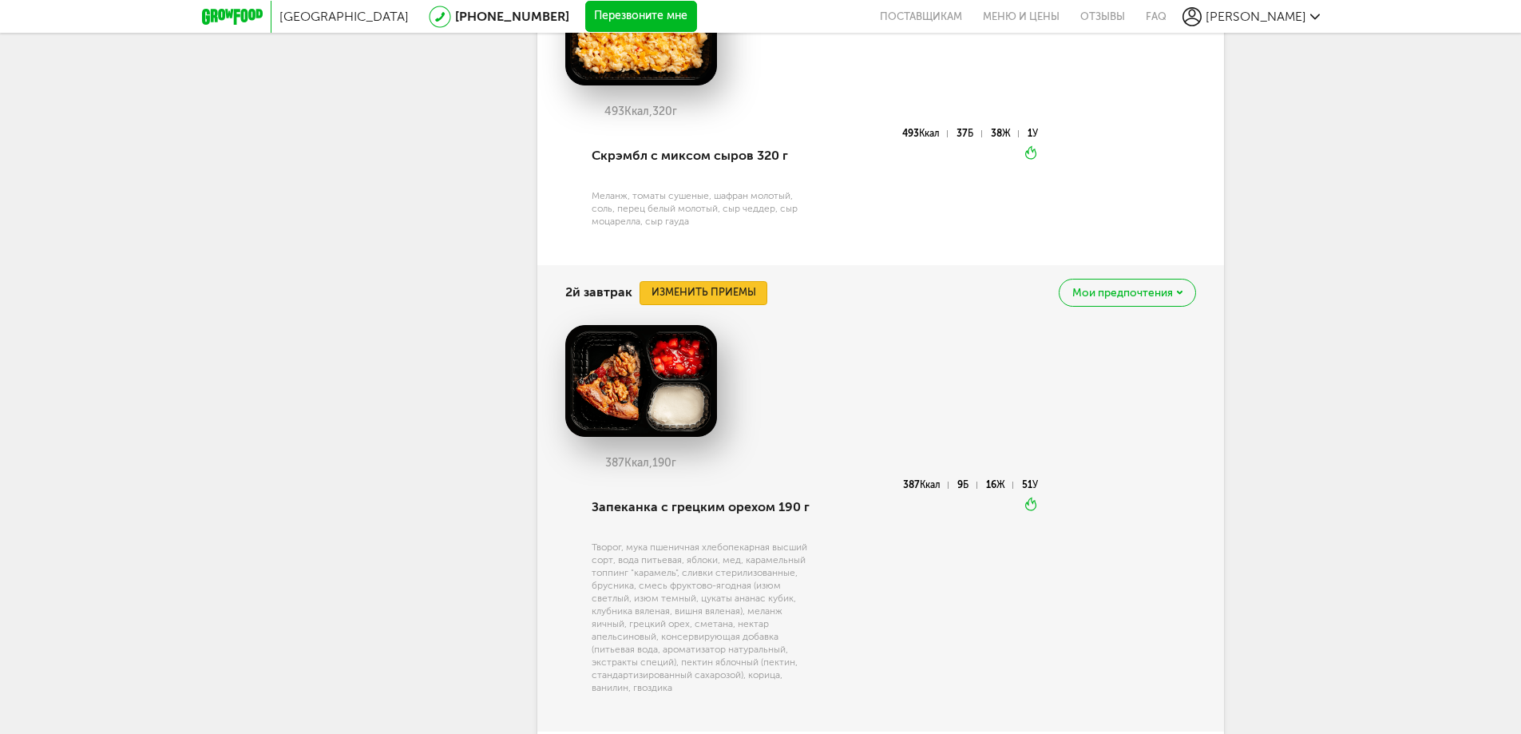
click at [728, 295] on button "Изменить приемы" at bounding box center [704, 293] width 128 height 24
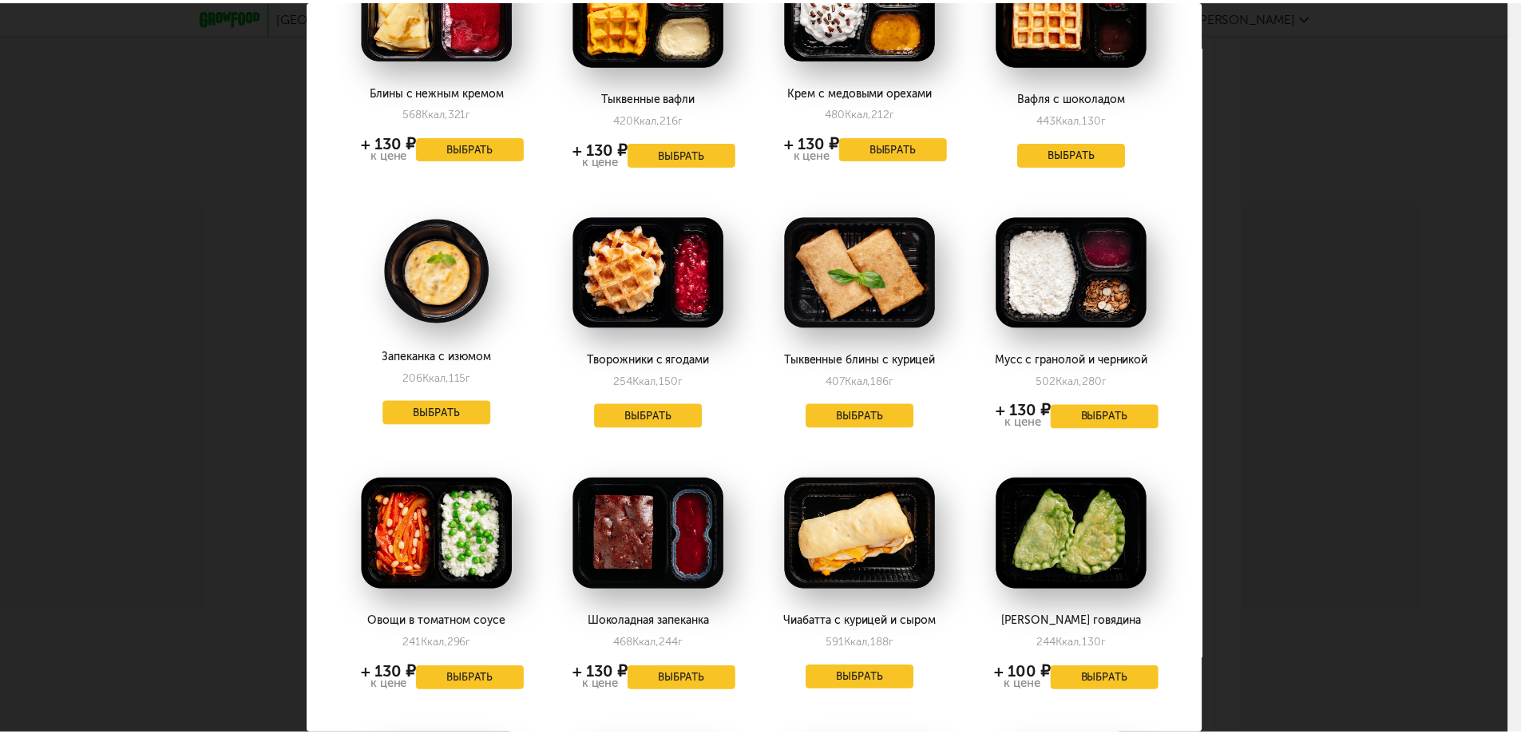
scroll to position [0, 0]
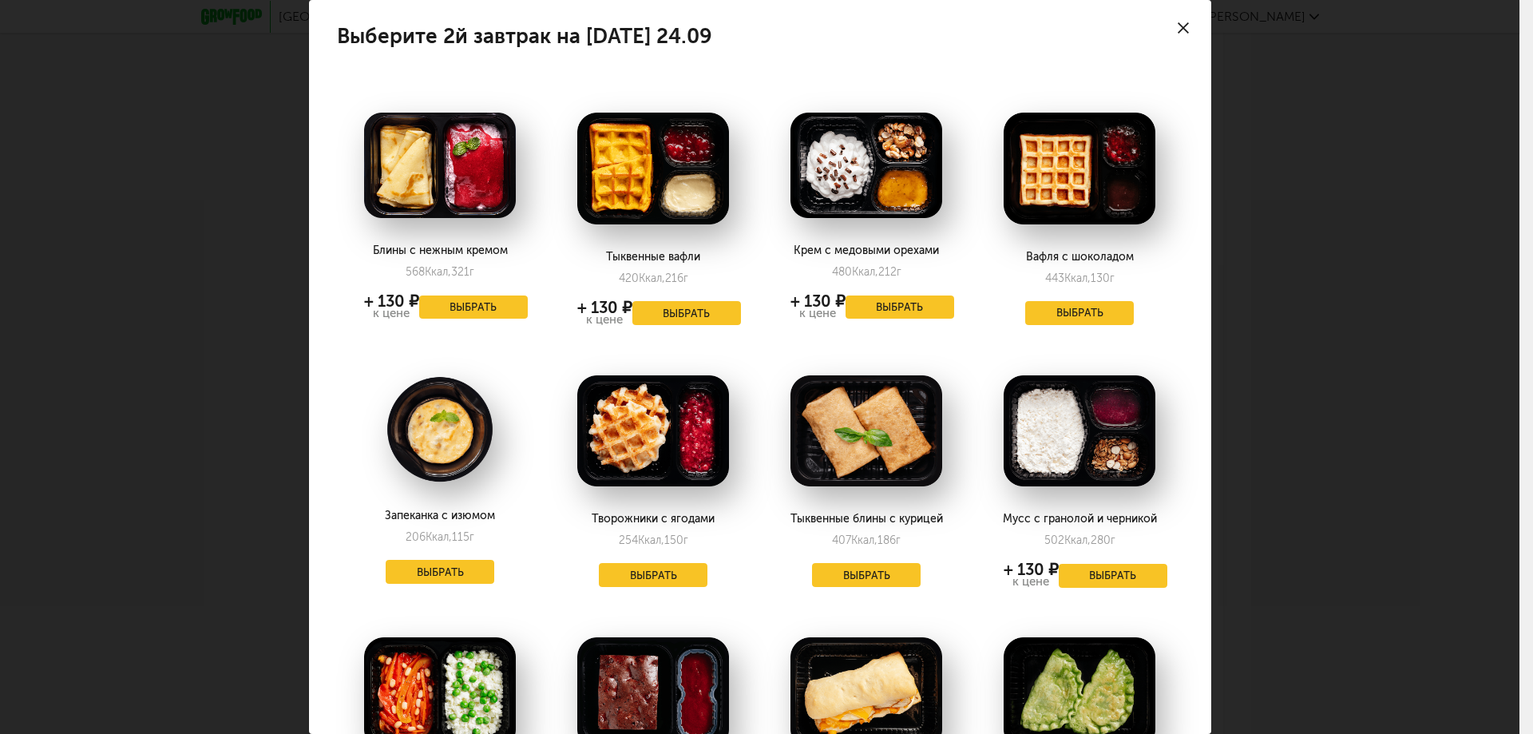
click at [1178, 28] on use at bounding box center [1183, 27] width 11 height 11
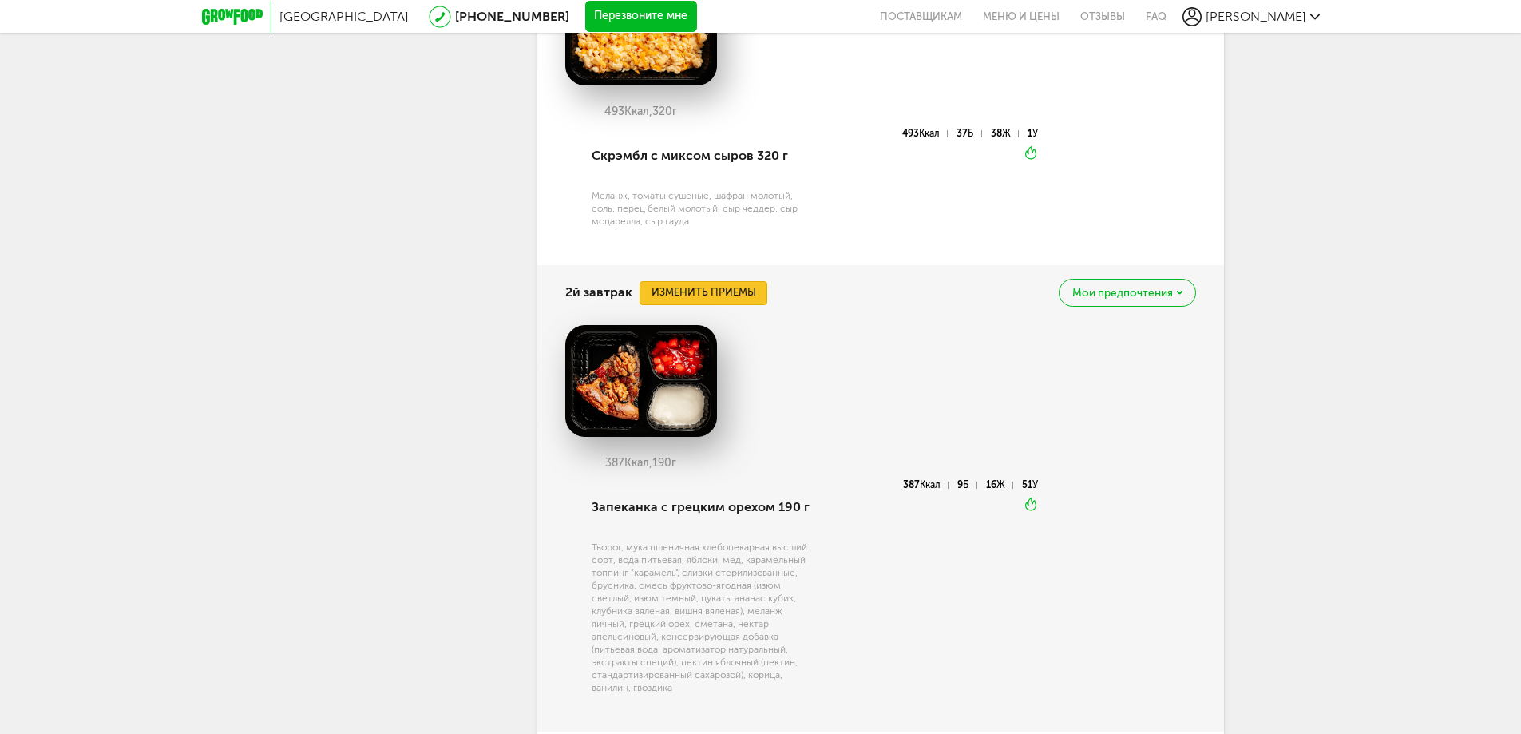
click at [730, 297] on button "Изменить приемы" at bounding box center [704, 293] width 128 height 24
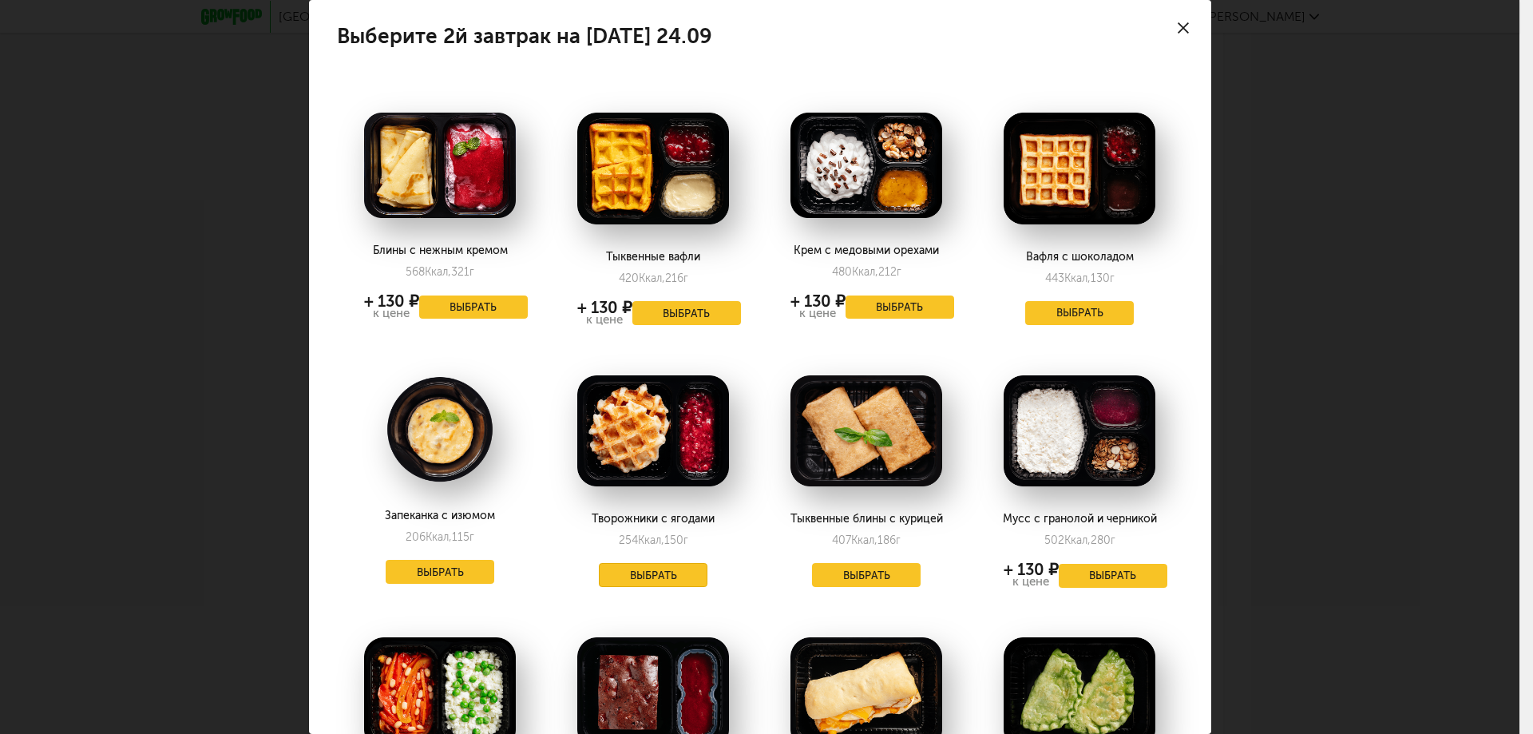
click at [660, 576] on button "Выбрать" at bounding box center [653, 575] width 109 height 24
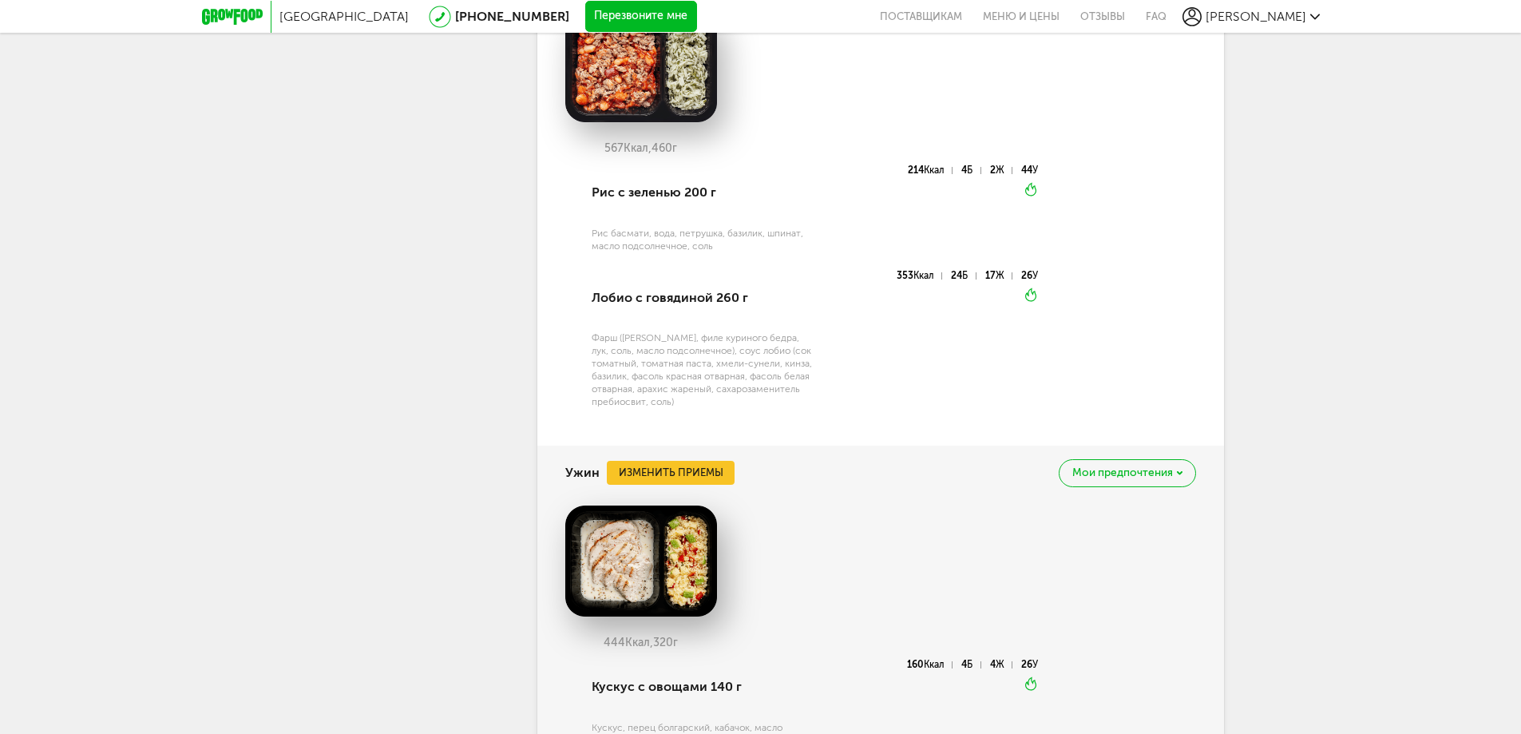
scroll to position [1916, 0]
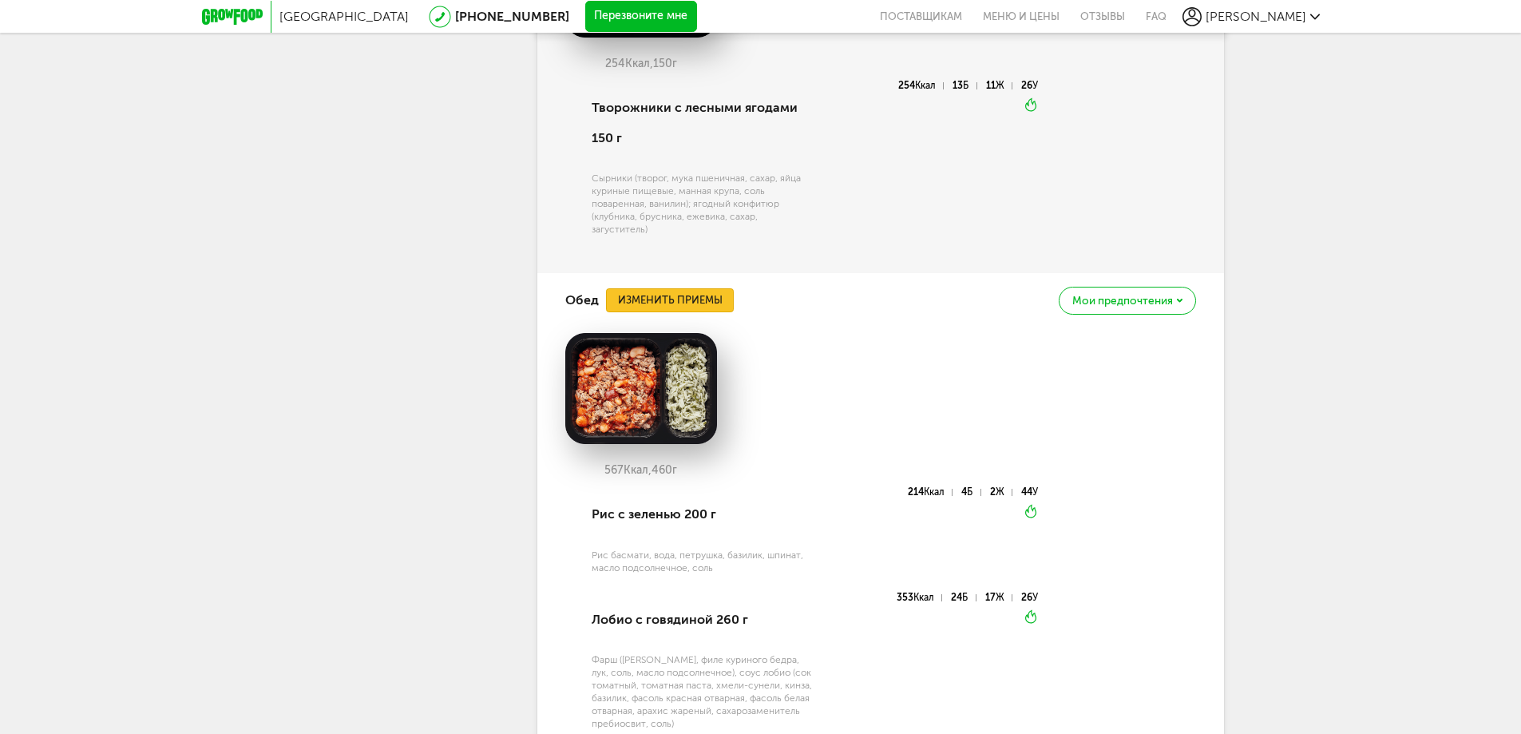
click at [670, 297] on button "Изменить приемы" at bounding box center [670, 300] width 128 height 24
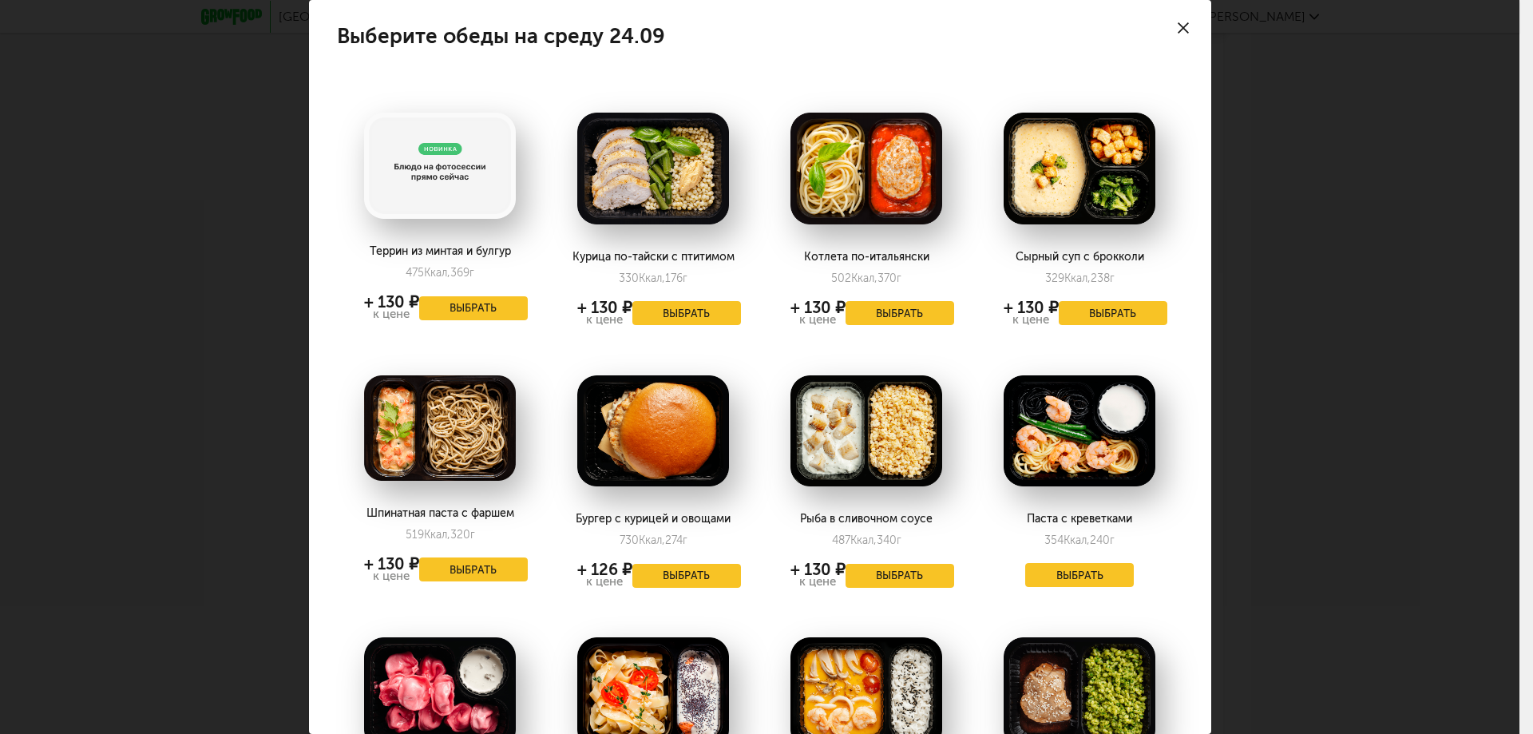
click at [1178, 23] on icon at bounding box center [1183, 27] width 11 height 11
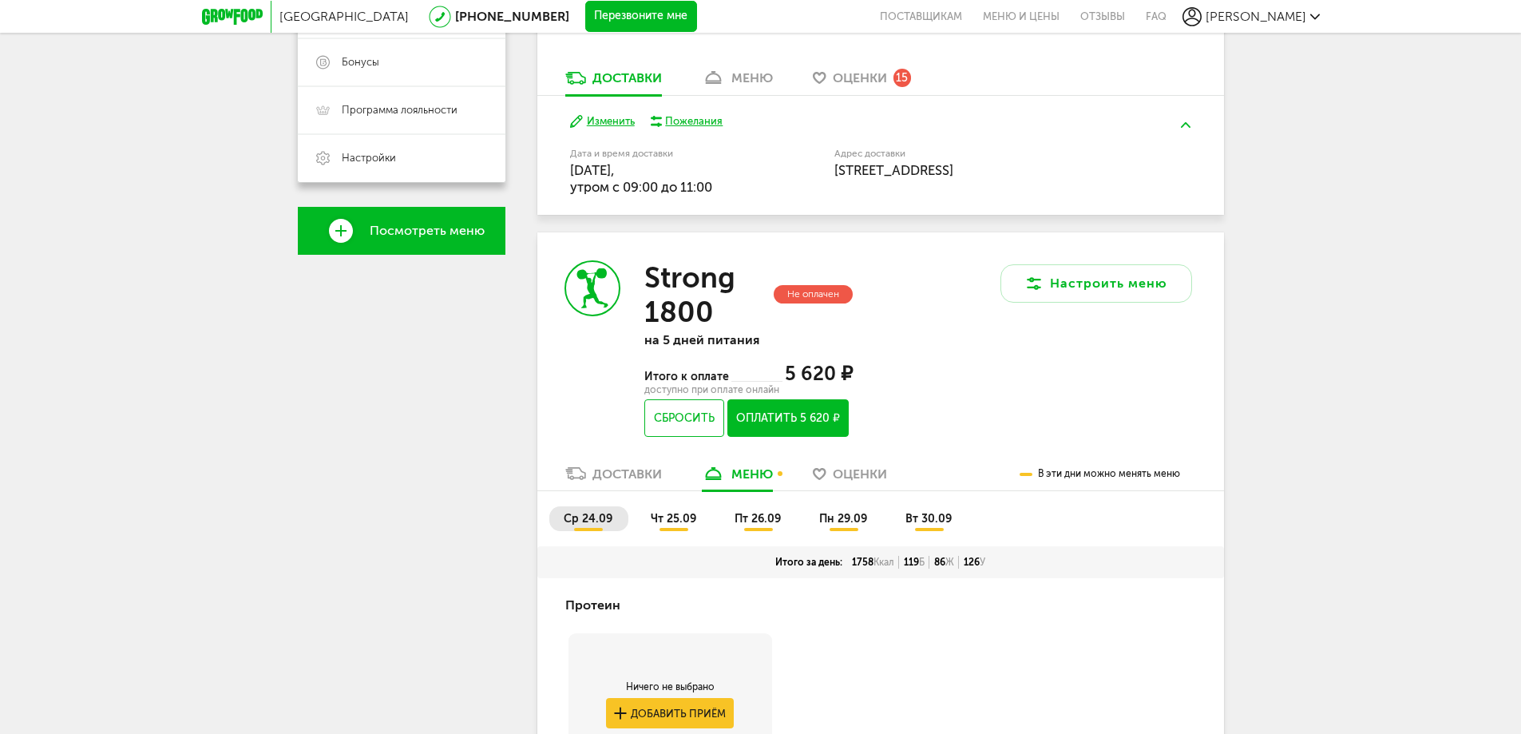
scroll to position [80, 0]
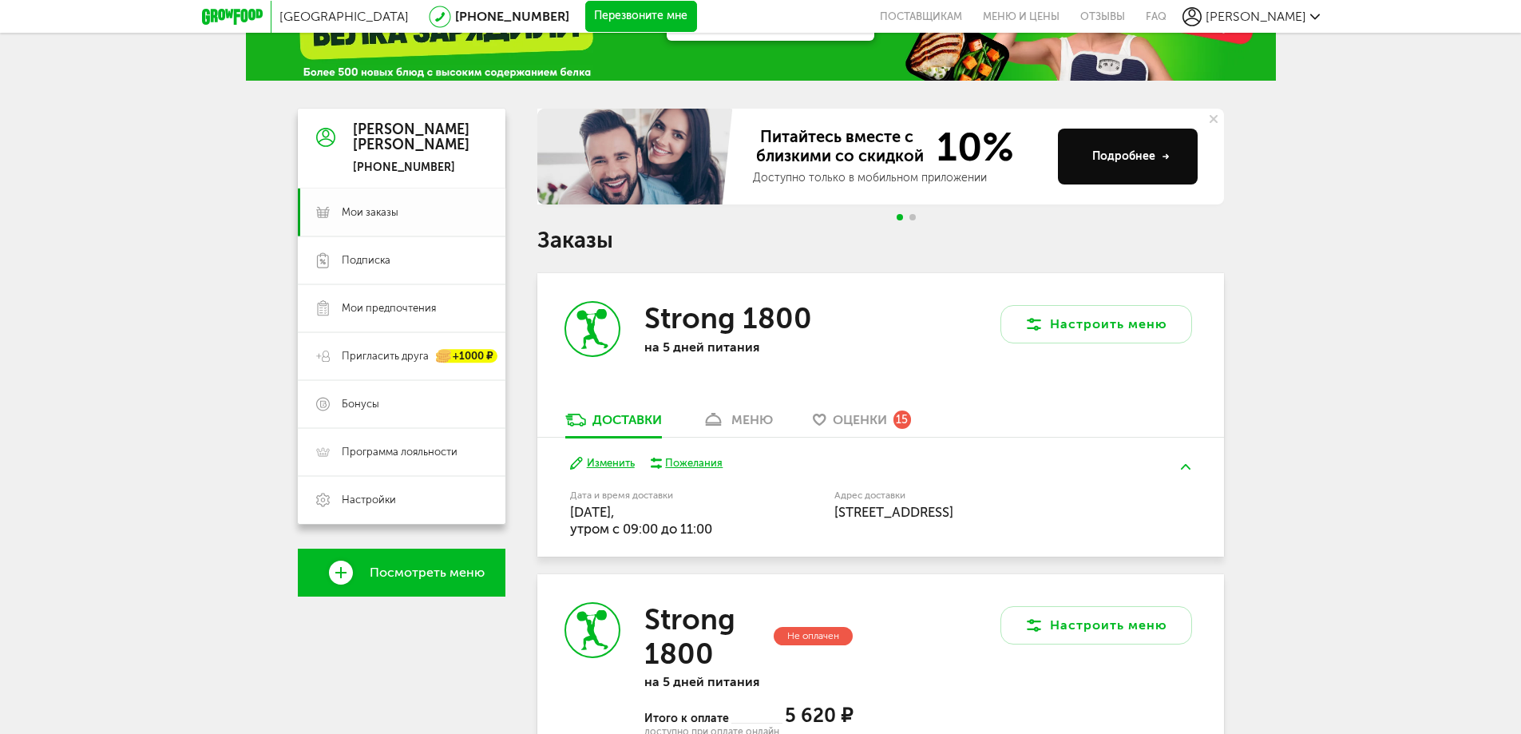
click at [369, 211] on span "Мои заказы" at bounding box center [370, 212] width 57 height 14
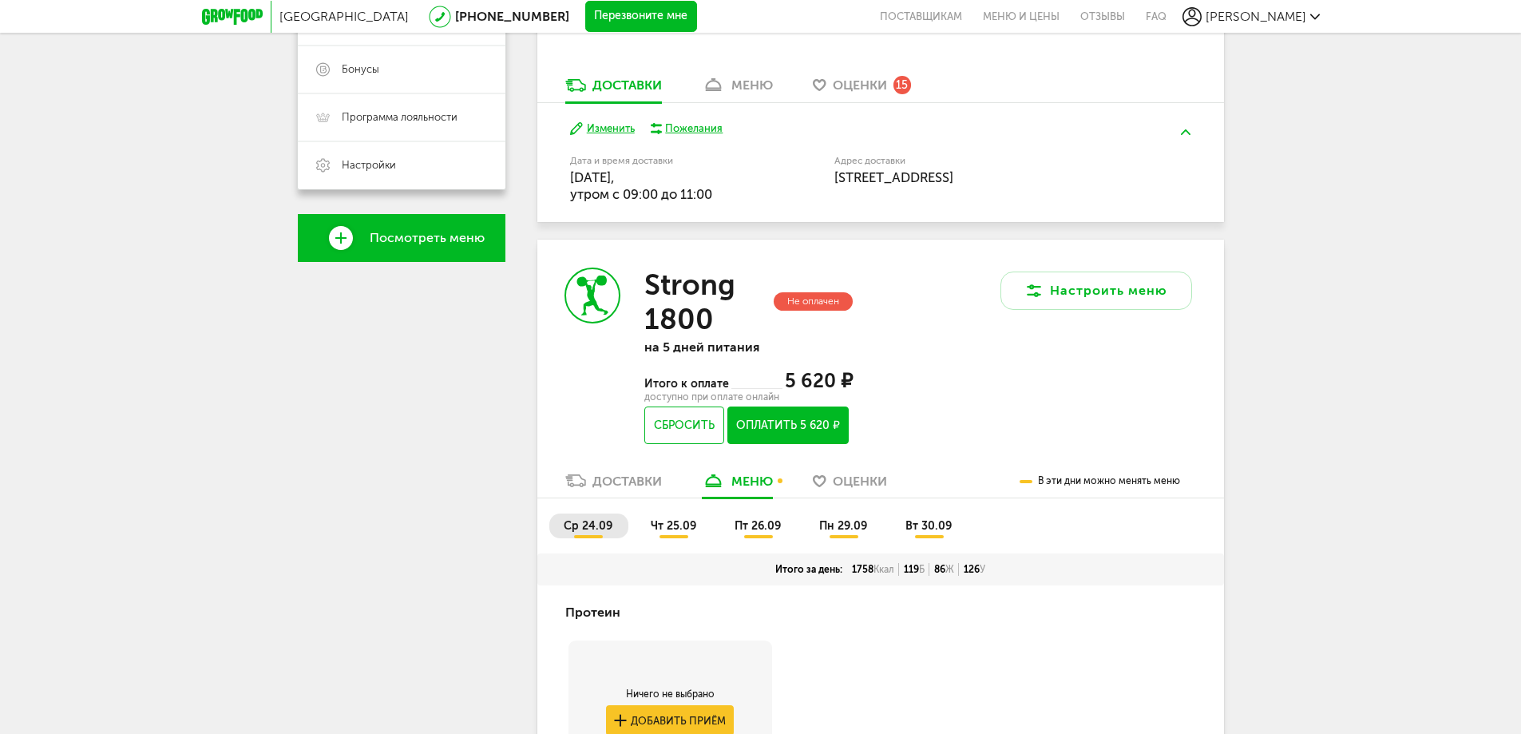
scroll to position [479, 0]
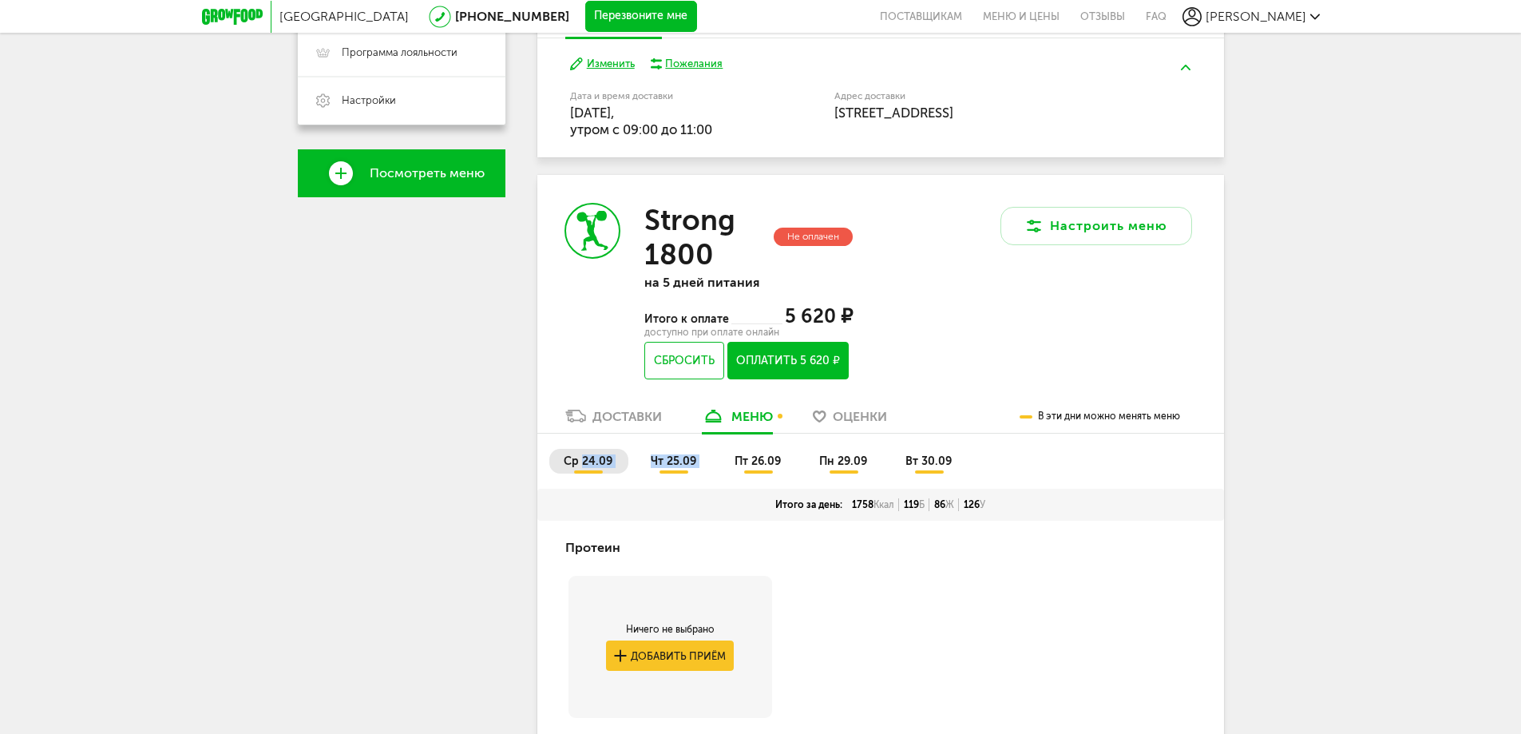
drag, startPoint x: 582, startPoint y: 461, endPoint x: 721, endPoint y: 462, distance: 138.9
click at [721, 462] on ul "ср 24.09 чт 25.09 пт 26.09 пн 29.09 вт 30.09" at bounding box center [880, 469] width 663 height 40
click at [614, 421] on div "Доставки" at bounding box center [626, 416] width 69 height 15
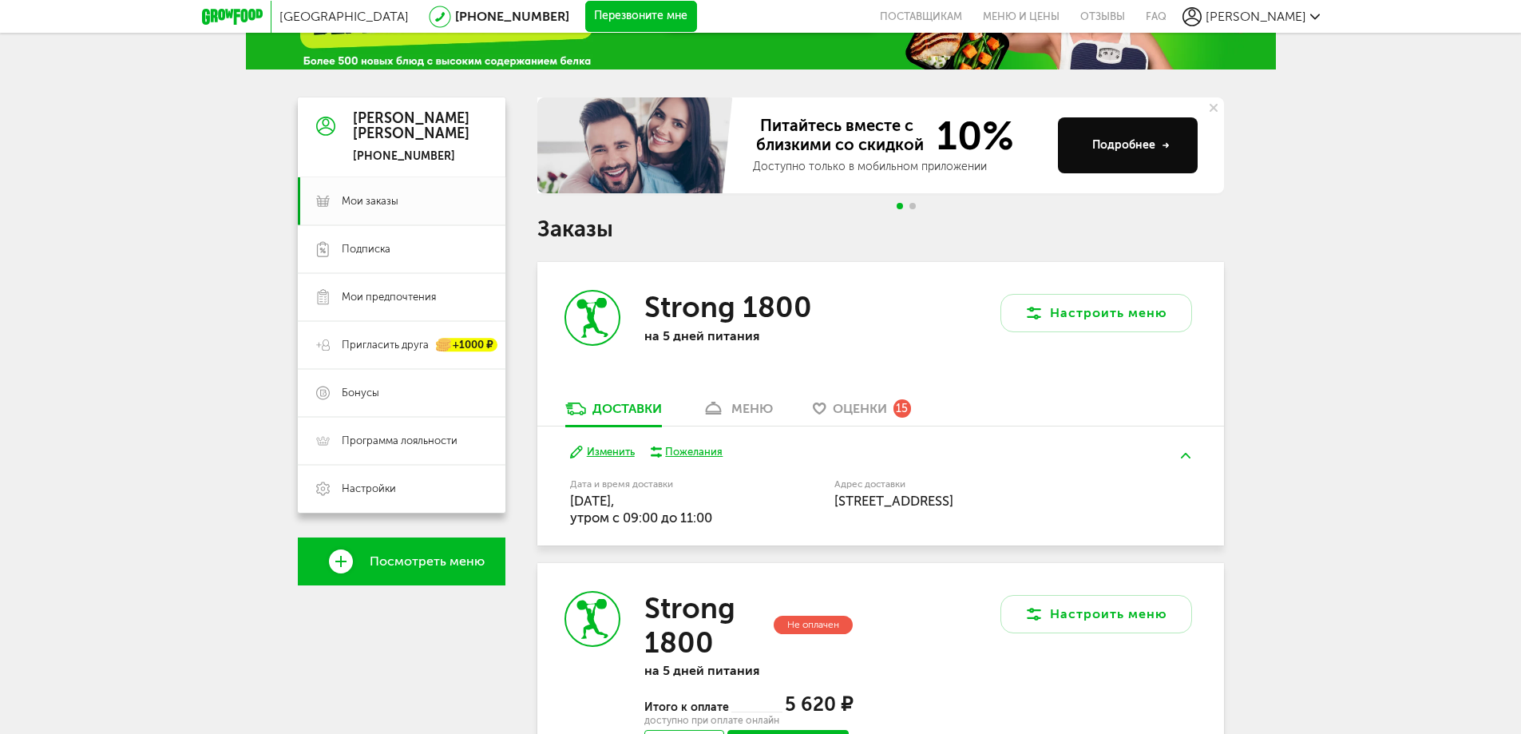
scroll to position [80, 0]
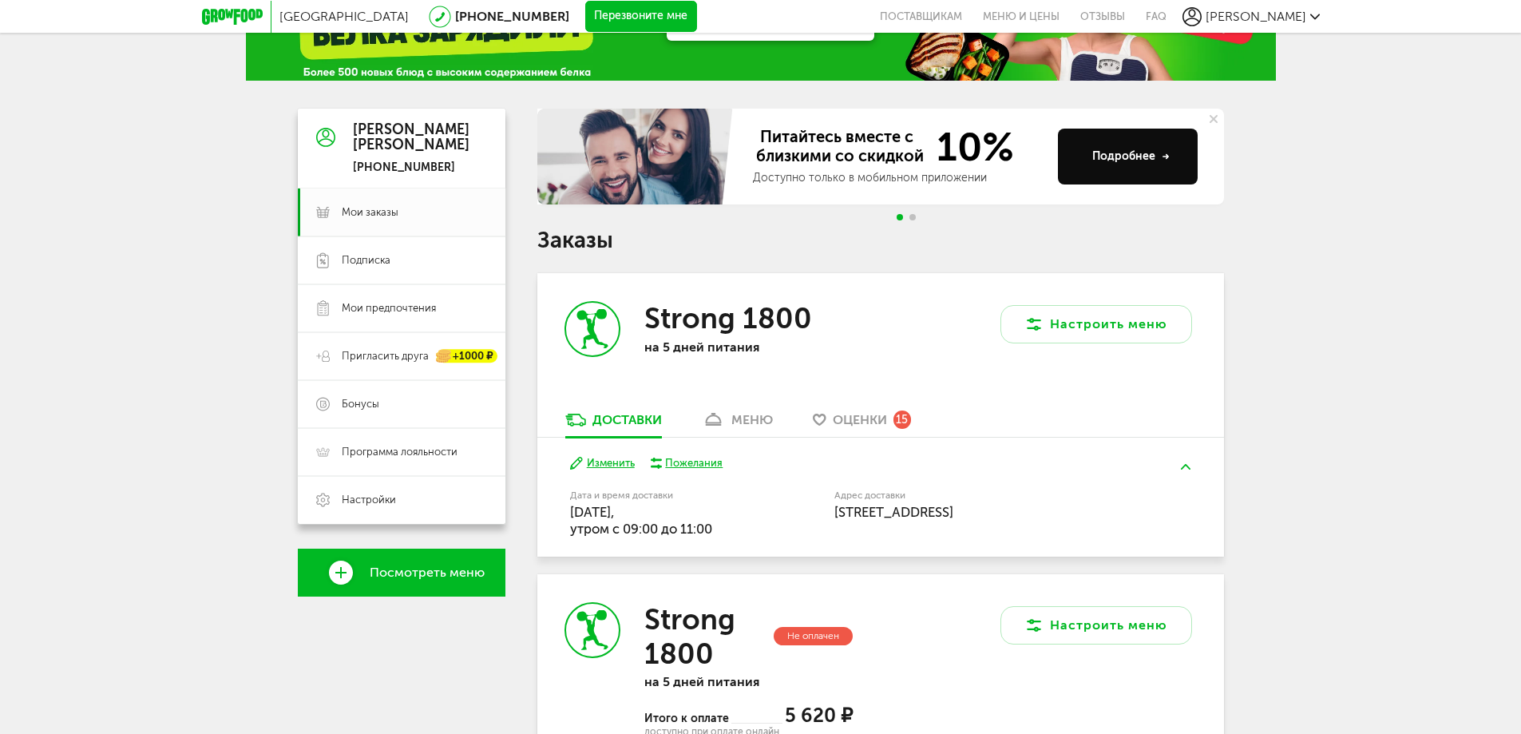
click at [756, 420] on div "меню" at bounding box center [752, 419] width 42 height 15
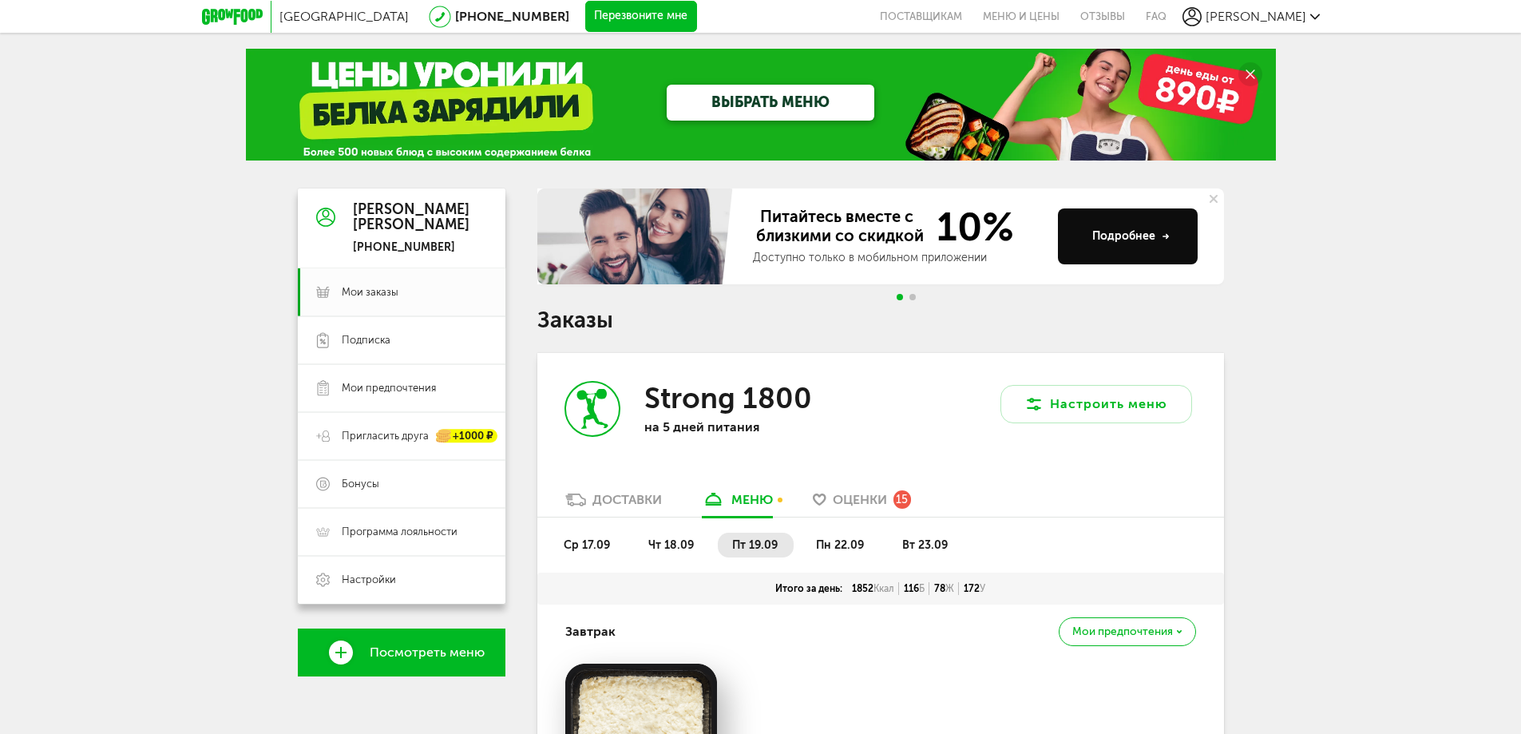
click at [627, 497] on div "Доставки" at bounding box center [626, 499] width 69 height 15
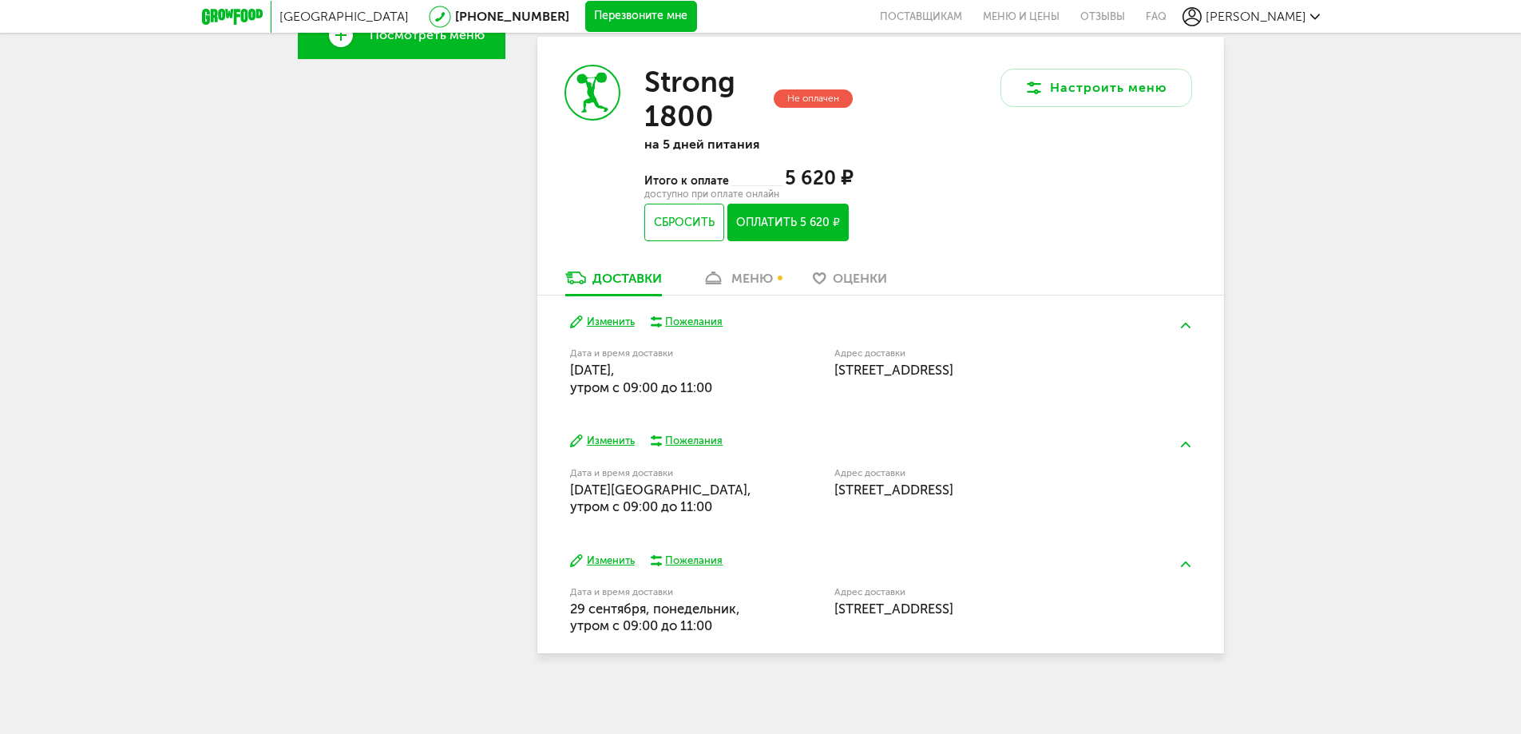
scroll to position [618, 0]
click at [746, 278] on div "меню" at bounding box center [752, 277] width 42 height 15
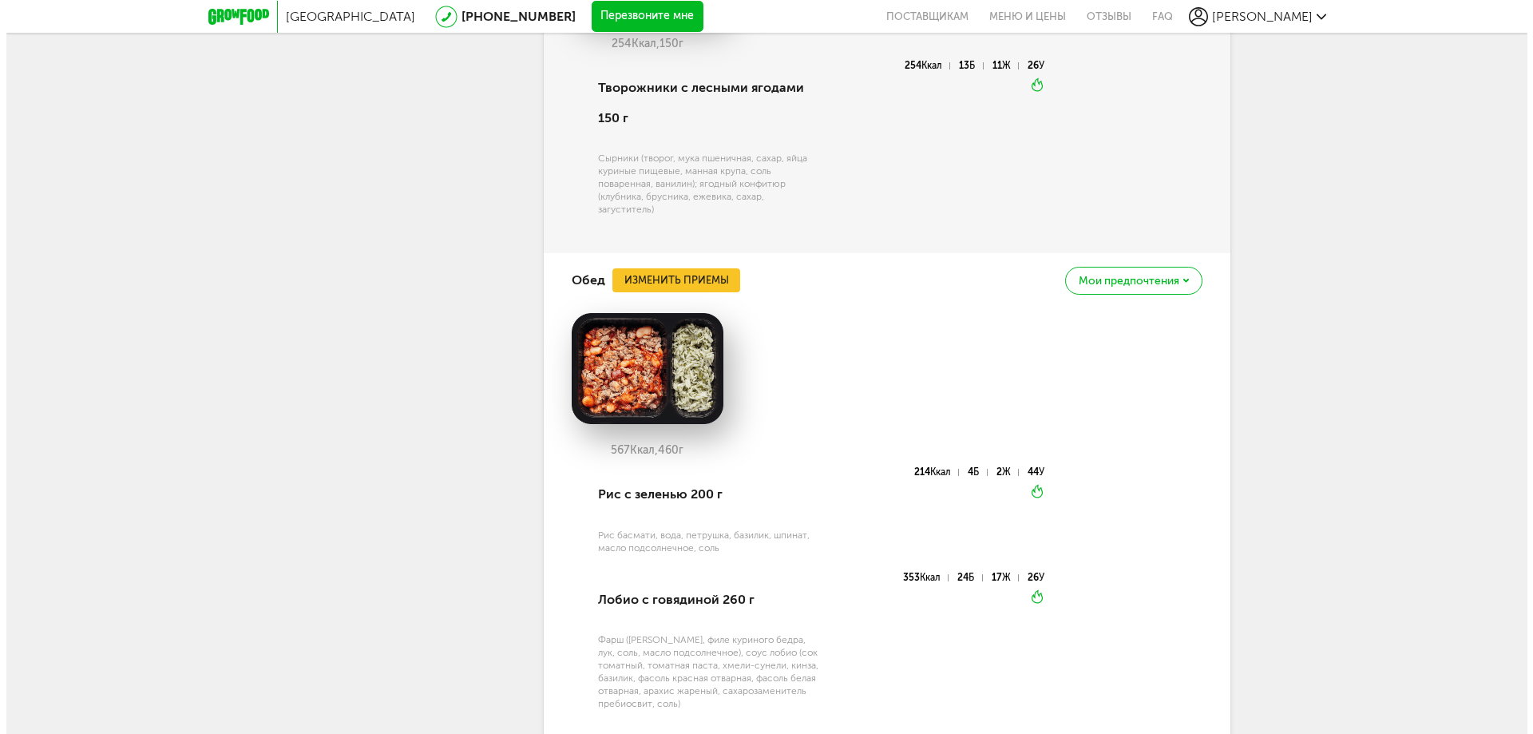
scroll to position [1971, 0]
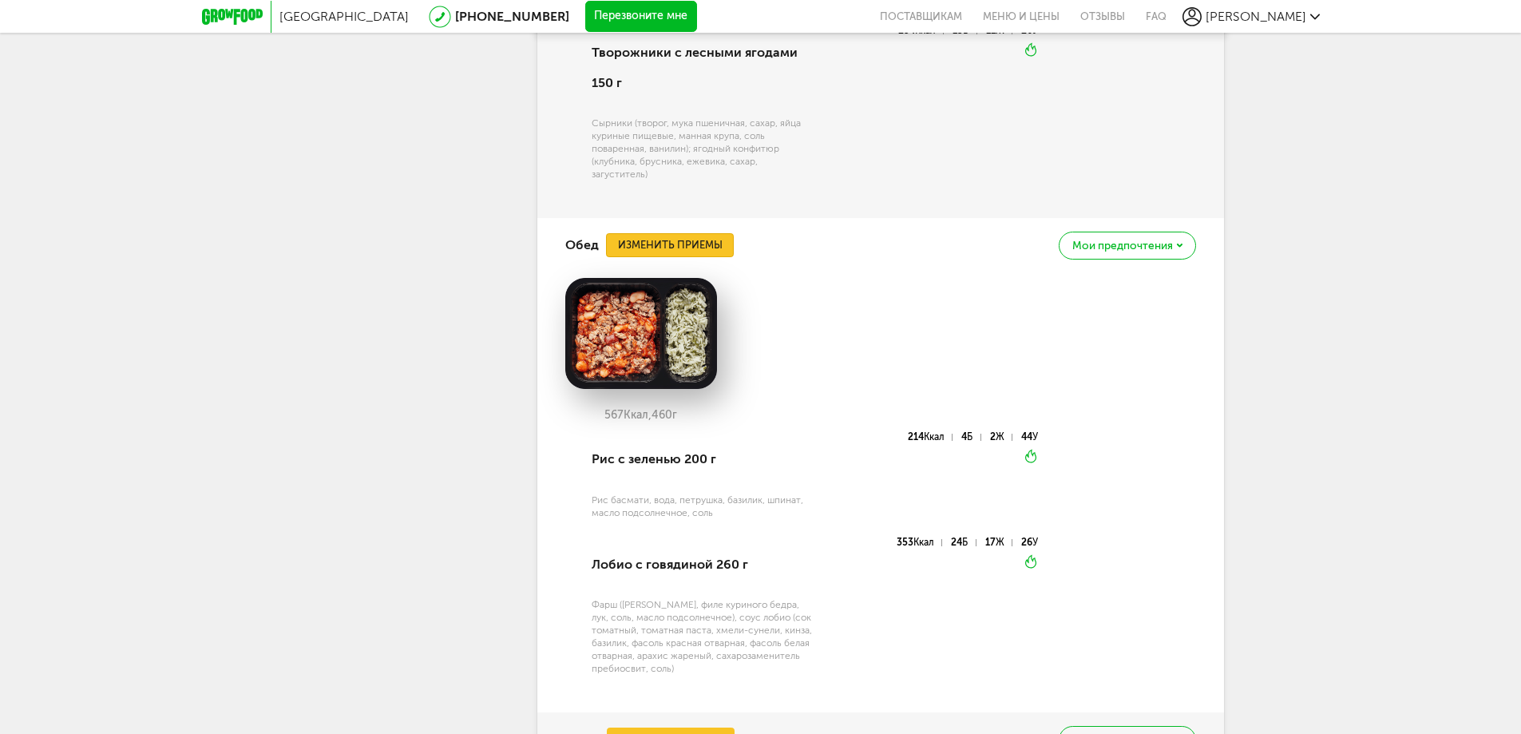
click at [691, 245] on button "Изменить приемы" at bounding box center [670, 245] width 128 height 24
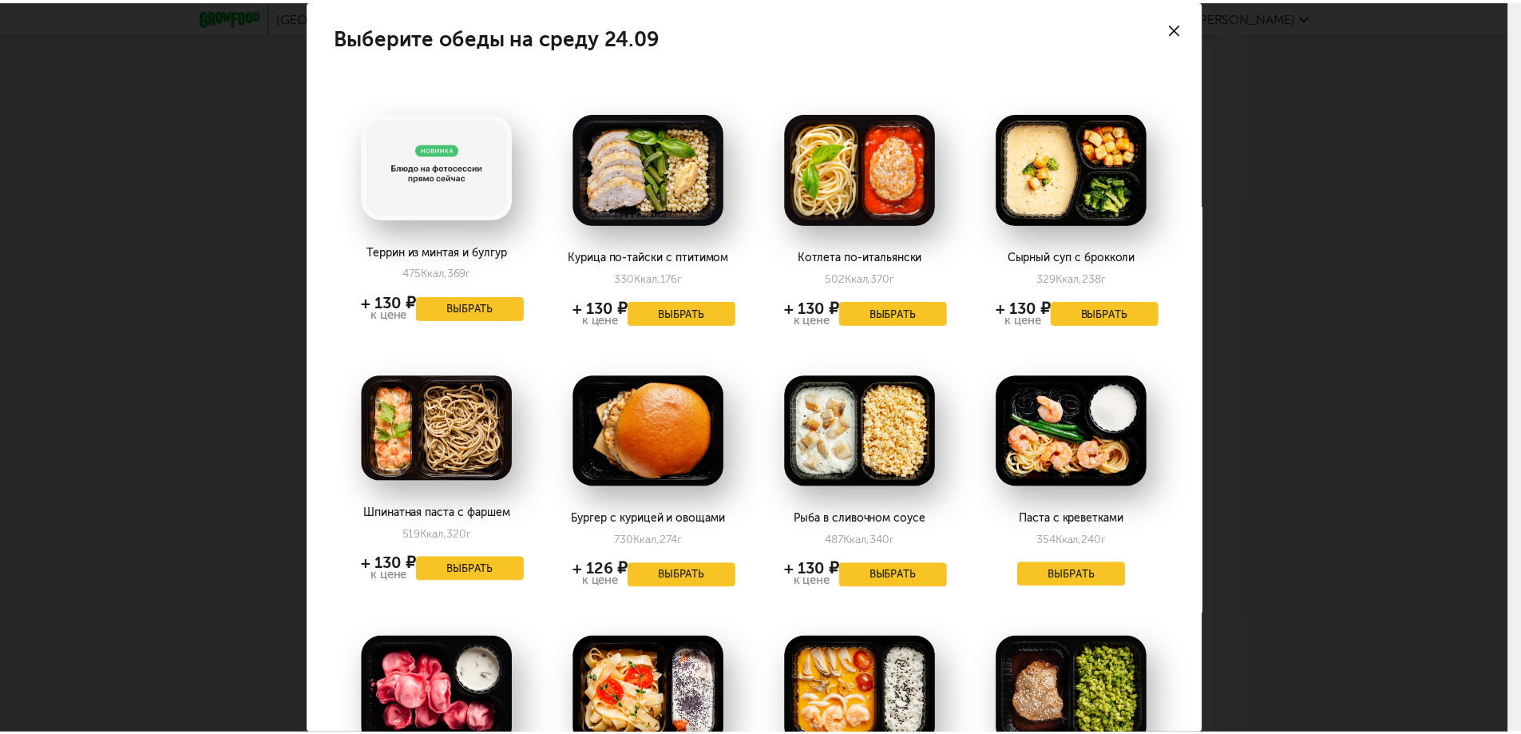
scroll to position [399, 0]
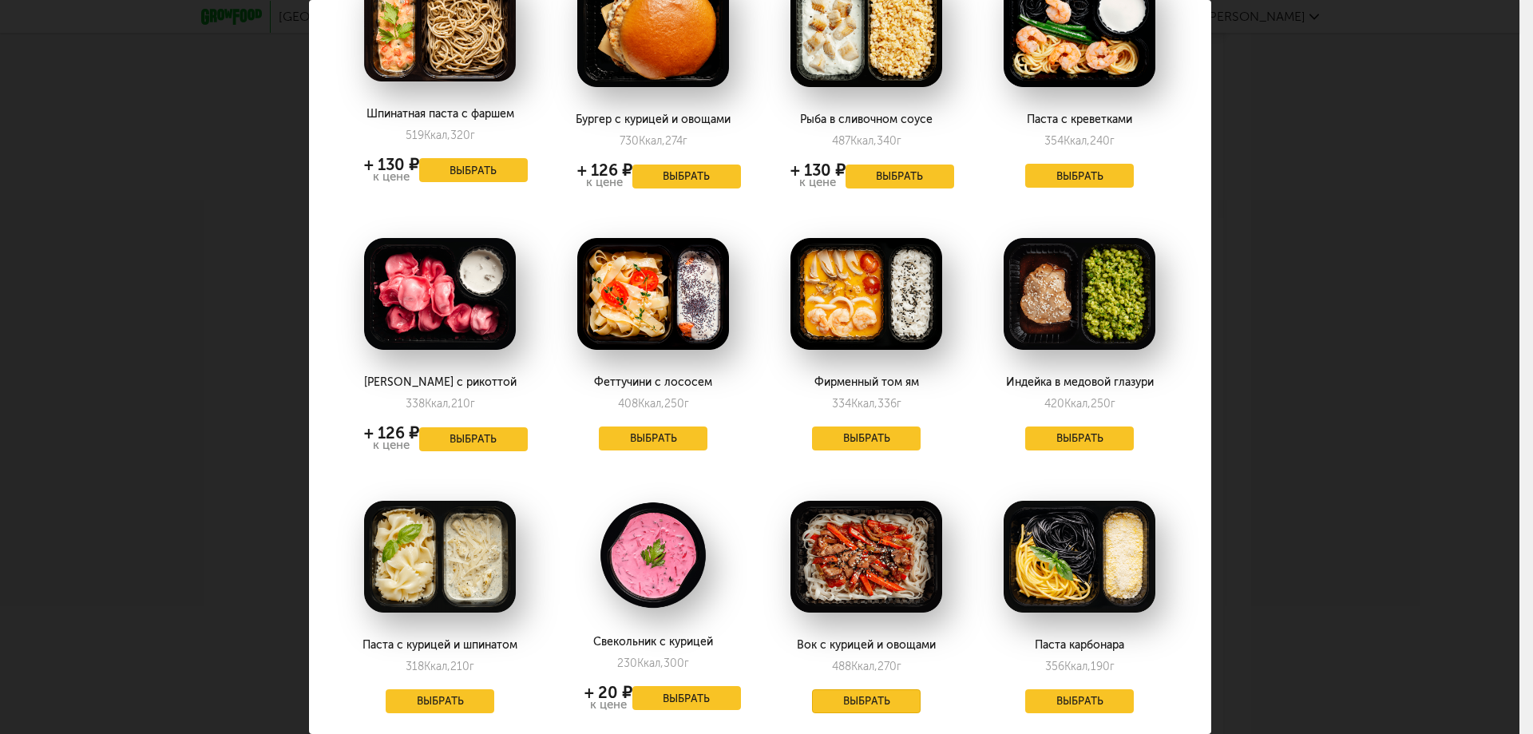
click at [882, 697] on button "Выбрать" at bounding box center [866, 701] width 109 height 24
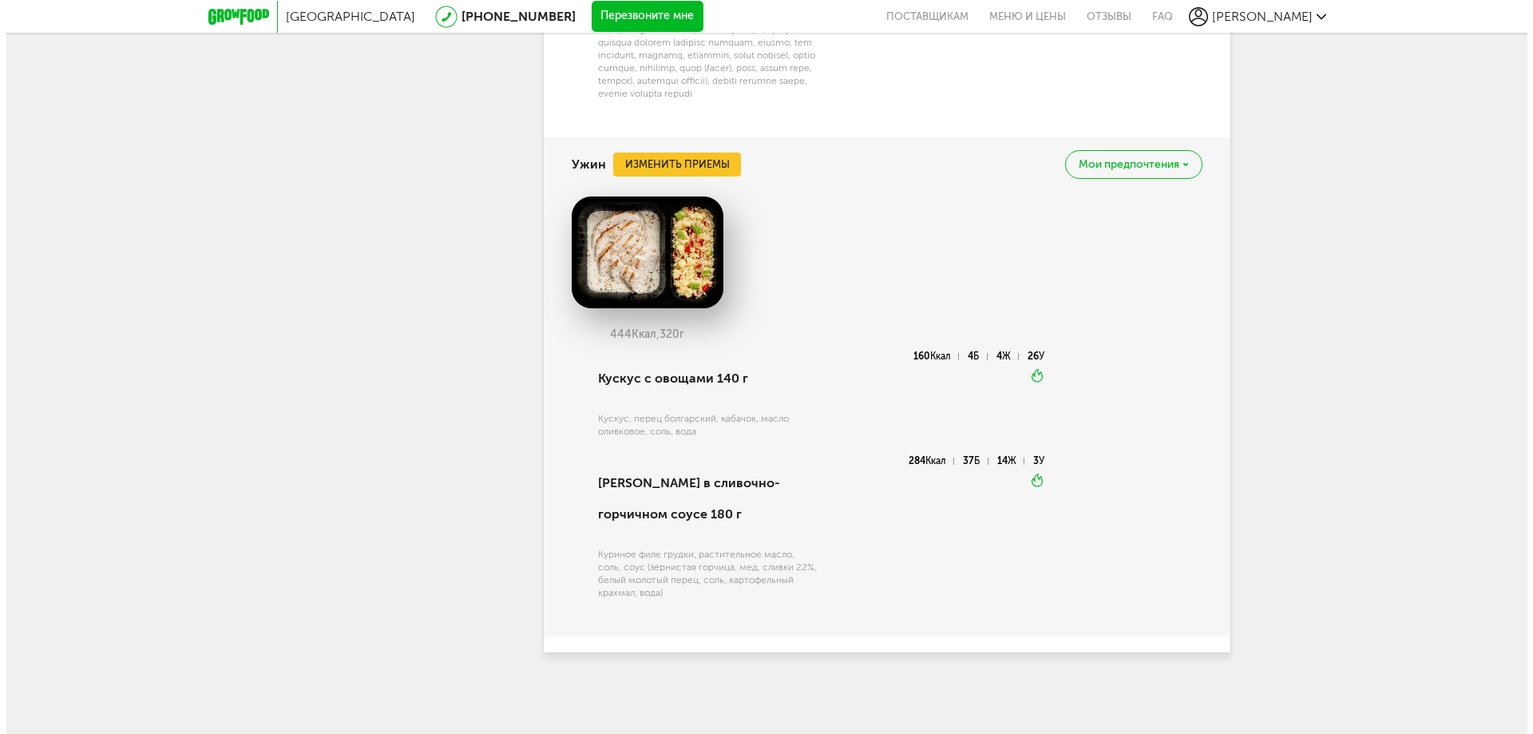
scroll to position [2595, 0]
click at [683, 162] on button "Изменить приемы" at bounding box center [671, 165] width 128 height 24
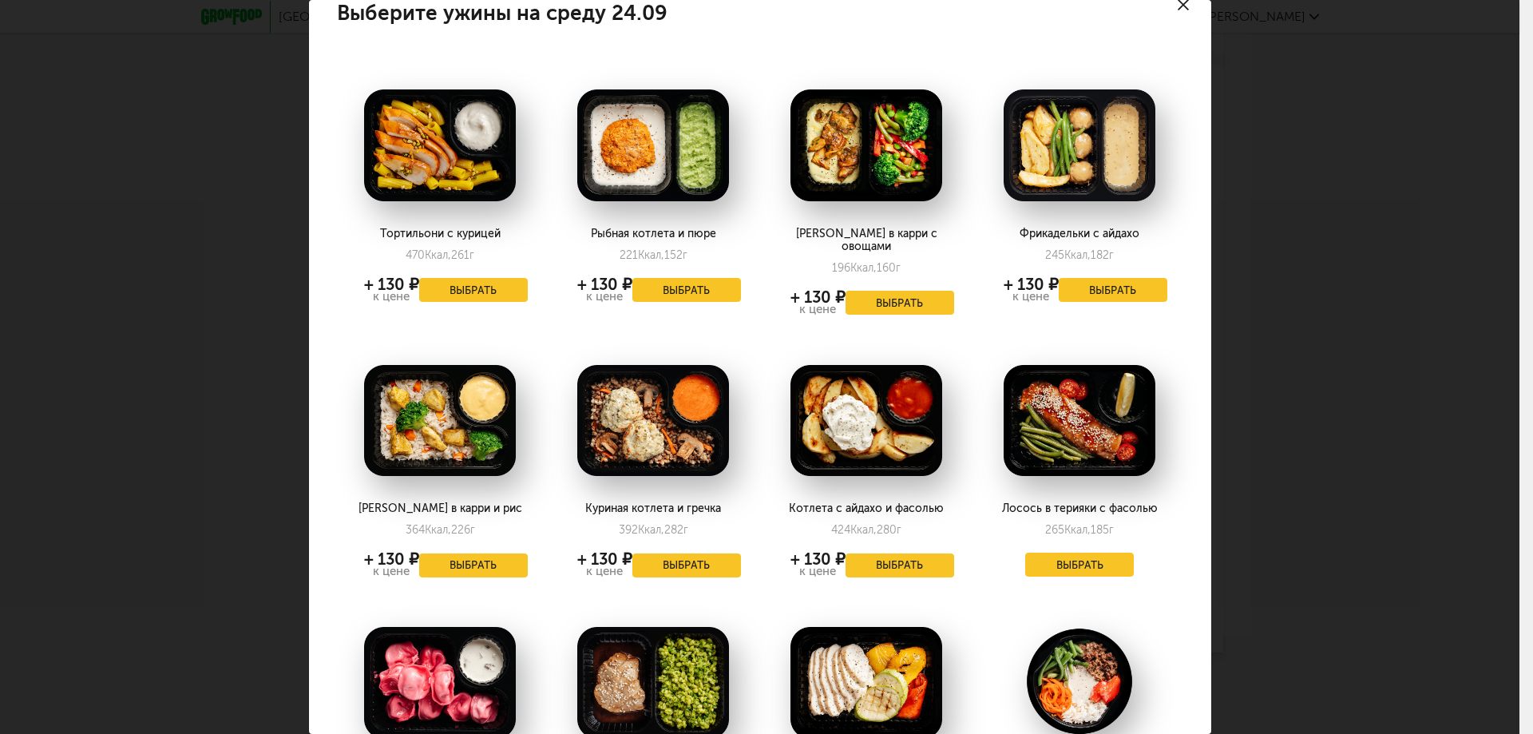
scroll to position [0, 0]
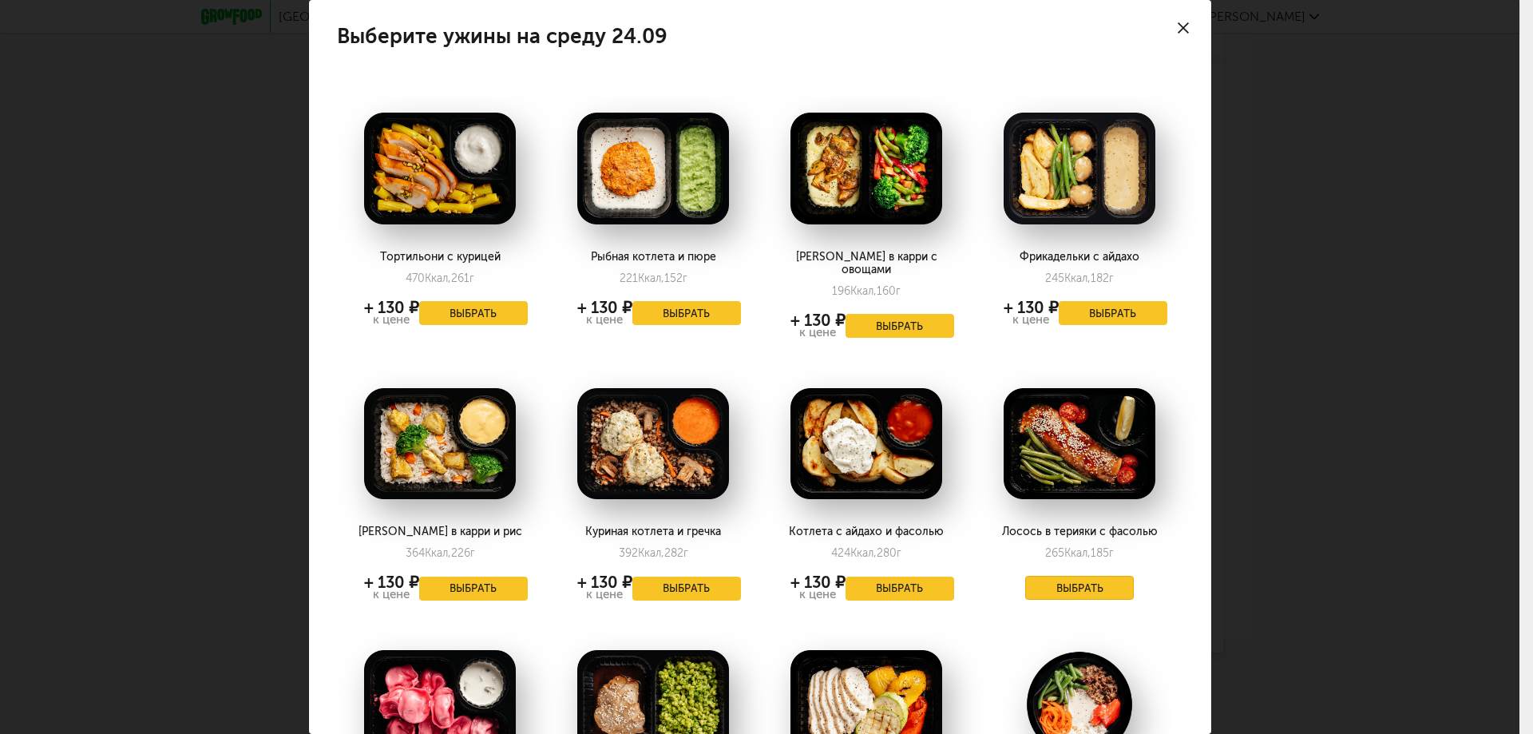
click at [1089, 578] on button "Выбрать" at bounding box center [1079, 588] width 109 height 24
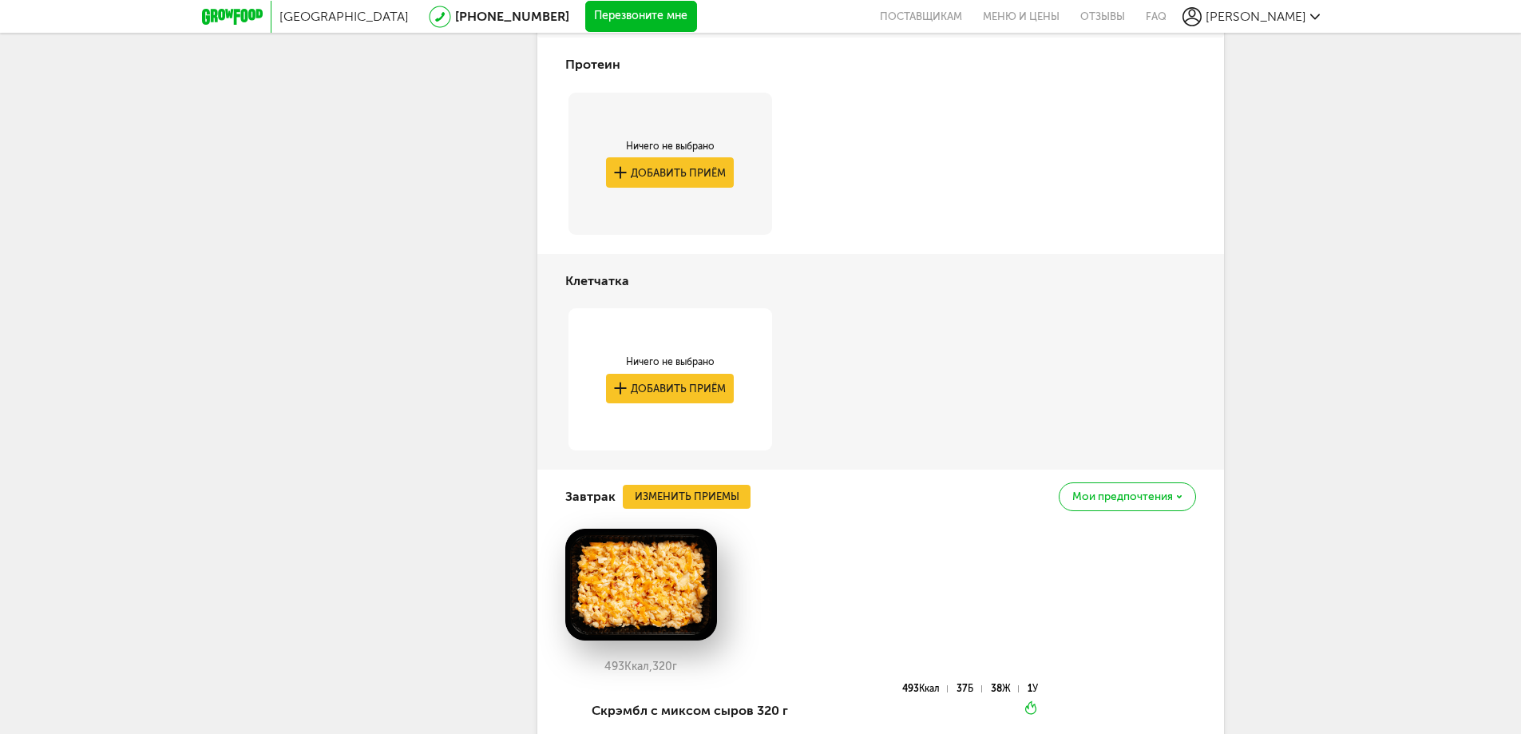
scroll to position [483, 0]
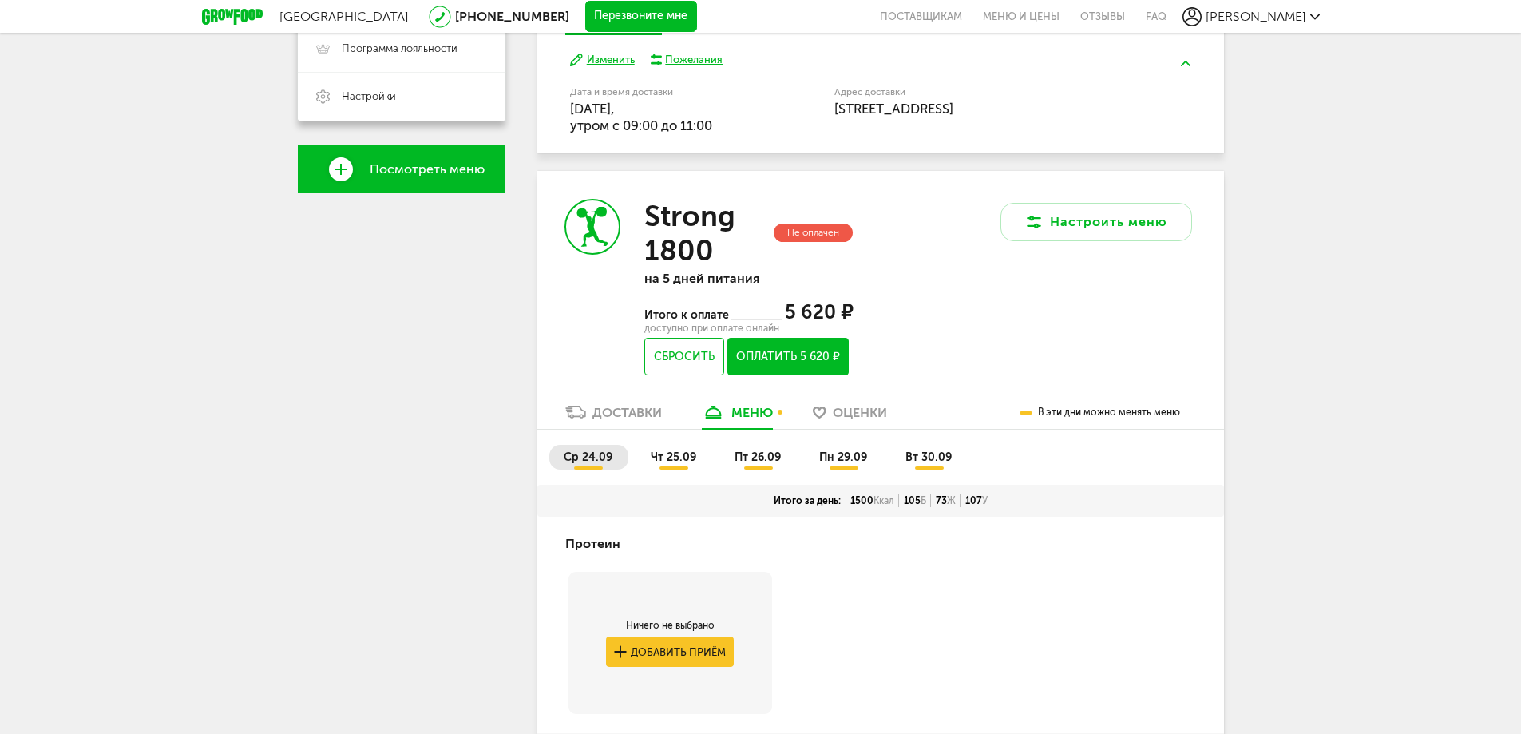
click at [679, 458] on span "чт 25.09" at bounding box center [674, 457] width 46 height 14
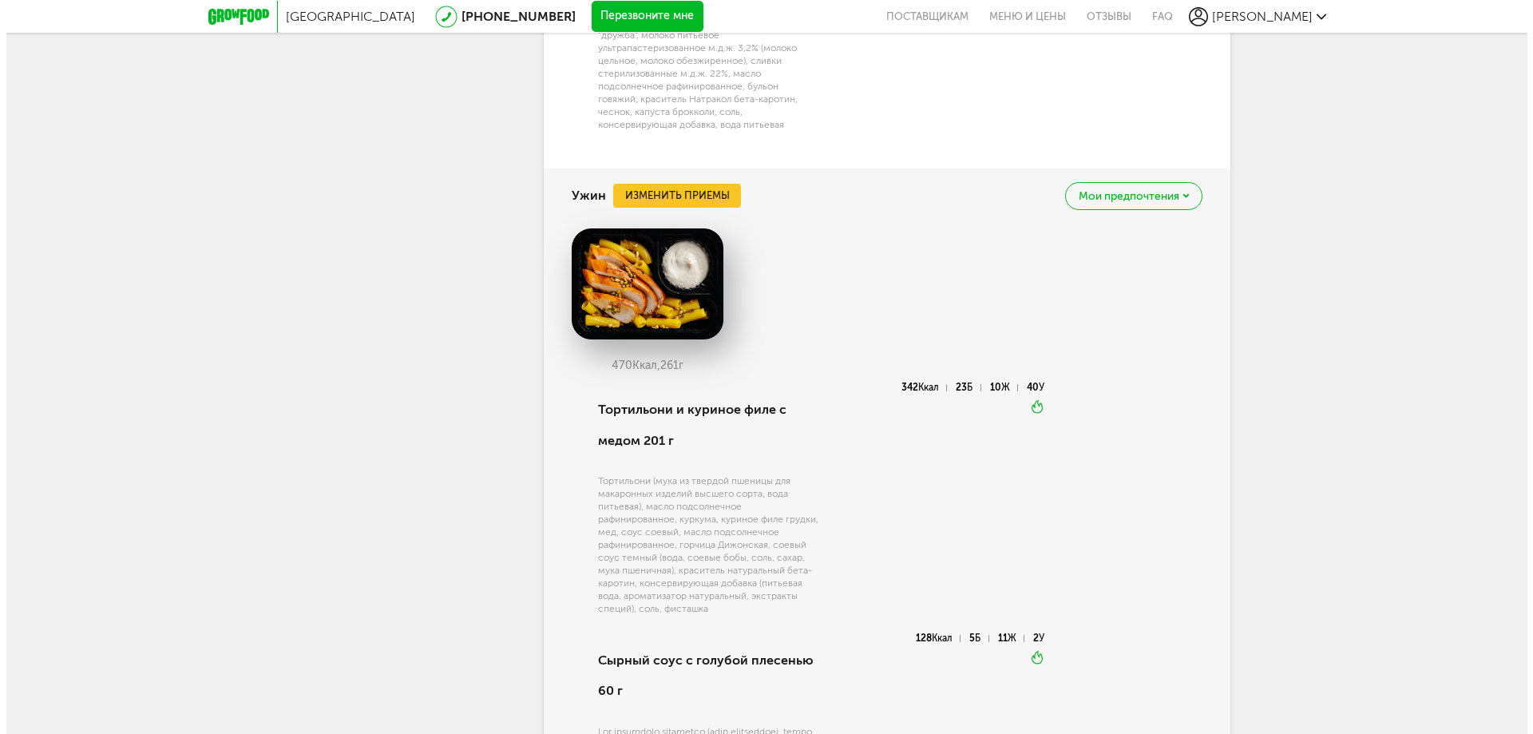
scroll to position [2958, 0]
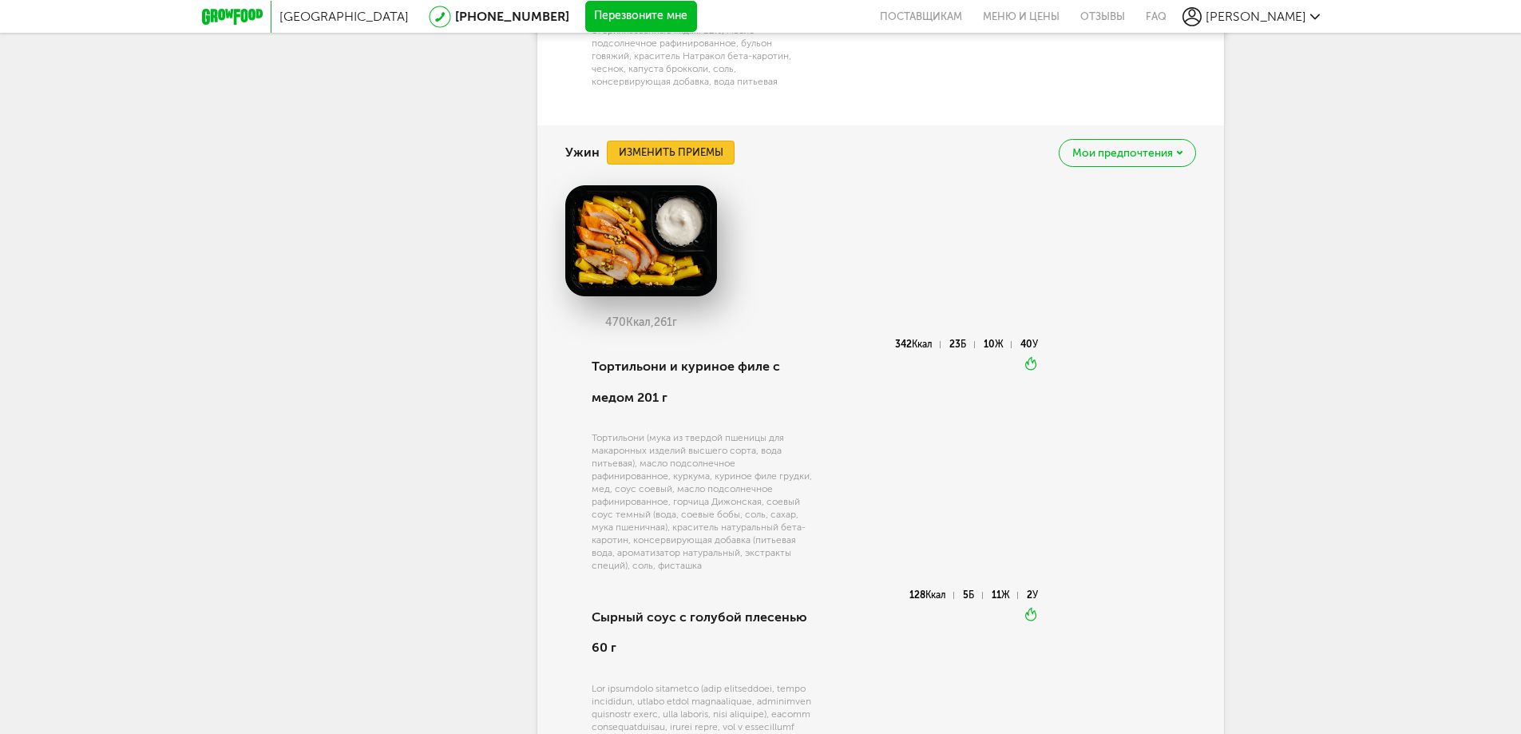
click at [699, 155] on button "Изменить приемы" at bounding box center [671, 153] width 128 height 24
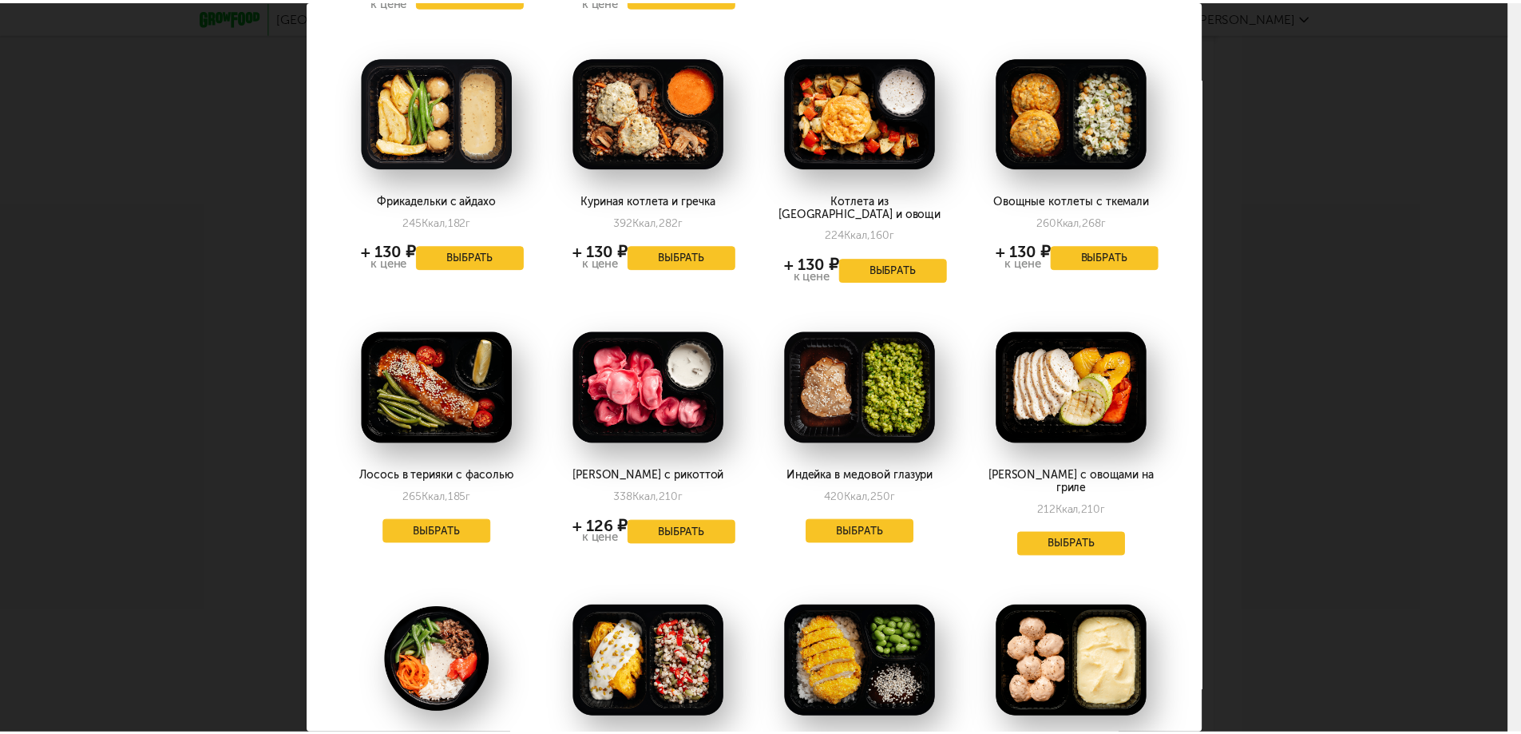
scroll to position [0, 0]
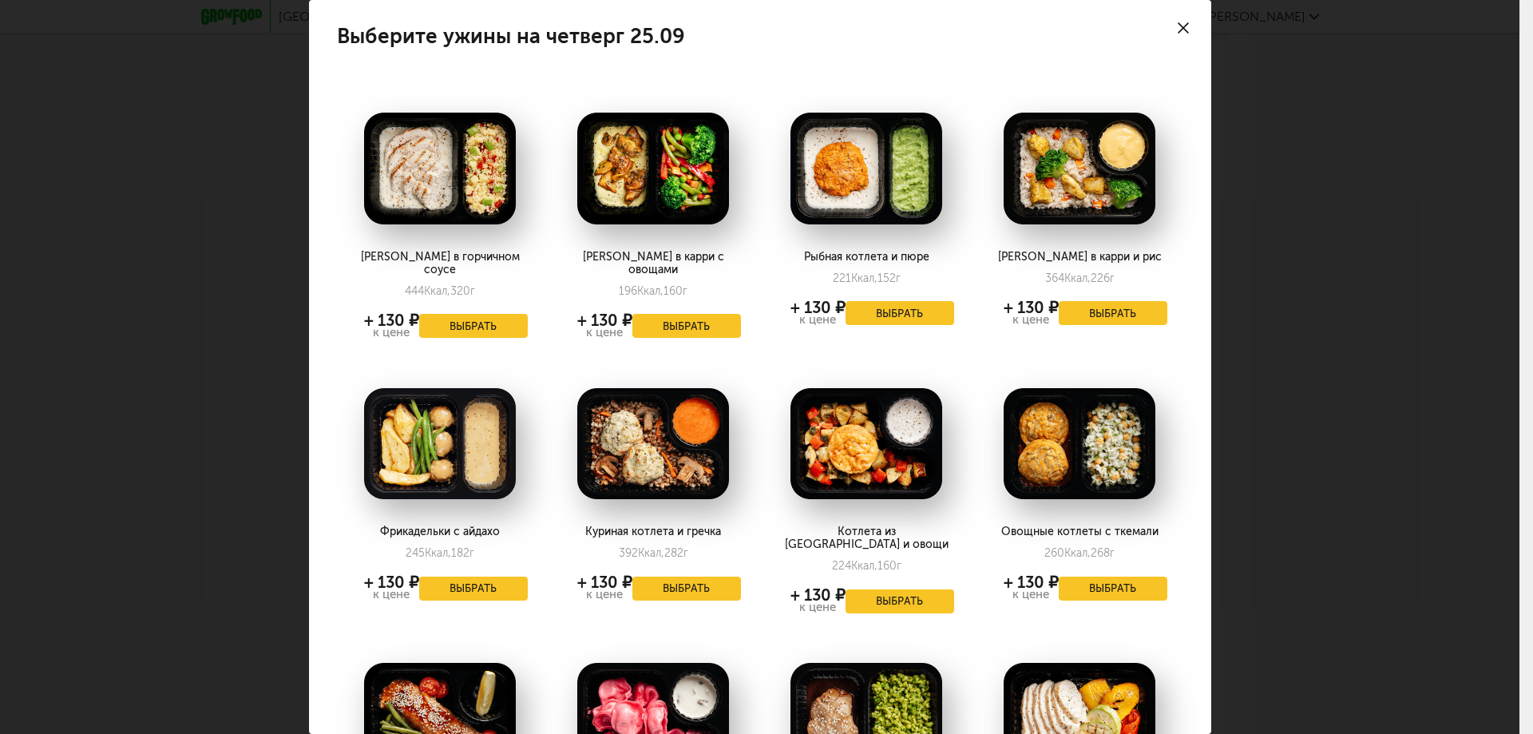
click at [1177, 24] on div at bounding box center [1183, 28] width 56 height 56
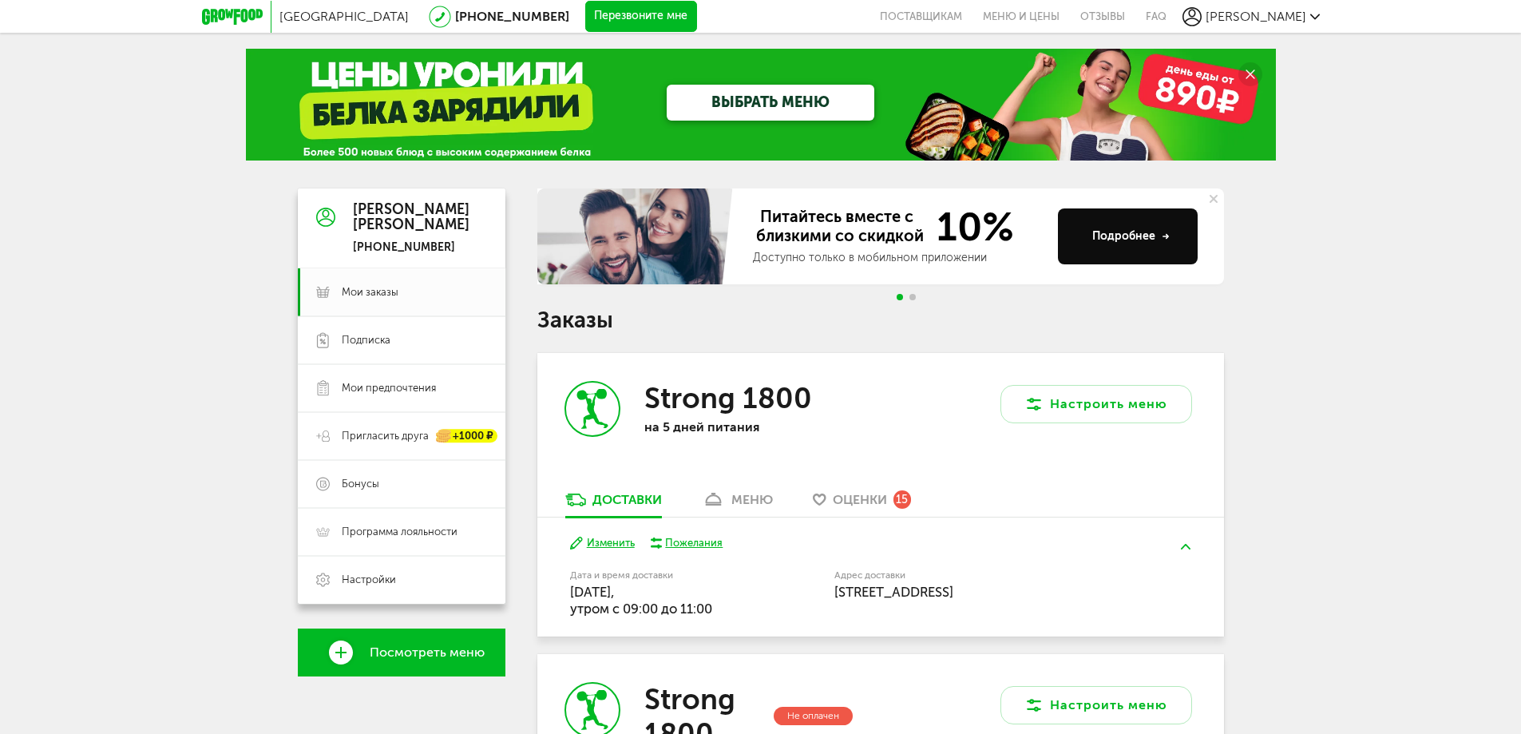
click at [235, 27] on div at bounding box center [236, 17] width 69 height 32
click at [241, 17] on icon at bounding box center [232, 17] width 61 height 16
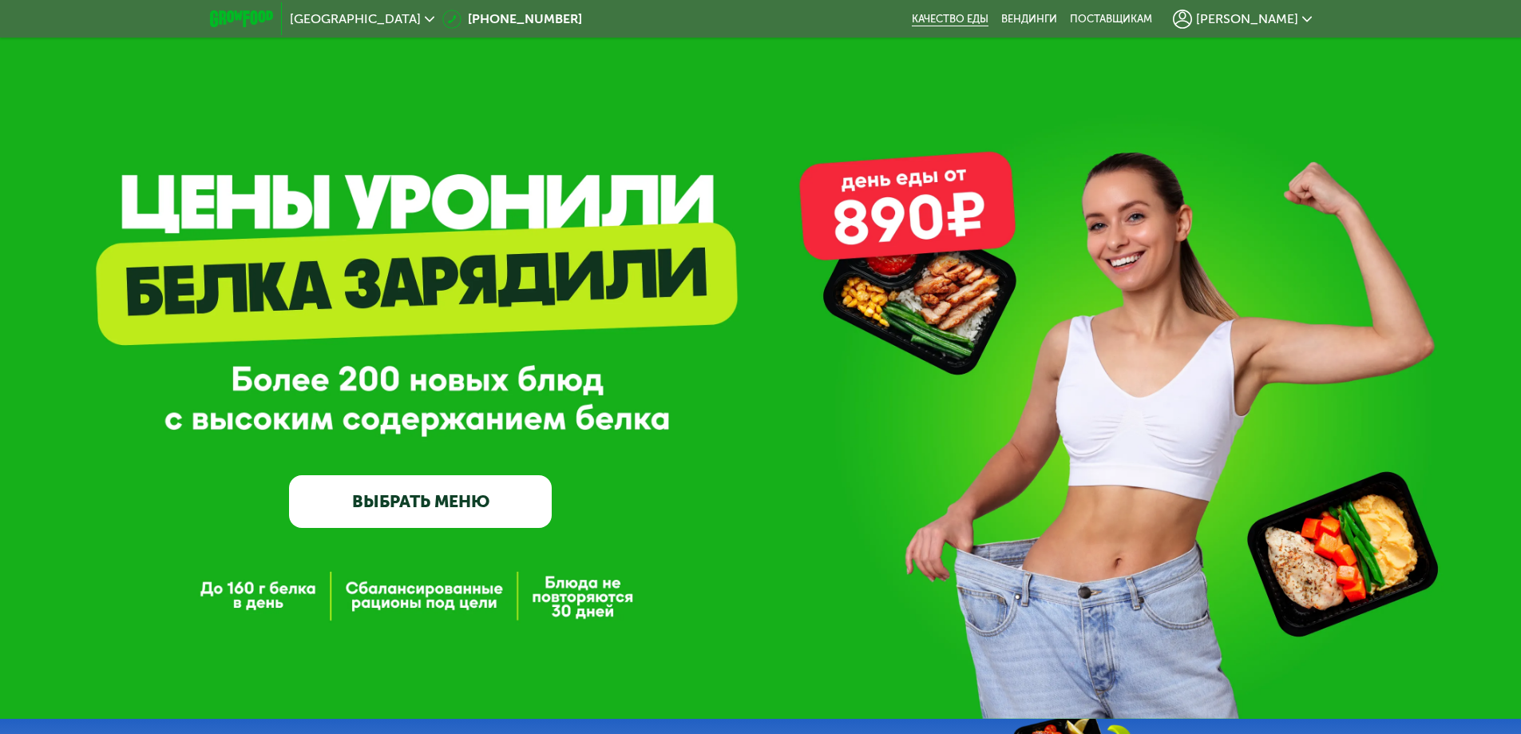
click at [988, 16] on link "Качество еды" at bounding box center [950, 19] width 77 height 13
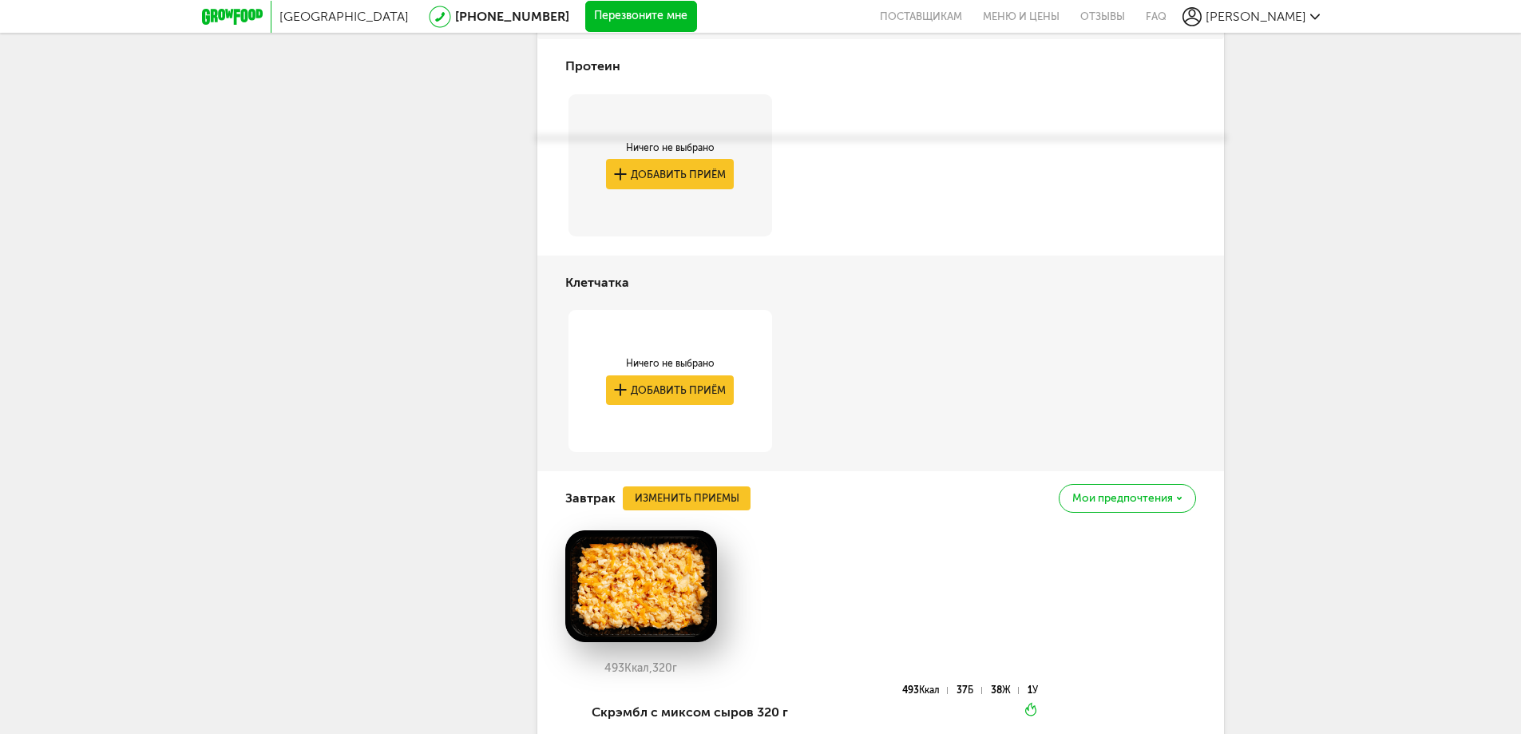
scroll to position [723, 0]
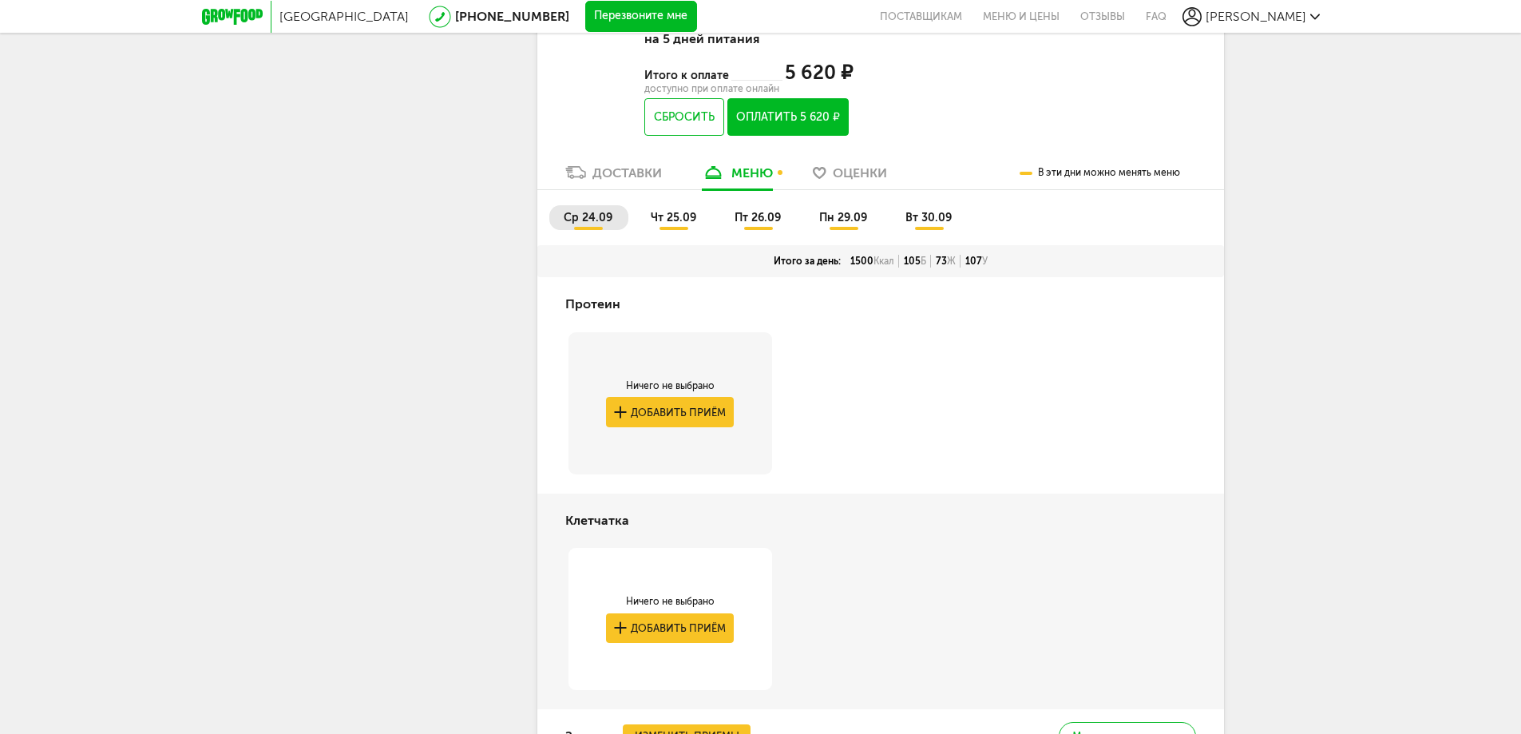
click at [675, 218] on span "чт 25.09" at bounding box center [674, 218] width 46 height 14
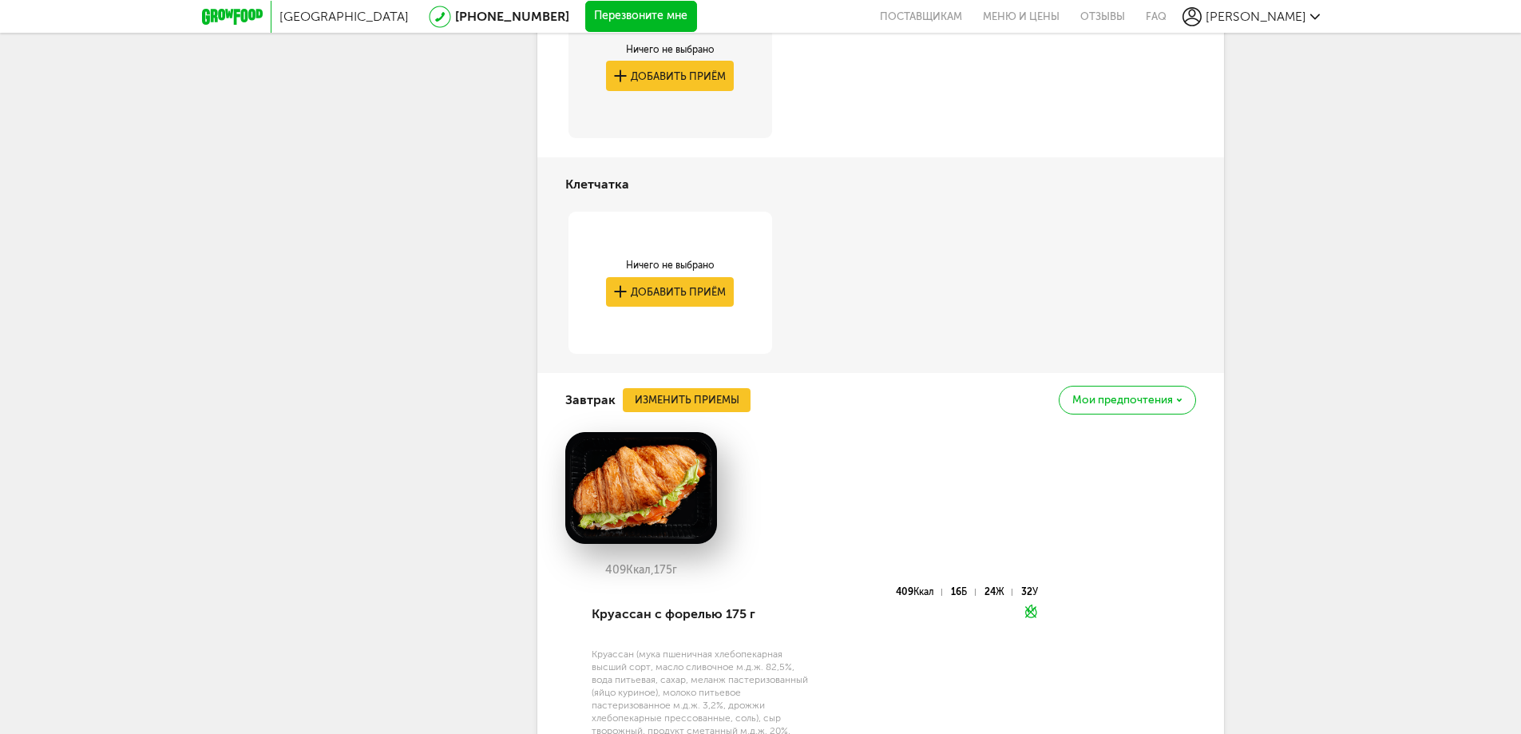
scroll to position [751, 0]
